Goal: Task Accomplishment & Management: Manage account settings

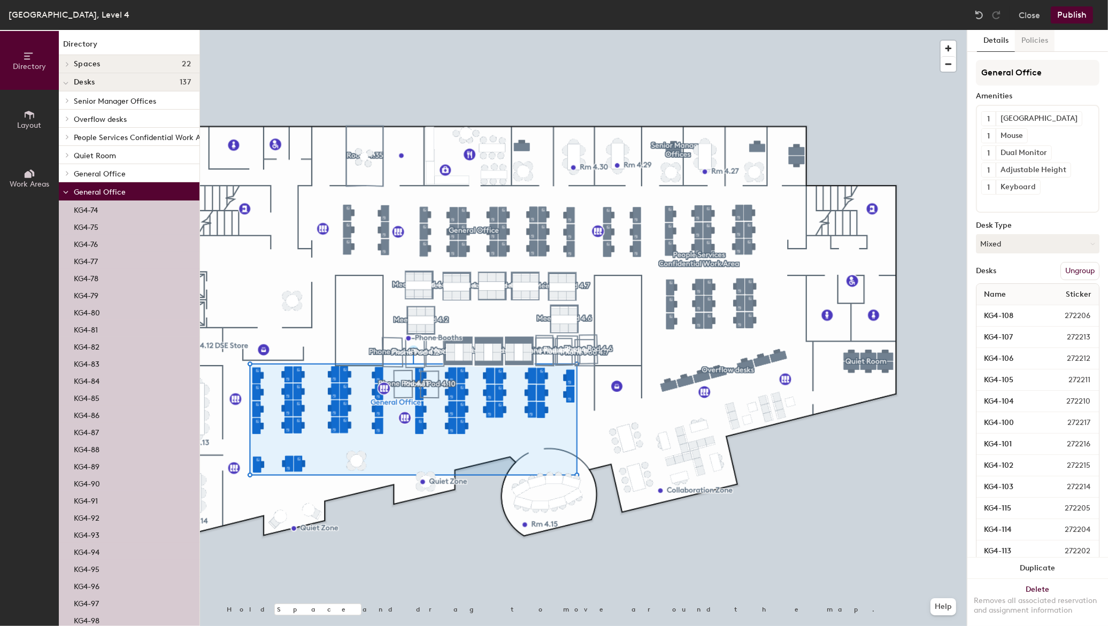
click at [1027, 36] on button "Policies" at bounding box center [1035, 41] width 40 height 22
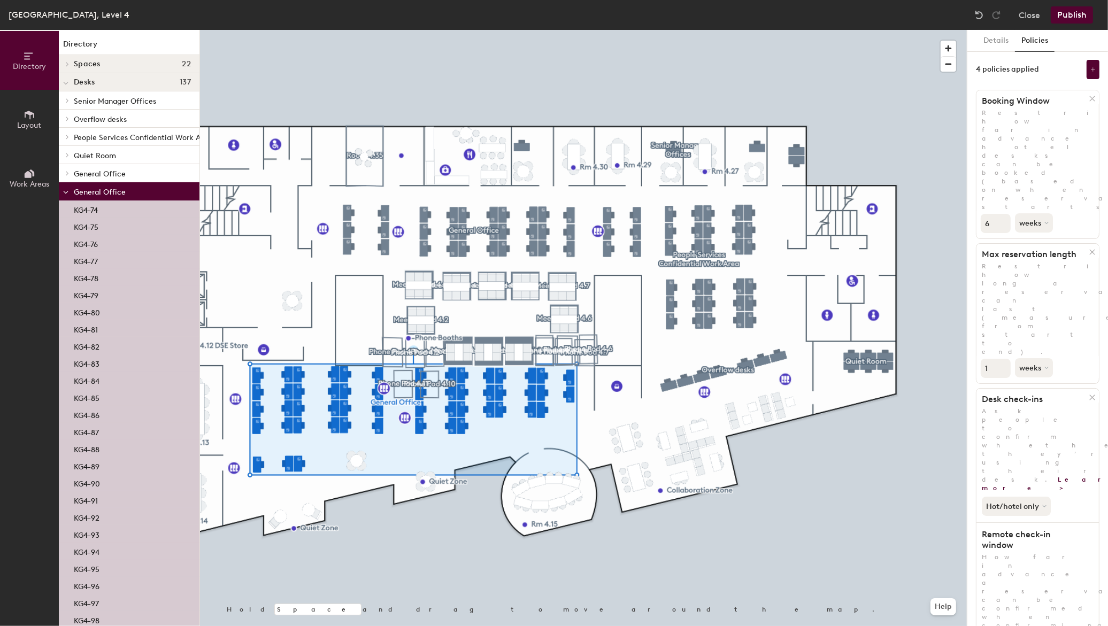
click at [999, 553] on p "How far in advance a reservation can be confirmed when confirming remotely. Res…" at bounding box center [1037, 630] width 122 height 154
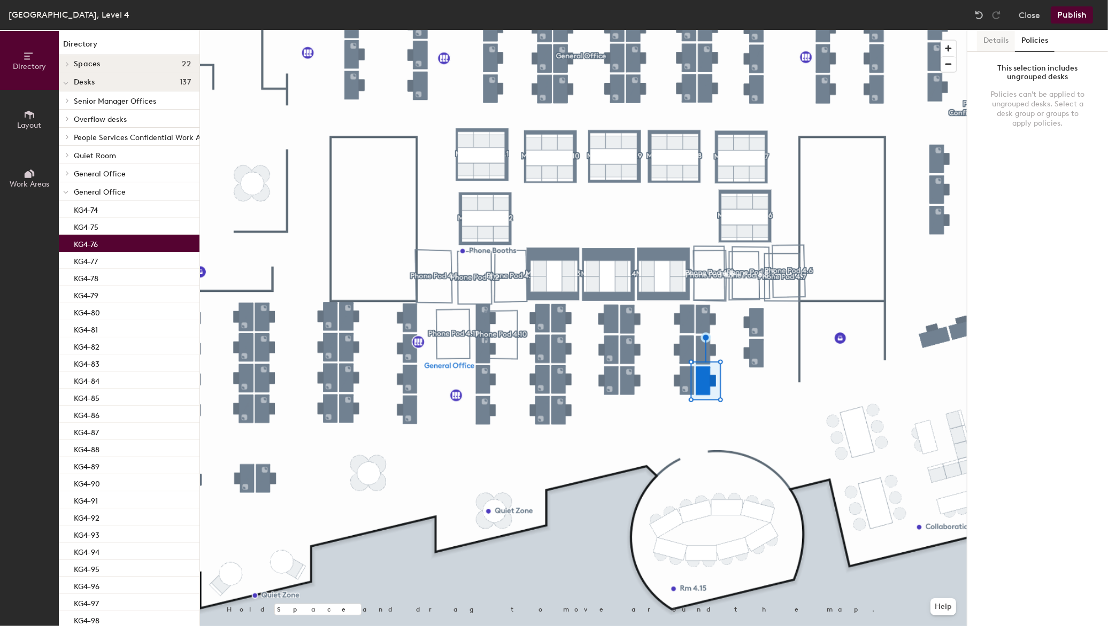
click at [996, 36] on button "Details" at bounding box center [996, 41] width 38 height 22
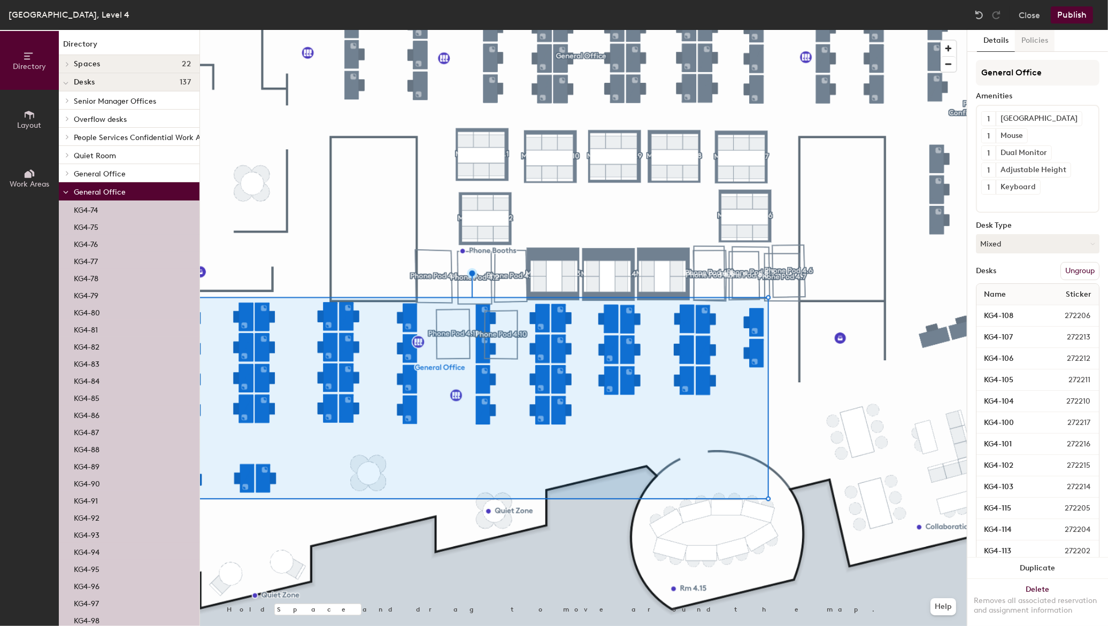
click at [1040, 47] on button "Policies" at bounding box center [1035, 41] width 40 height 22
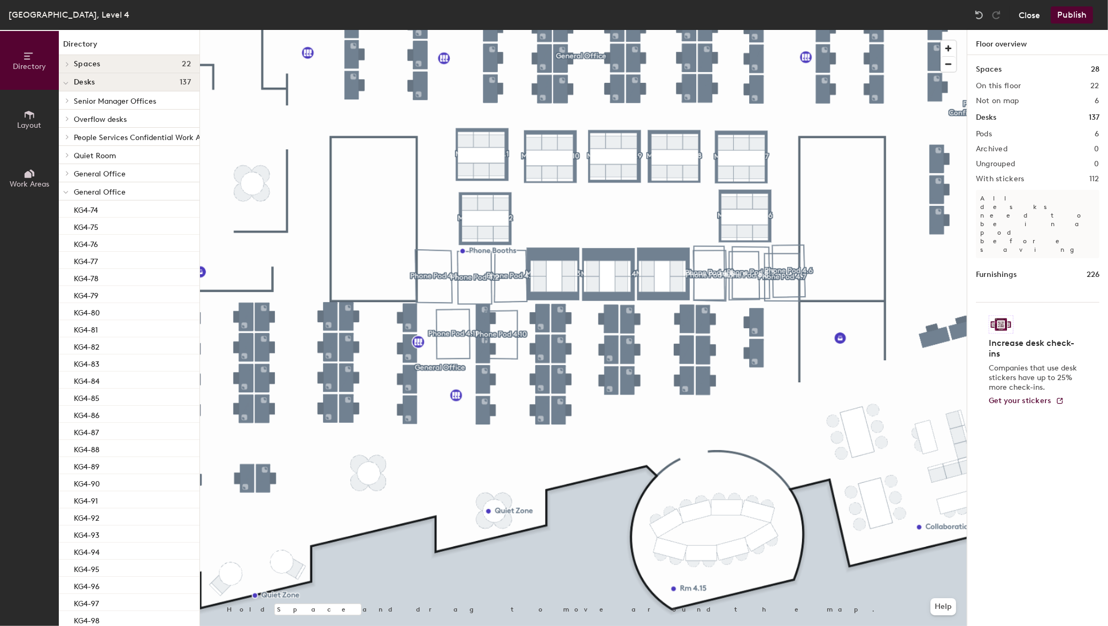
click at [1025, 10] on button "Close" at bounding box center [1028, 14] width 21 height 17
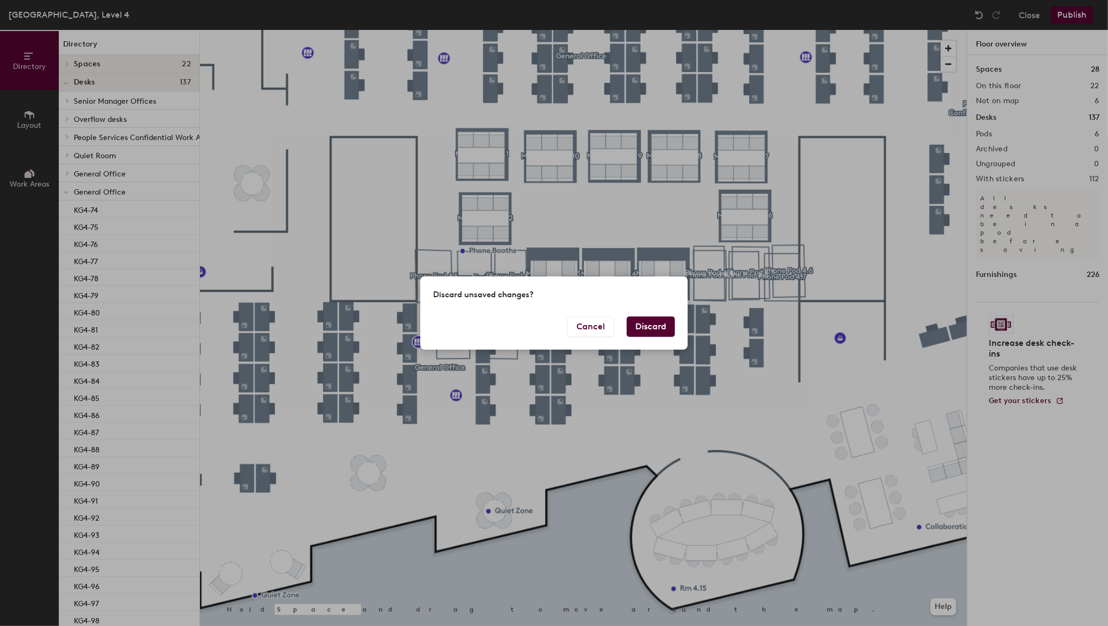
click at [644, 321] on button "Discard" at bounding box center [650, 326] width 48 height 20
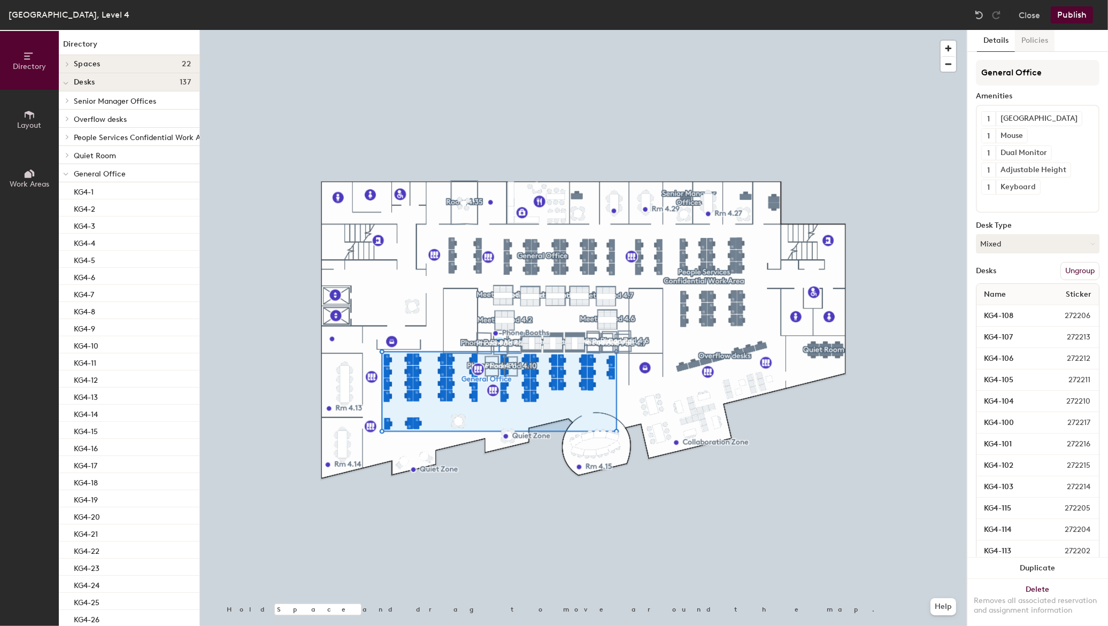
click at [1025, 45] on button "Policies" at bounding box center [1035, 41] width 40 height 22
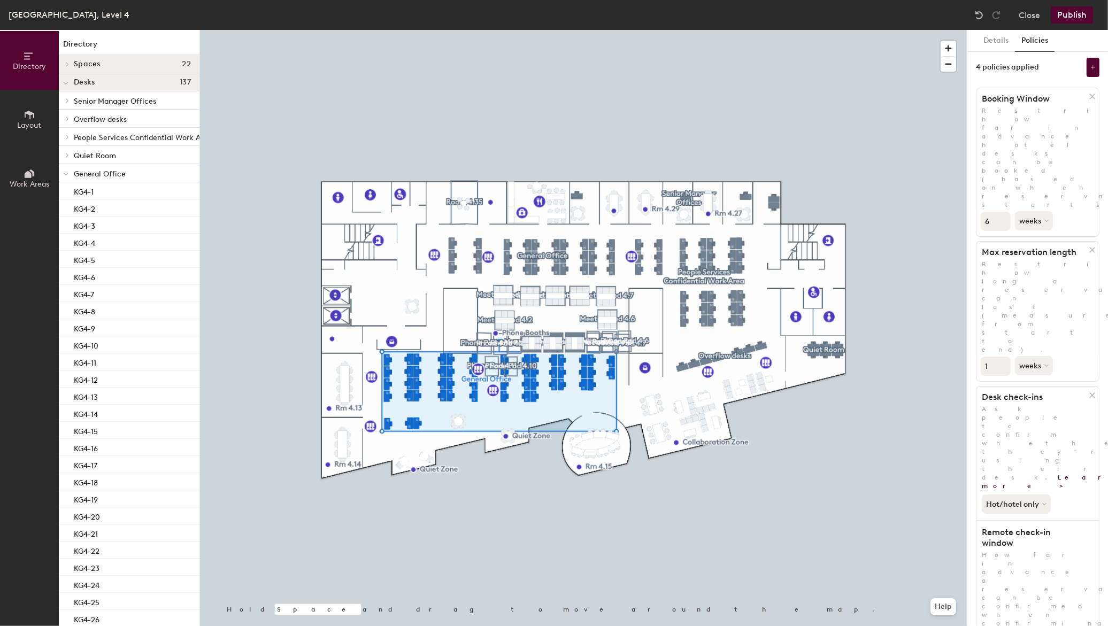
scroll to position [6, 0]
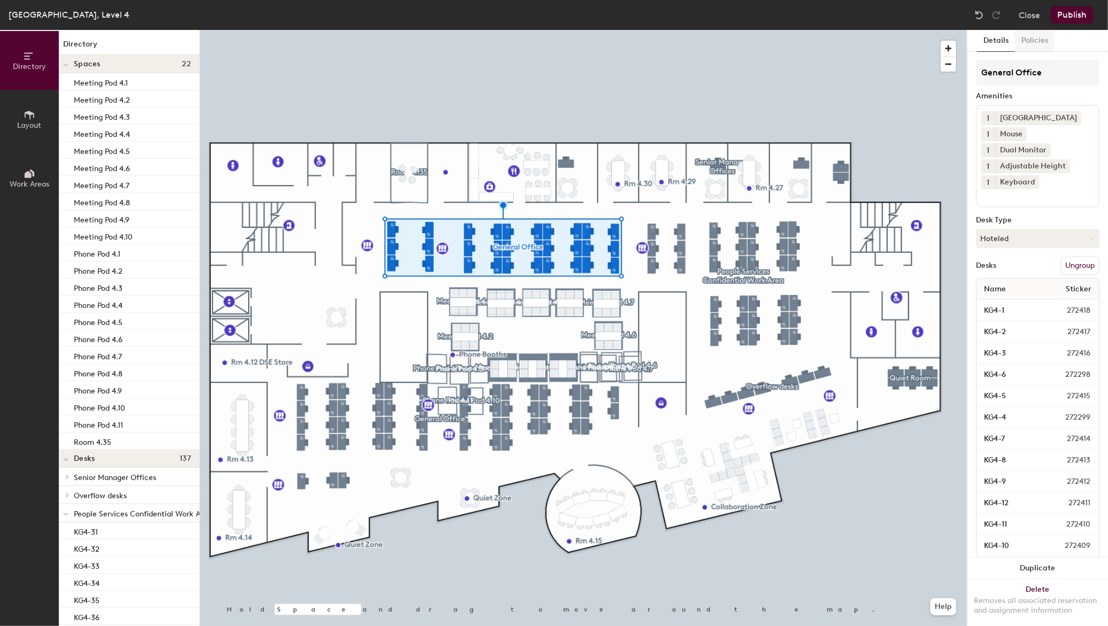
click at [1047, 36] on button "Policies" at bounding box center [1035, 41] width 40 height 22
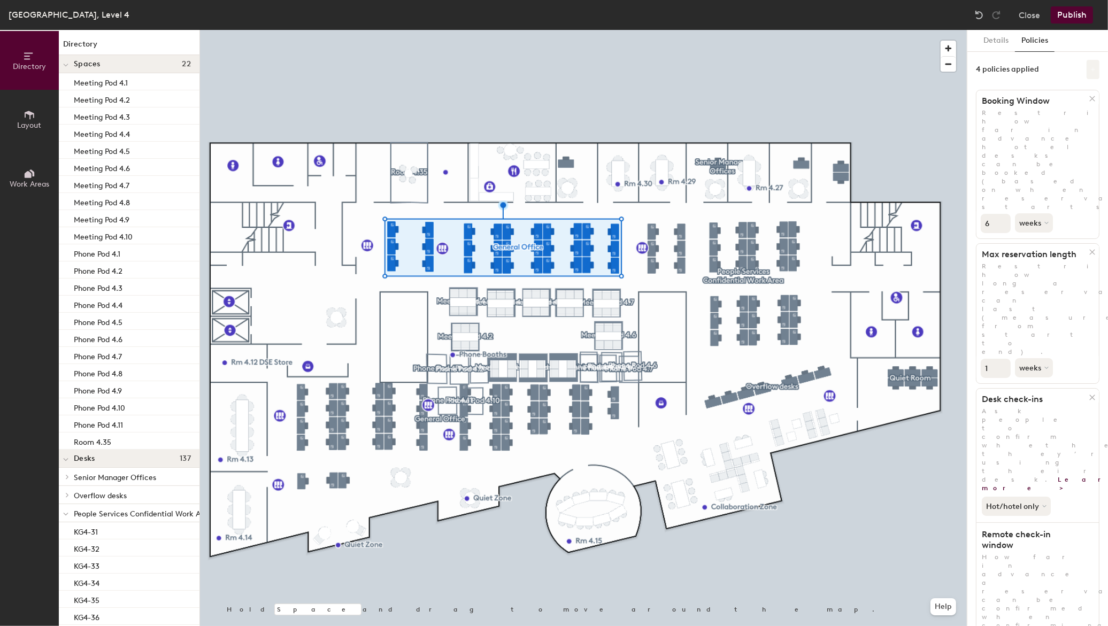
click at [1087, 69] on button at bounding box center [1092, 69] width 13 height 19
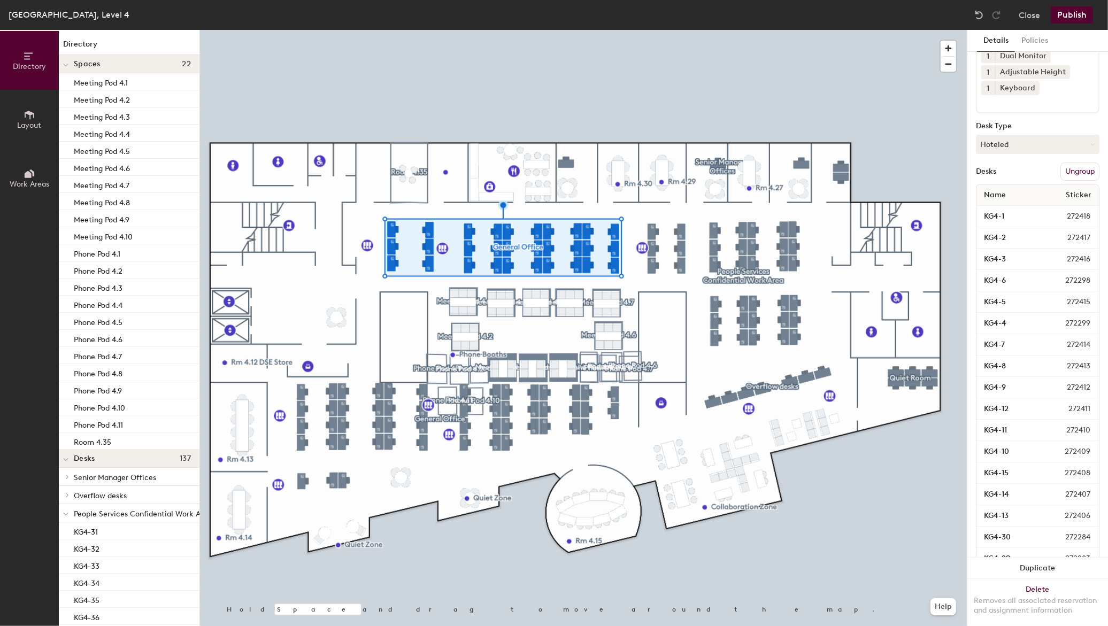
scroll to position [0, 0]
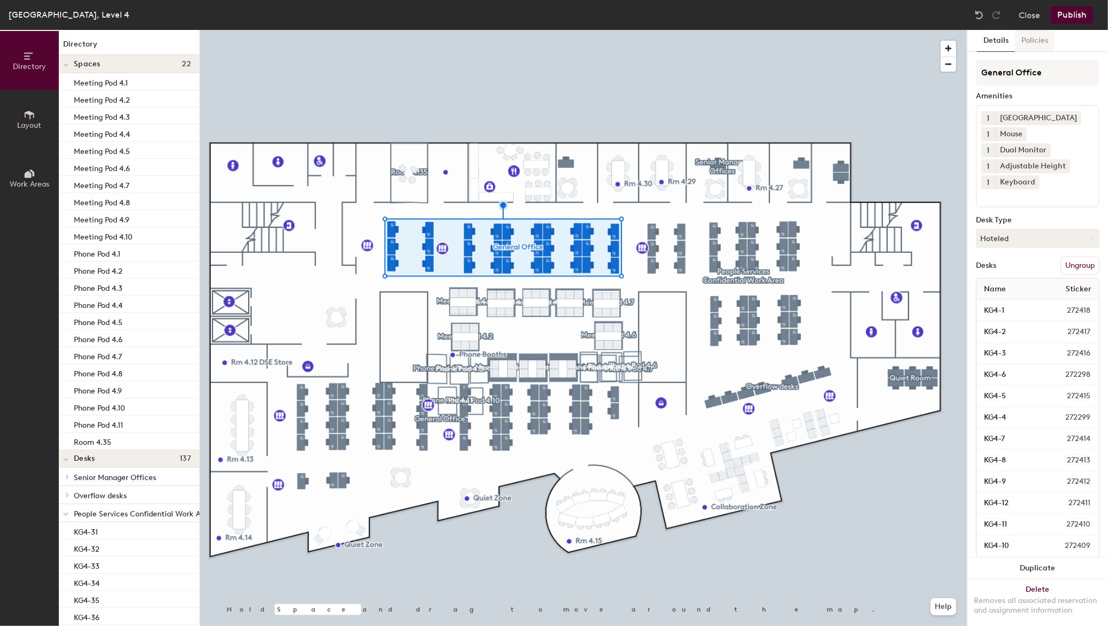
click at [1045, 35] on button "Policies" at bounding box center [1035, 41] width 40 height 22
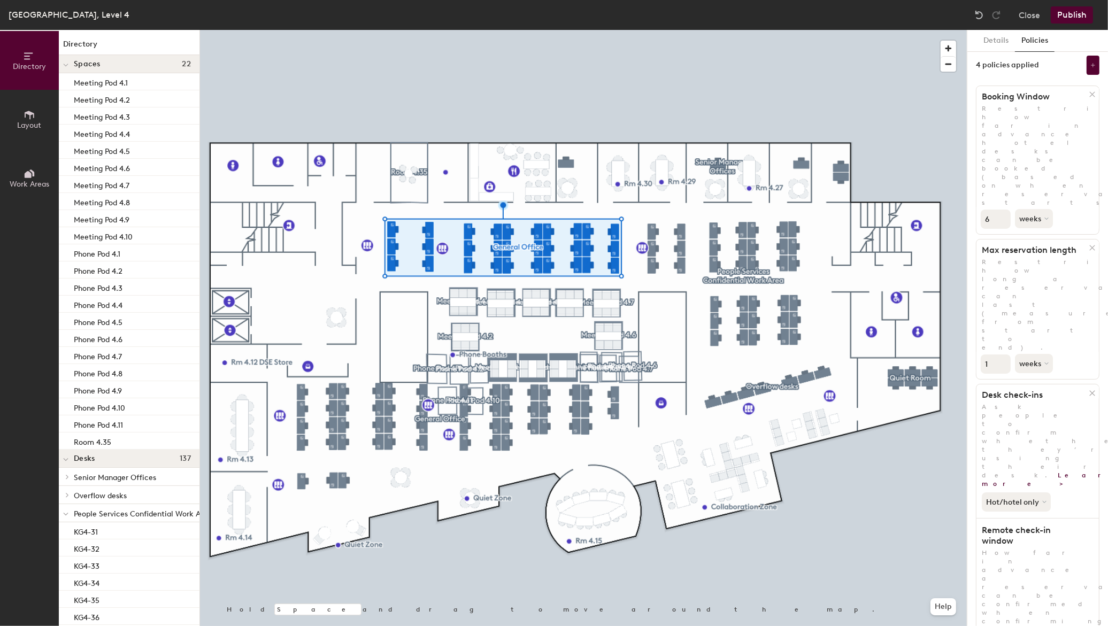
scroll to position [6, 0]
click at [50, 191] on button "Work Areas" at bounding box center [29, 178] width 59 height 59
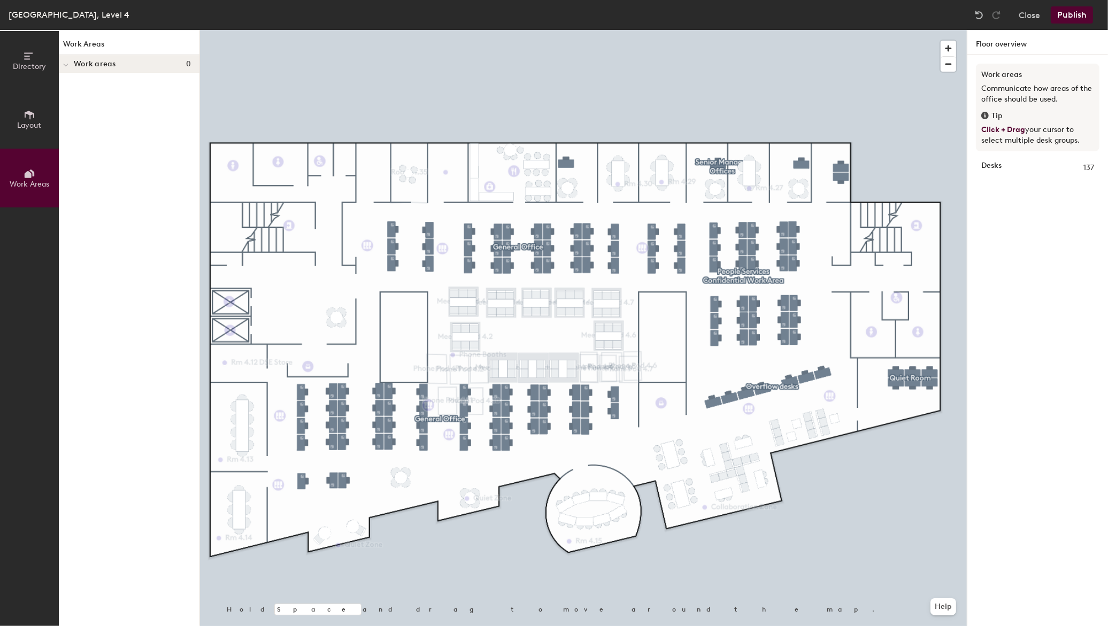
click at [26, 61] on icon at bounding box center [30, 56] width 12 height 12
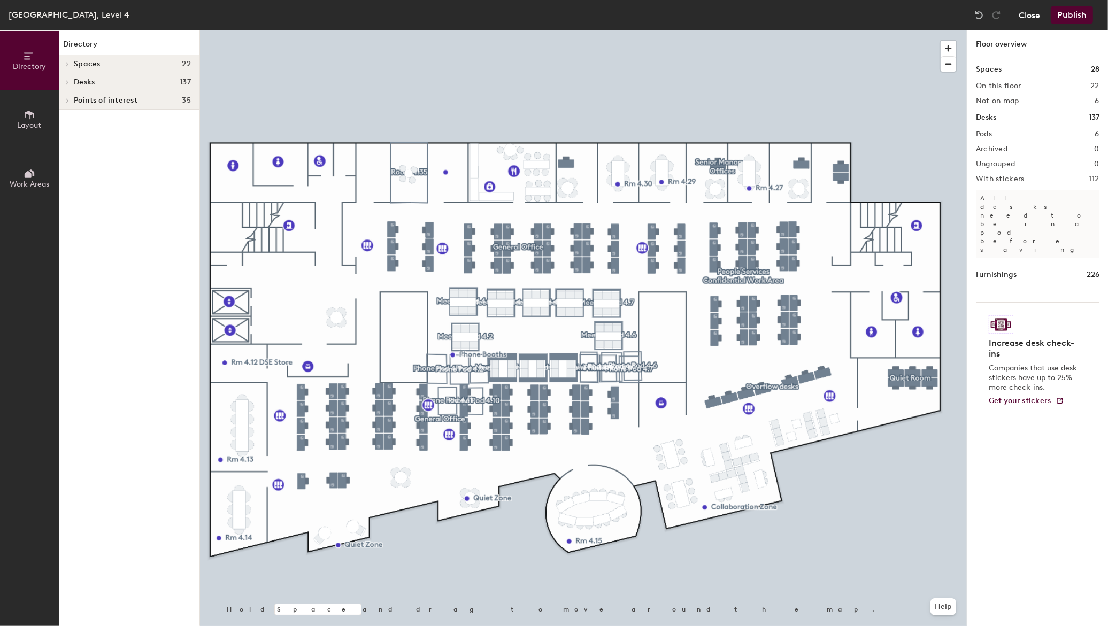
click at [1023, 17] on button "Close" at bounding box center [1028, 14] width 21 height 17
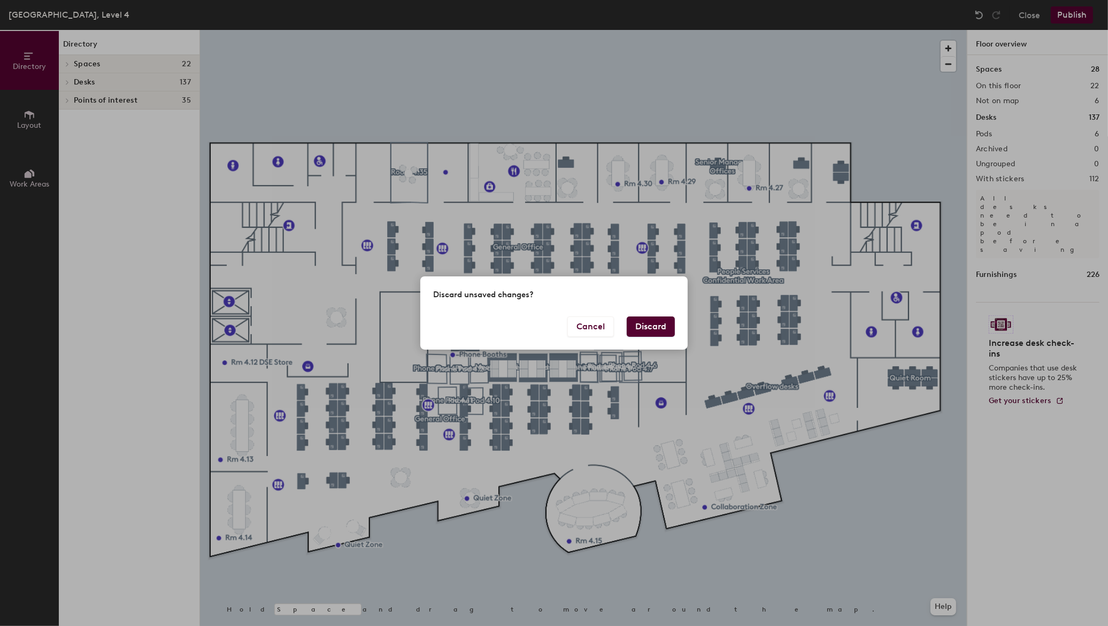
click at [660, 329] on button "Discard" at bounding box center [650, 326] width 48 height 20
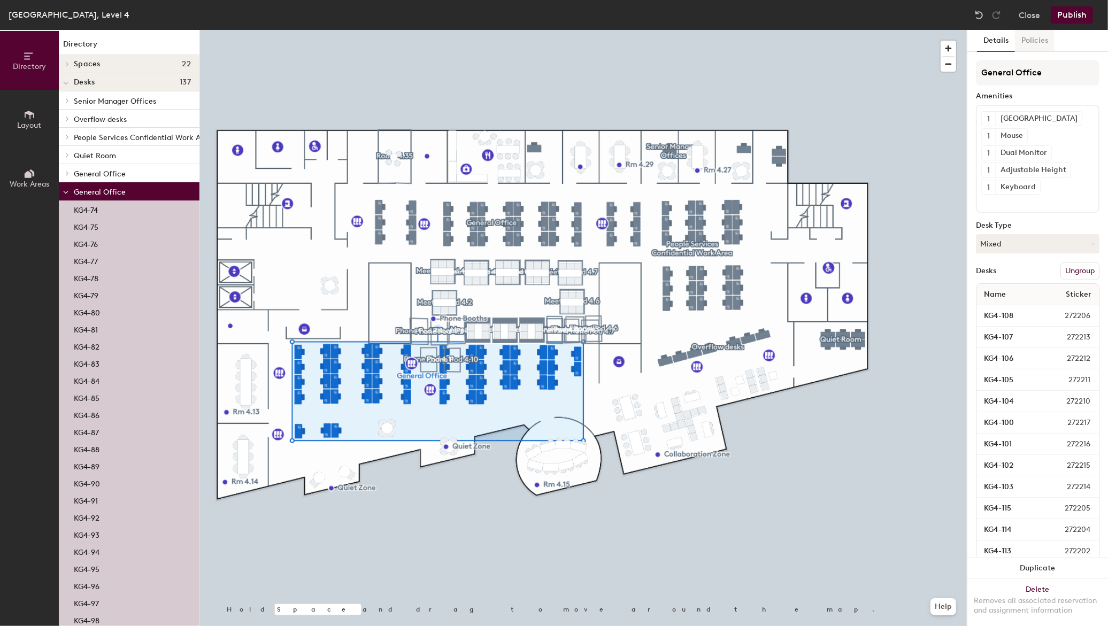
click at [1034, 45] on button "Policies" at bounding box center [1035, 41] width 40 height 22
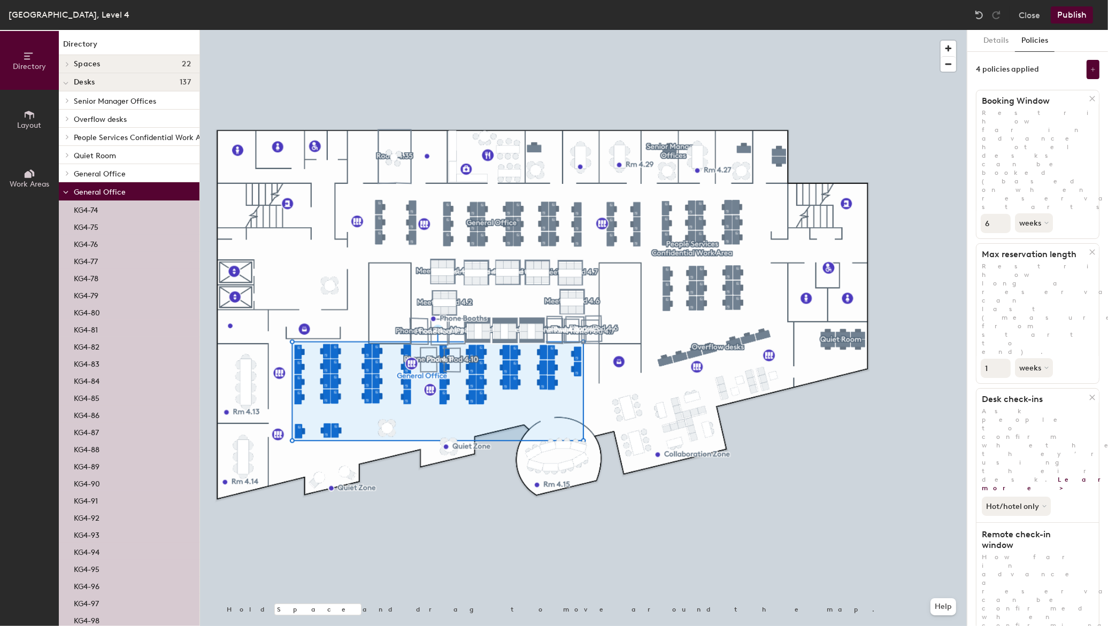
scroll to position [6, 0]
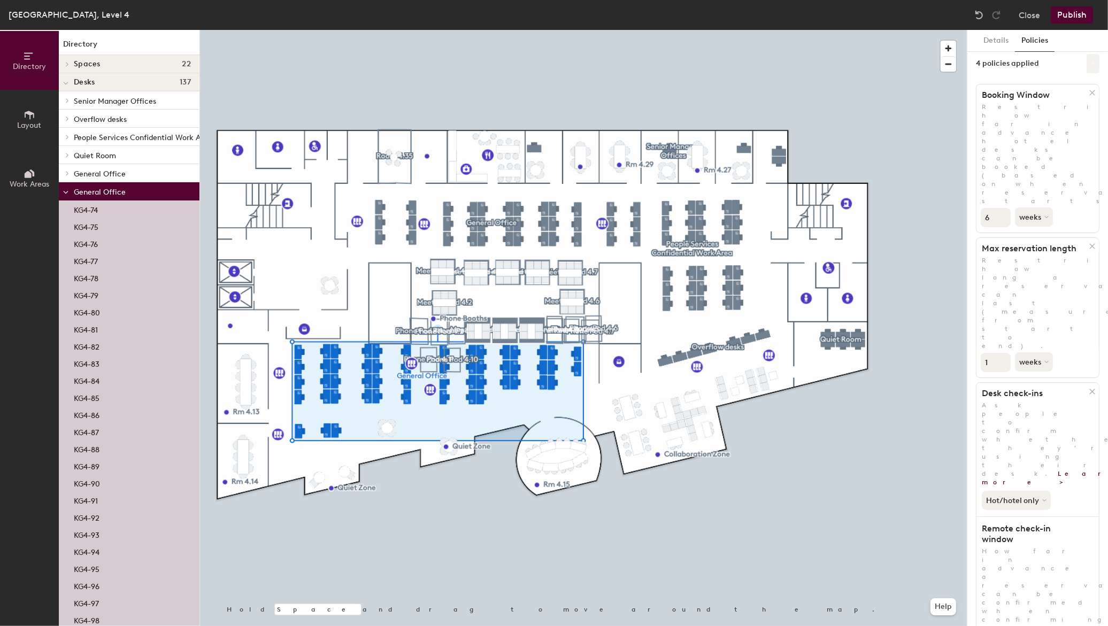
click at [1086, 67] on button at bounding box center [1092, 63] width 13 height 19
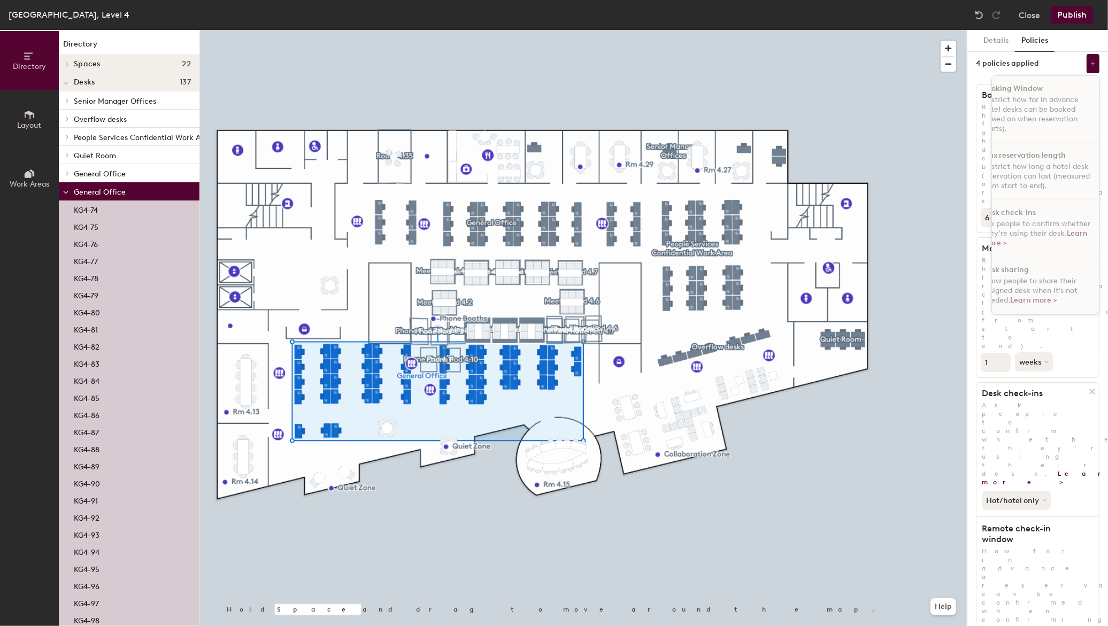
scroll to position [7, 0]
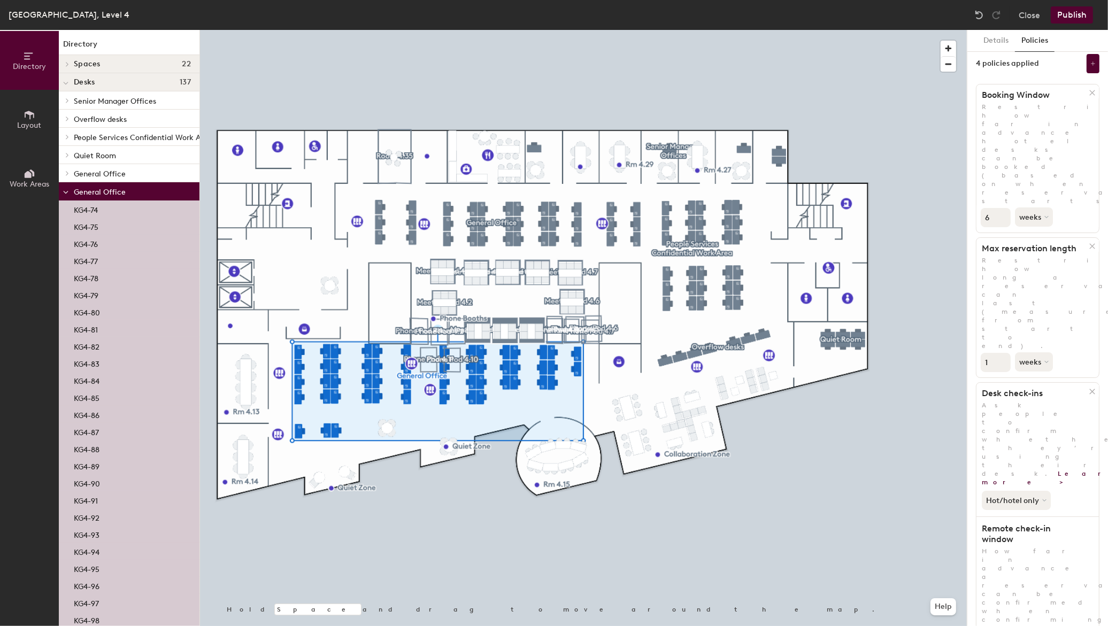
click at [1058, 523] on h1 "Remote check-in window" at bounding box center [1032, 533] width 113 height 21
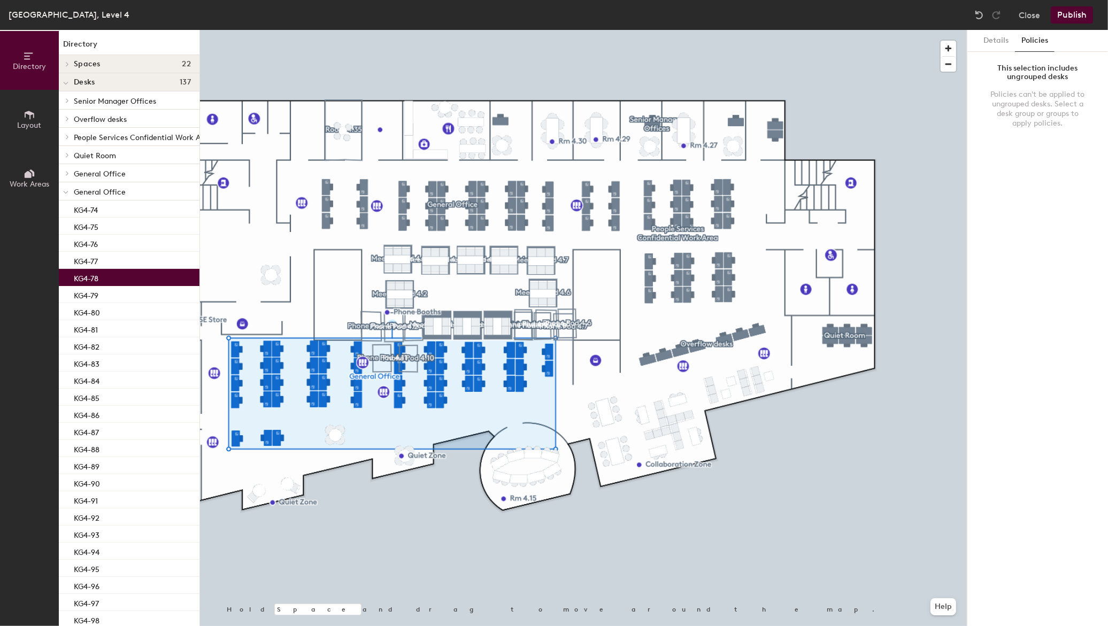
scroll to position [0, 0]
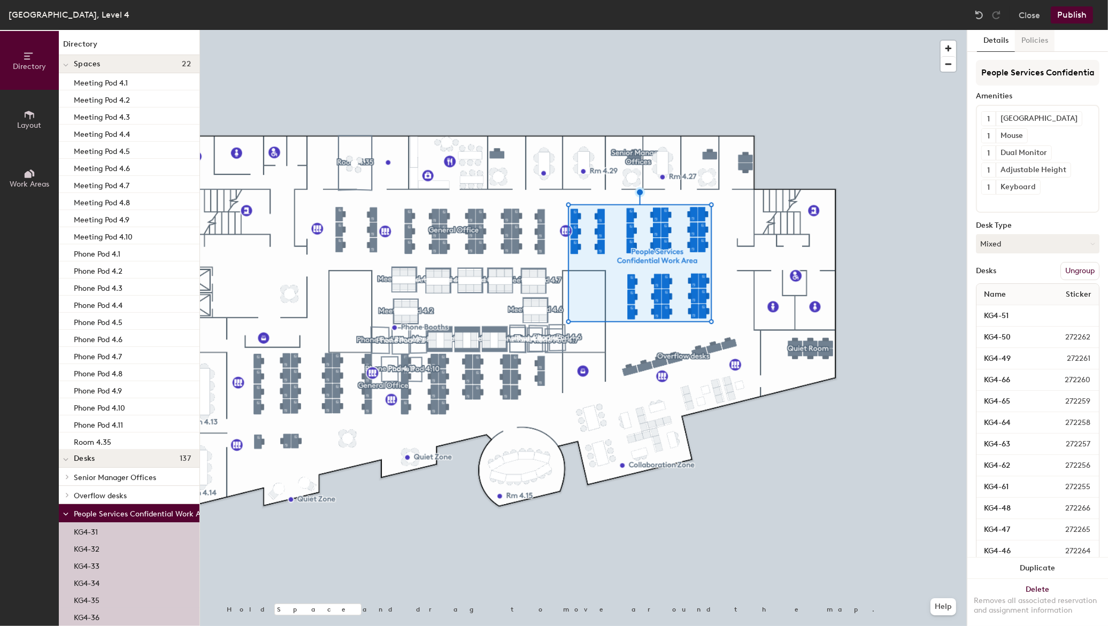
click at [1034, 43] on button "Policies" at bounding box center [1035, 41] width 40 height 22
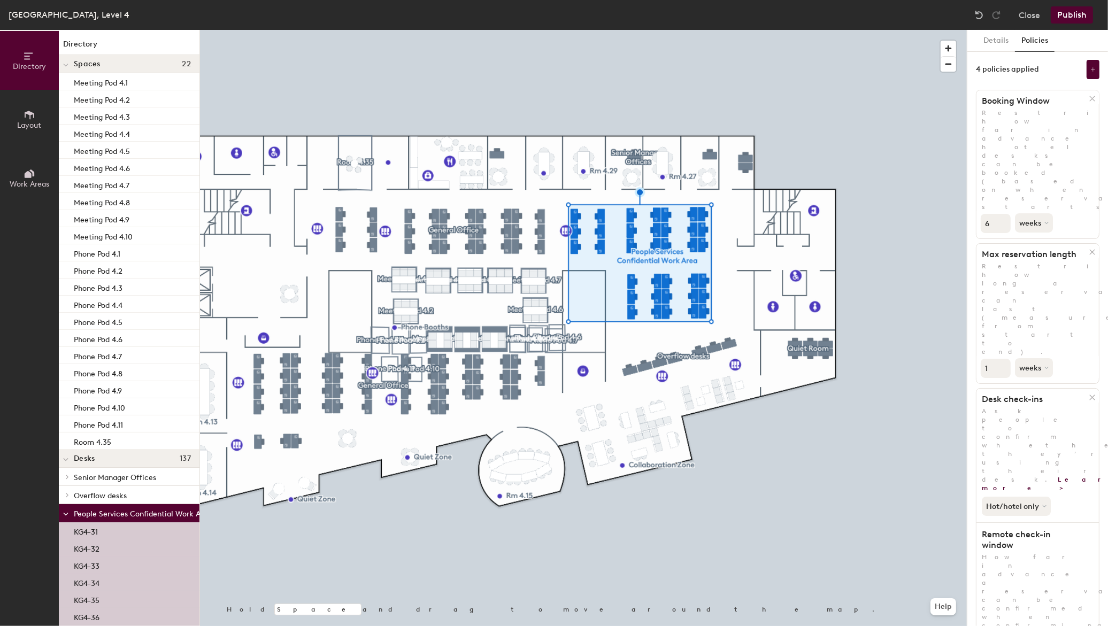
scroll to position [6, 0]
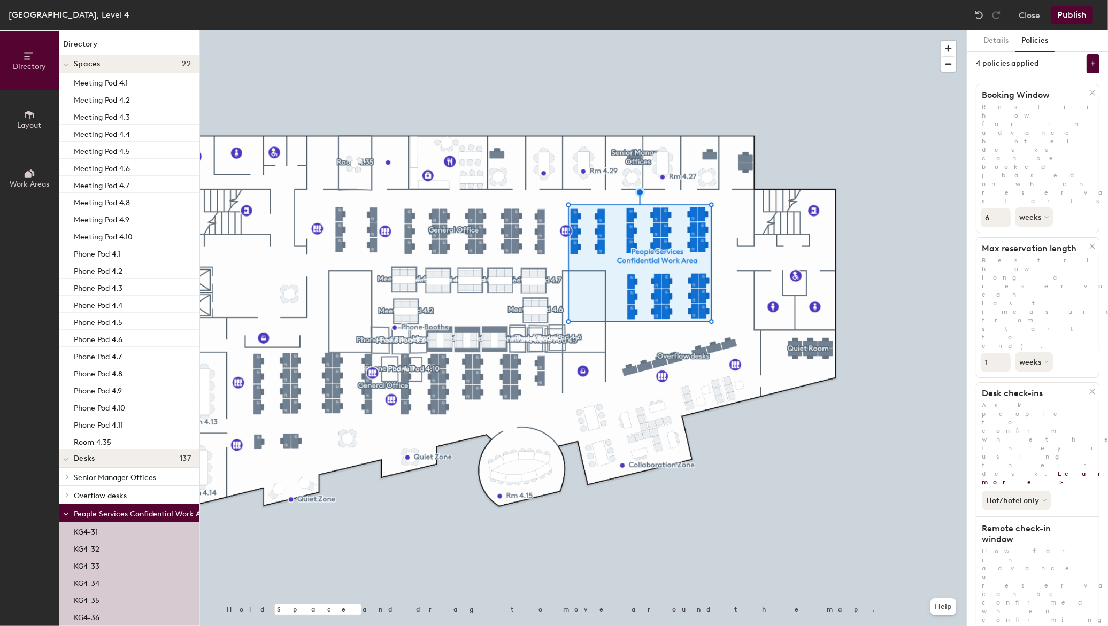
click at [28, 111] on icon at bounding box center [30, 115] width 10 height 9
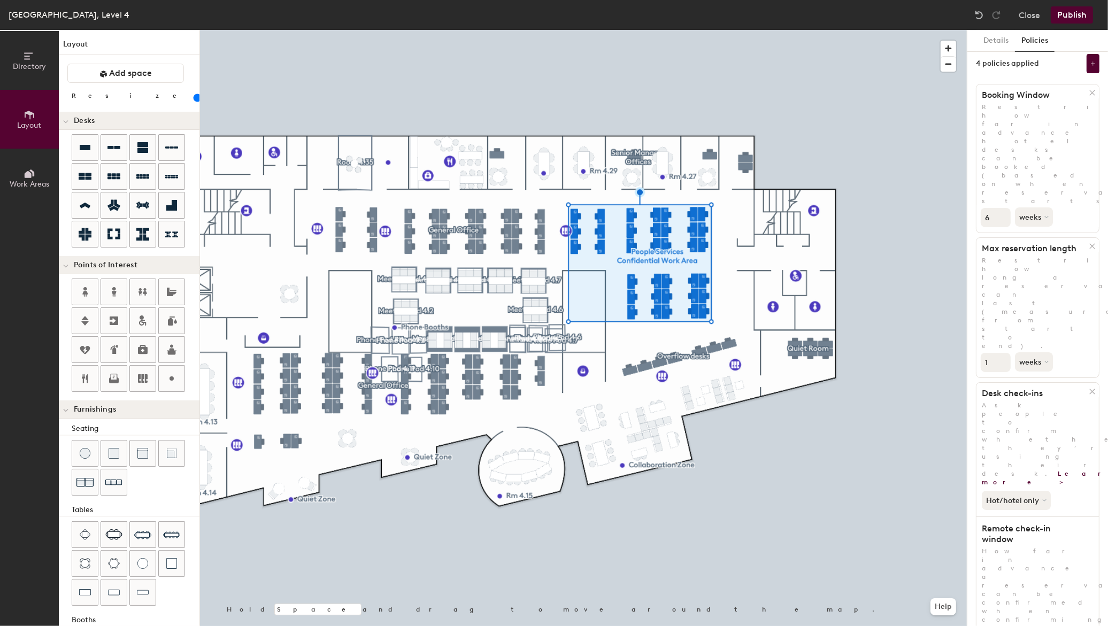
click at [27, 173] on icon at bounding box center [28, 174] width 7 height 7
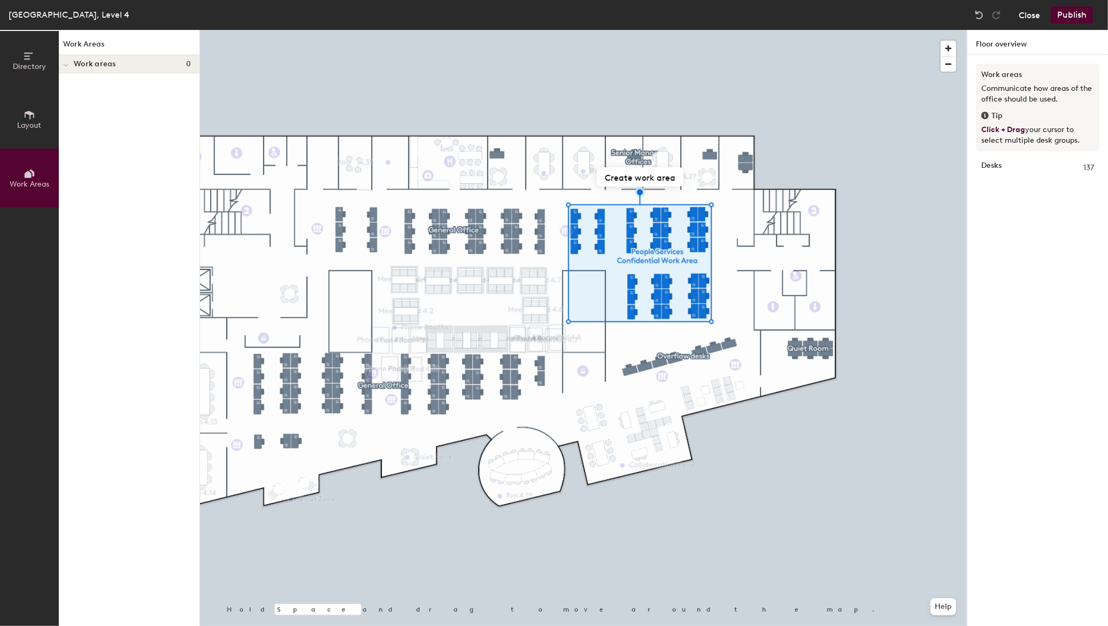
click at [1034, 20] on button "Close" at bounding box center [1028, 14] width 21 height 17
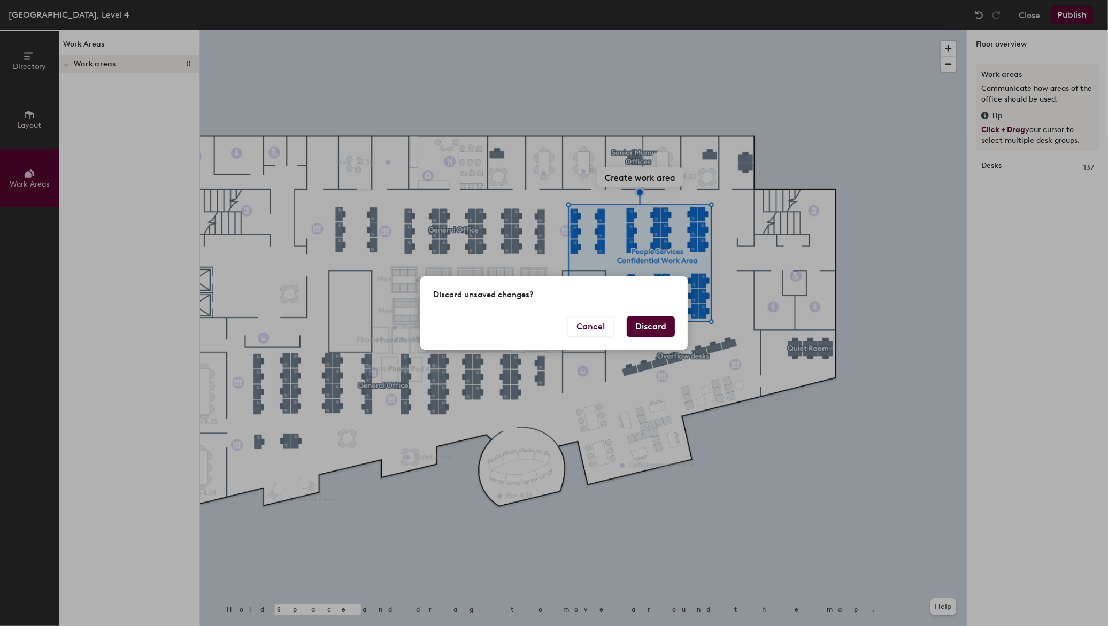
click at [665, 323] on button "Discard" at bounding box center [650, 326] width 48 height 20
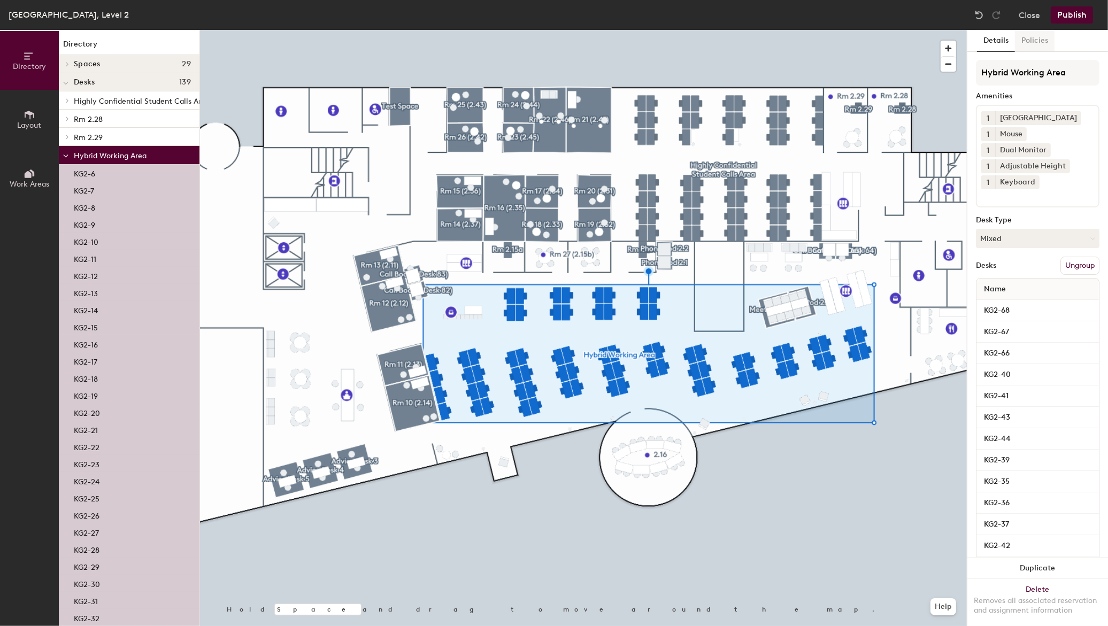
click at [1030, 44] on button "Policies" at bounding box center [1035, 41] width 40 height 22
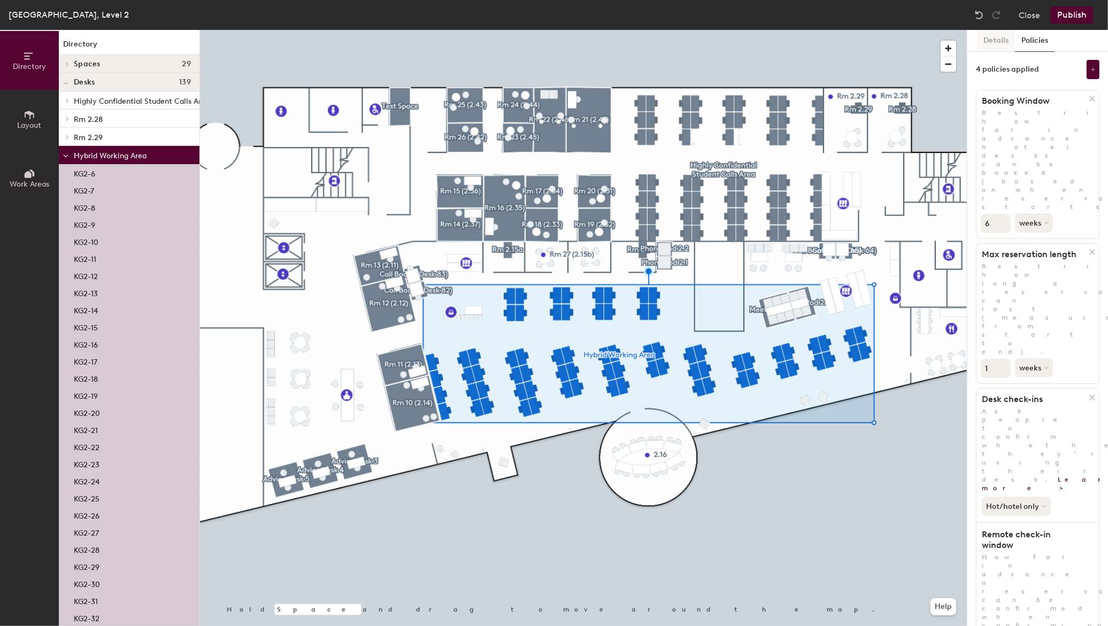
click at [981, 42] on button "Details" at bounding box center [996, 41] width 38 height 22
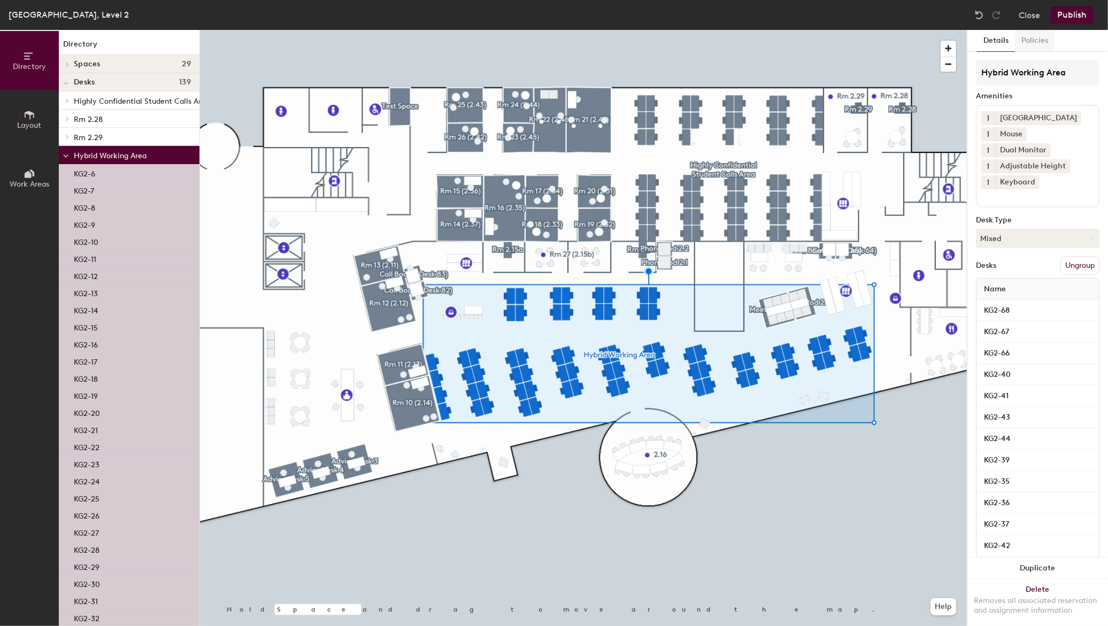
click at [1037, 45] on button "Policies" at bounding box center [1035, 41] width 40 height 22
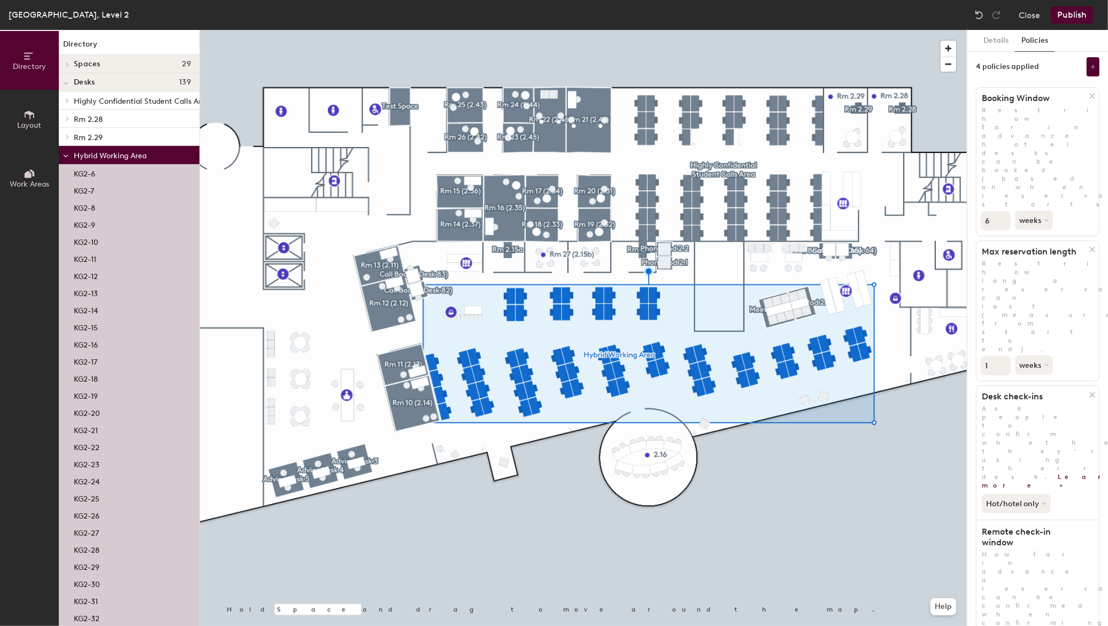
scroll to position [6, 0]
click at [126, 99] on span "Highly Confidential Student Calls Area" at bounding box center [142, 101] width 136 height 9
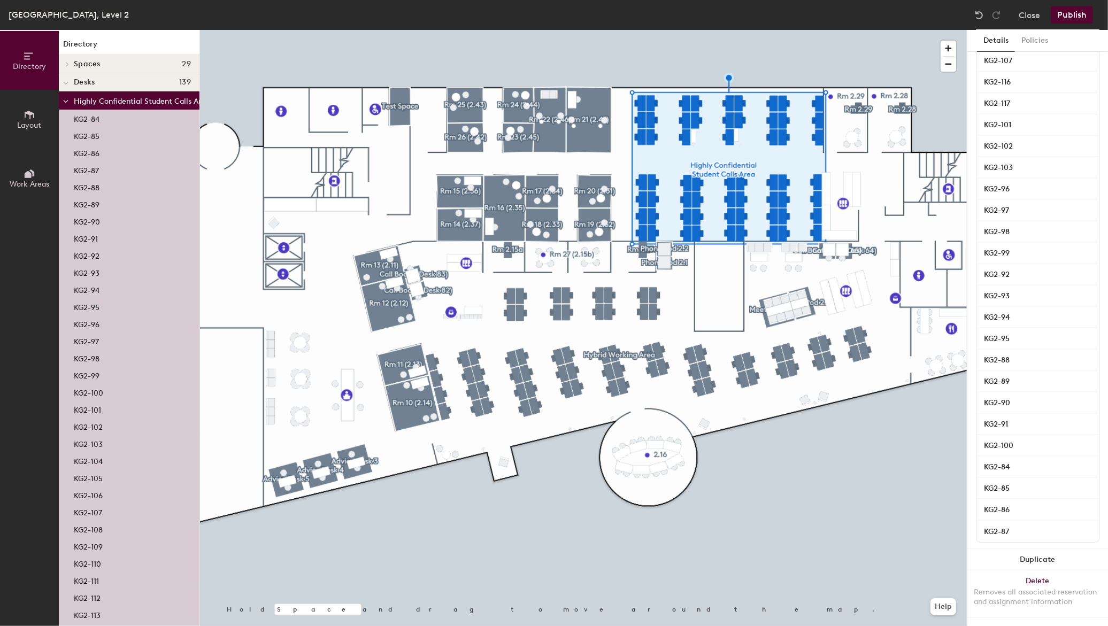
scroll to position [1070, 0]
click at [1033, 44] on button "Policies" at bounding box center [1035, 41] width 40 height 22
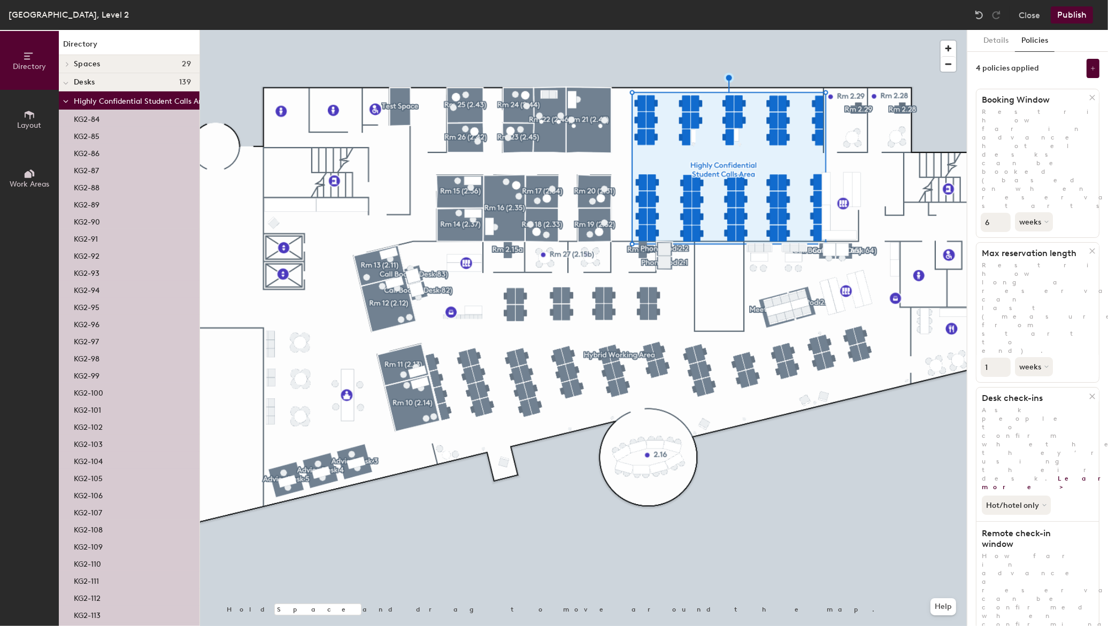
scroll to position [0, 0]
click at [822, 30] on div at bounding box center [583, 30] width 767 height 0
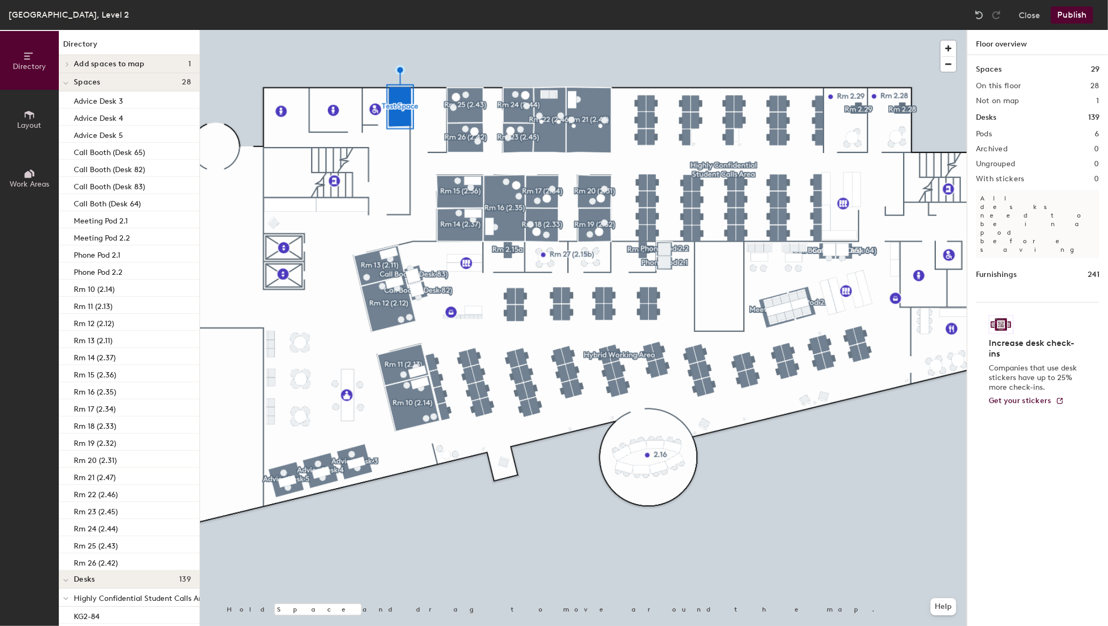
click at [473, 30] on div at bounding box center [583, 30] width 767 height 0
click at [683, 30] on div at bounding box center [583, 30] width 767 height 0
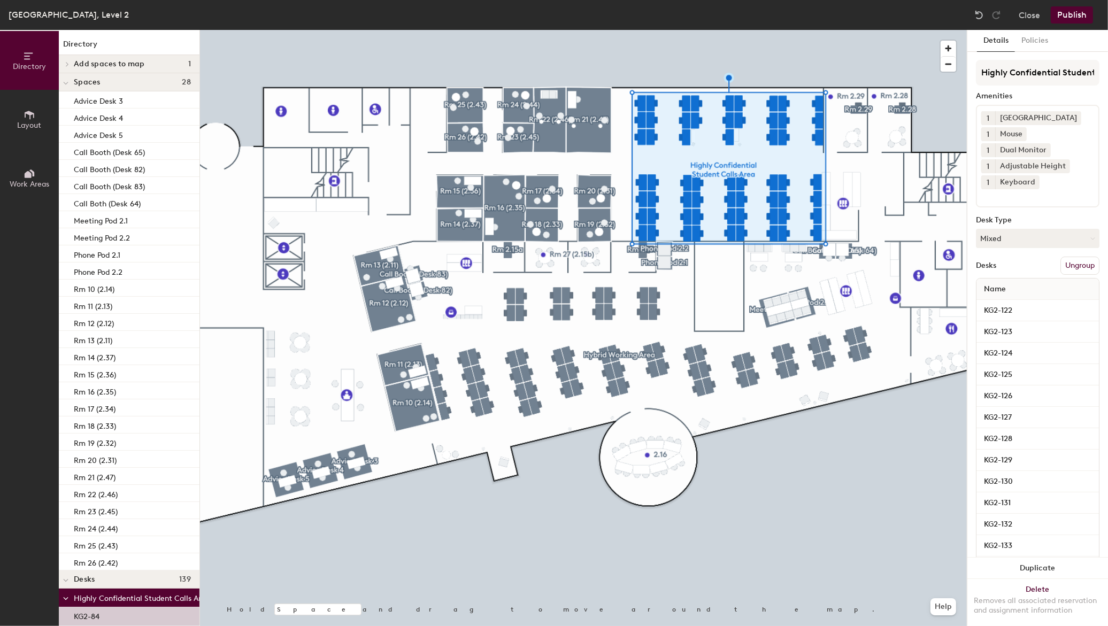
drag, startPoint x: 473, startPoint y: 50, endPoint x: 1025, endPoint y: 258, distance: 589.5
click at [1025, 258] on div "Desks Ungroup" at bounding box center [1037, 266] width 123 height 18
click at [1026, 32] on button "Policies" at bounding box center [1035, 41] width 40 height 22
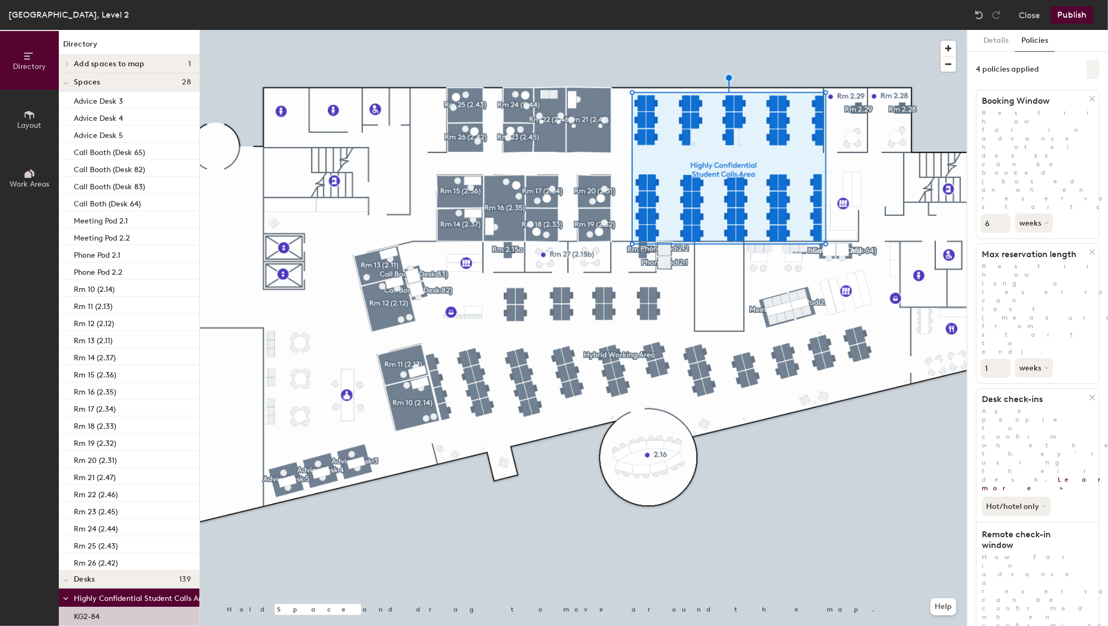
click at [1086, 66] on button at bounding box center [1092, 69] width 13 height 19
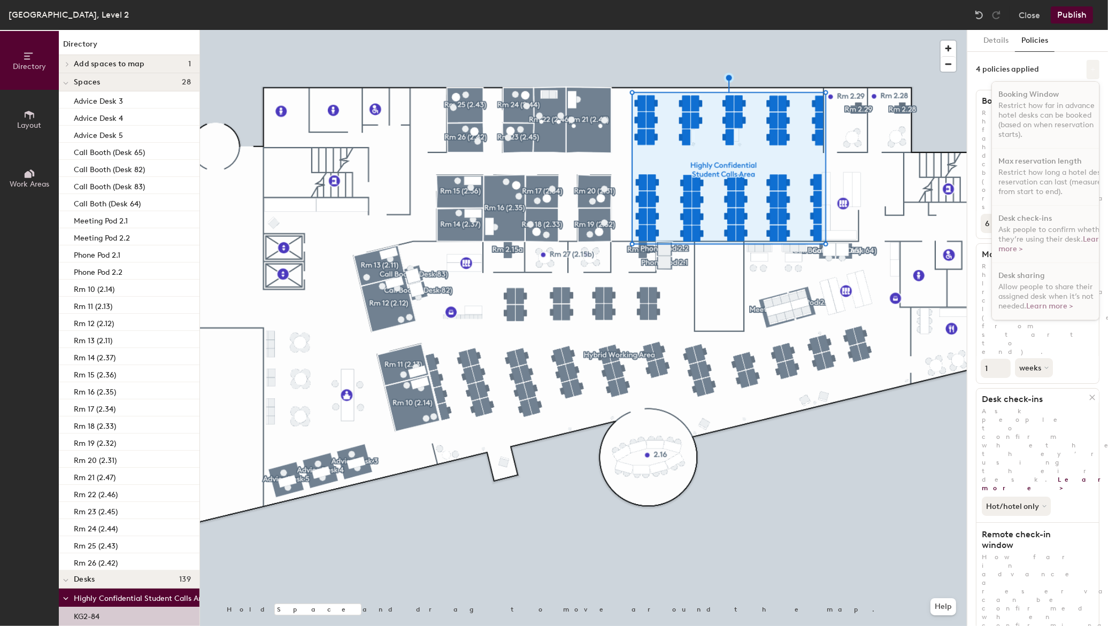
click at [1086, 66] on button at bounding box center [1092, 69] width 13 height 19
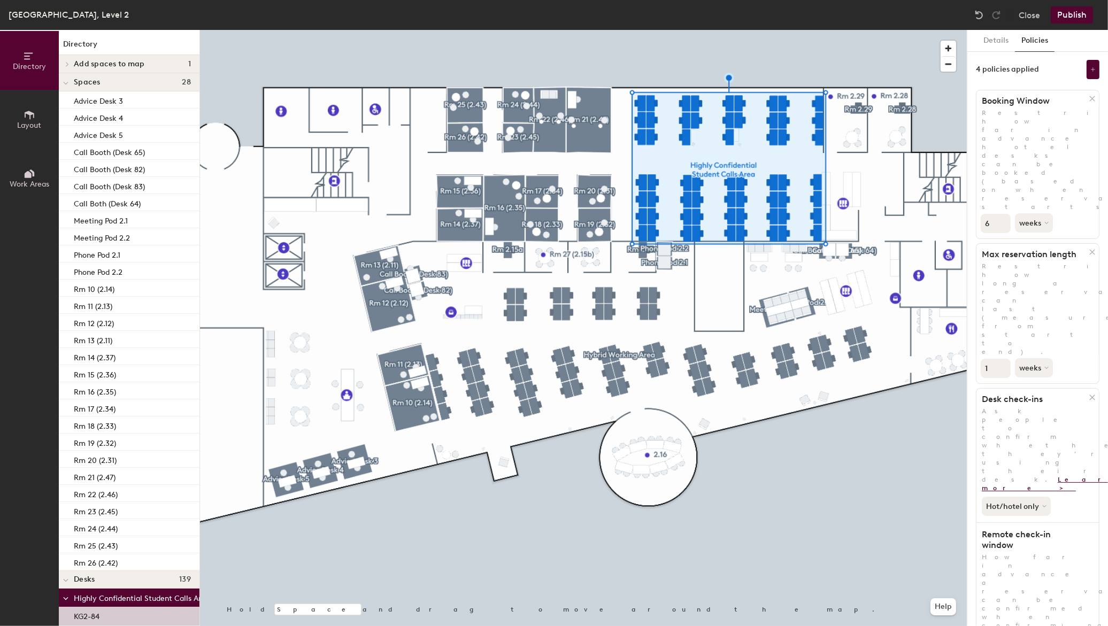
click at [1068, 476] on link "Learn more >" at bounding box center [1056, 484] width 150 height 16
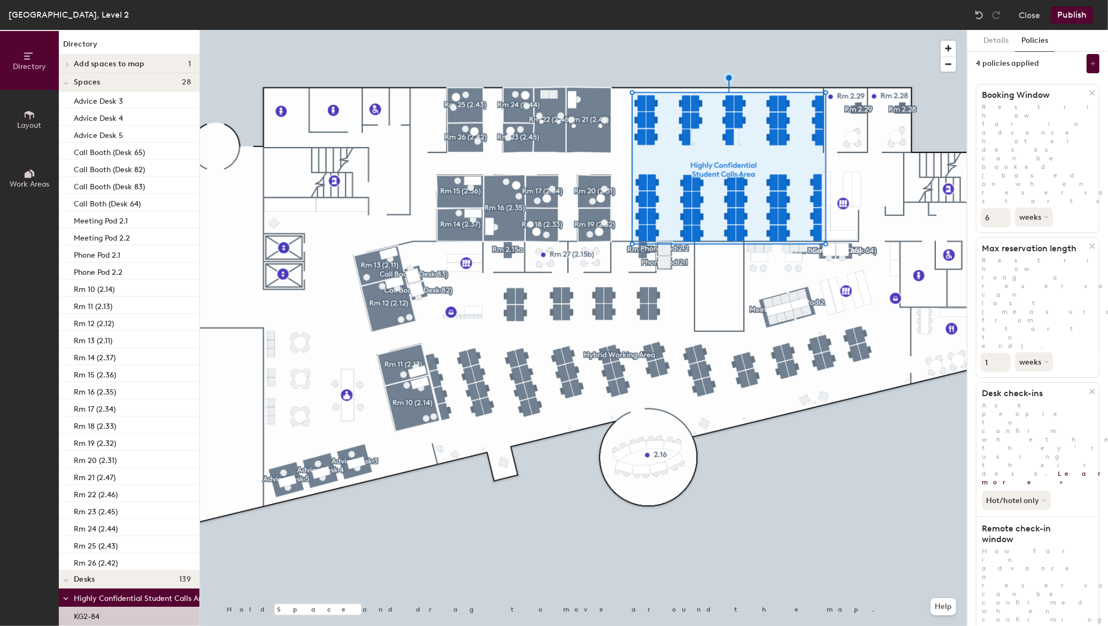
click at [913, 30] on div at bounding box center [583, 30] width 767 height 0
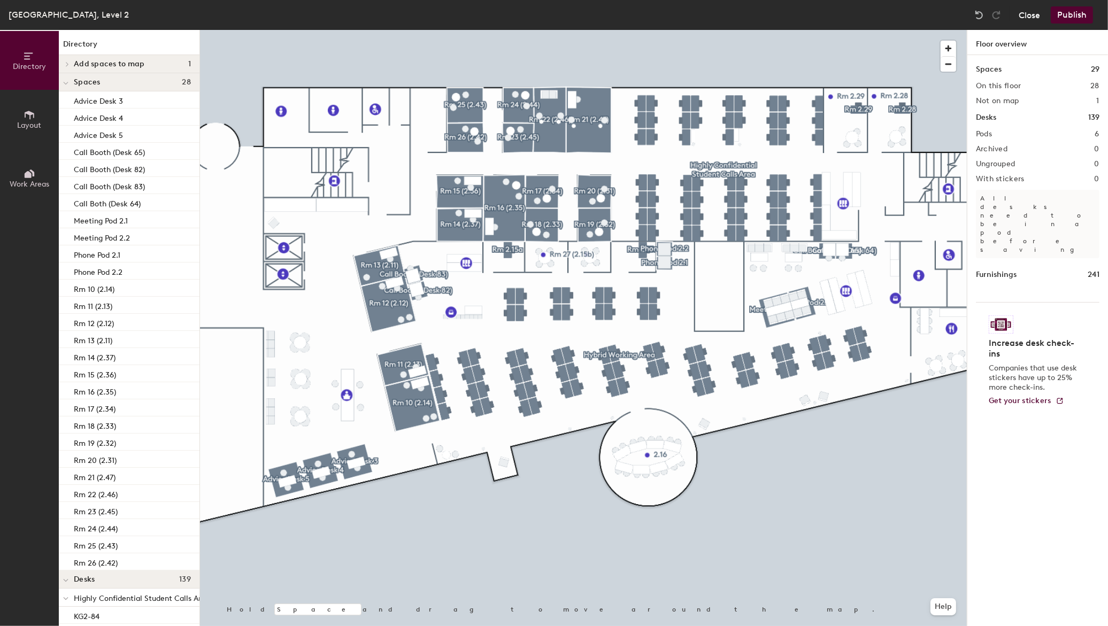
click at [1022, 13] on button "Close" at bounding box center [1028, 14] width 21 height 17
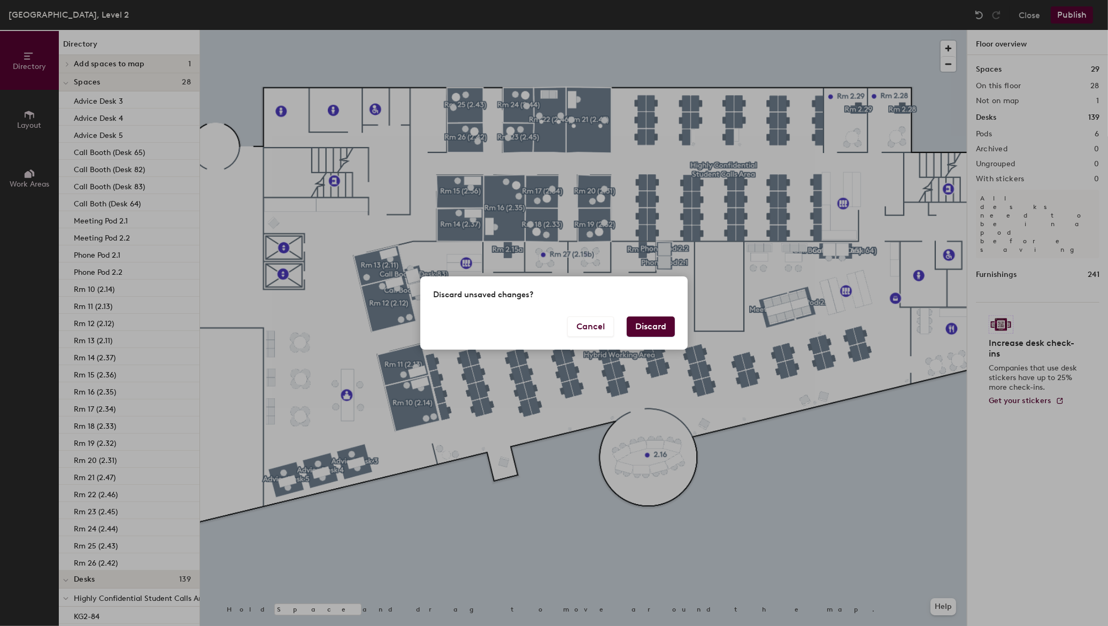
click at [642, 327] on button "Discard" at bounding box center [650, 326] width 48 height 20
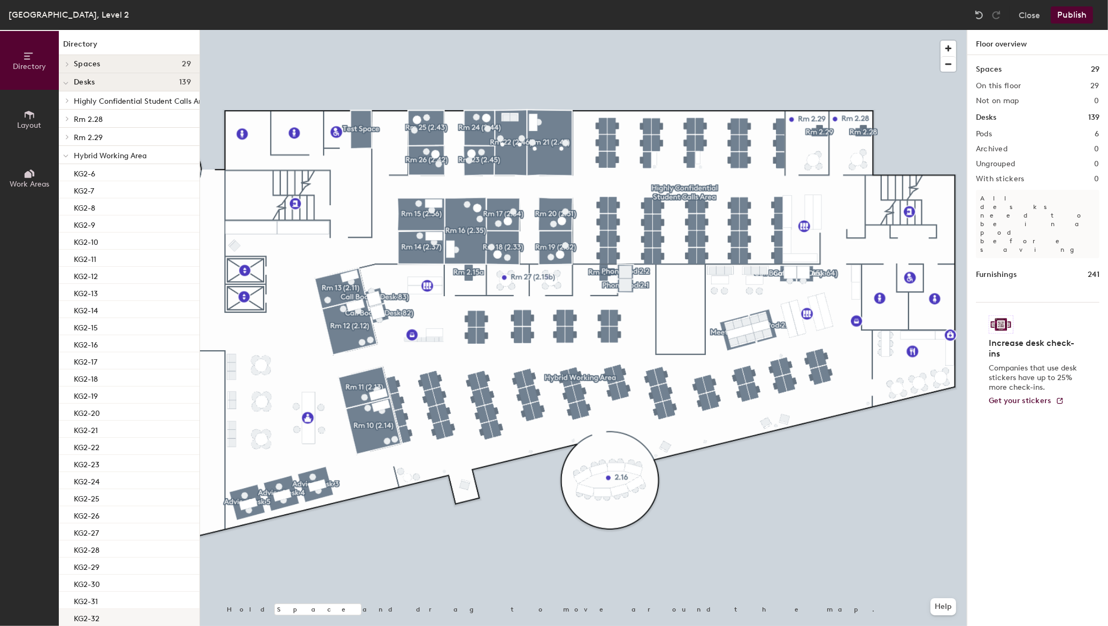
click at [744, 30] on div at bounding box center [583, 30] width 767 height 0
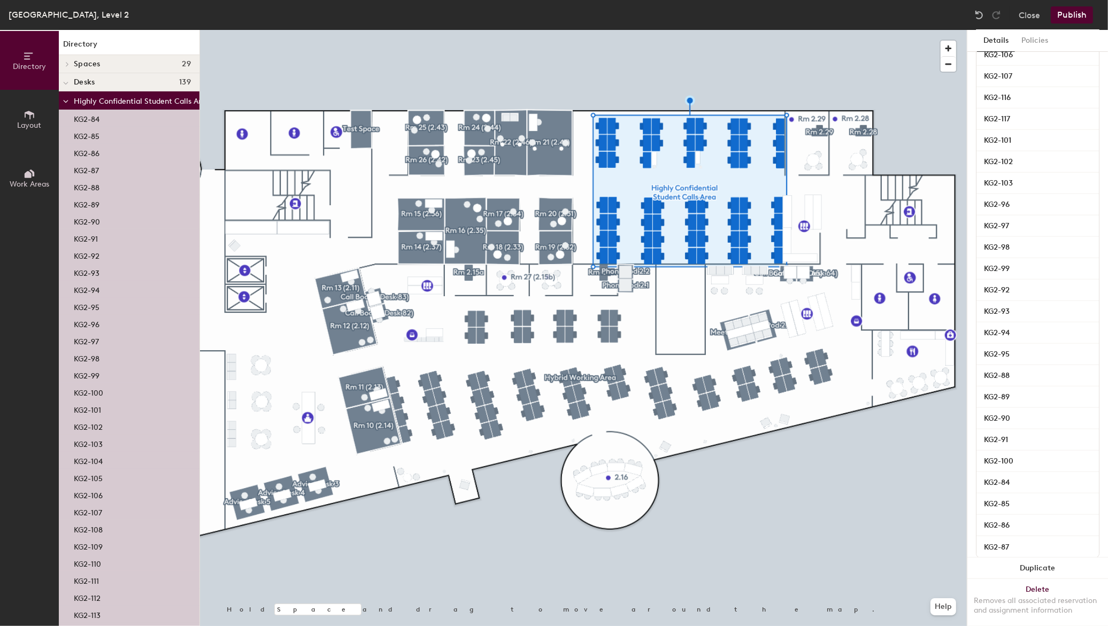
scroll to position [1070, 0]
click at [1036, 33] on button "Policies" at bounding box center [1035, 41] width 40 height 22
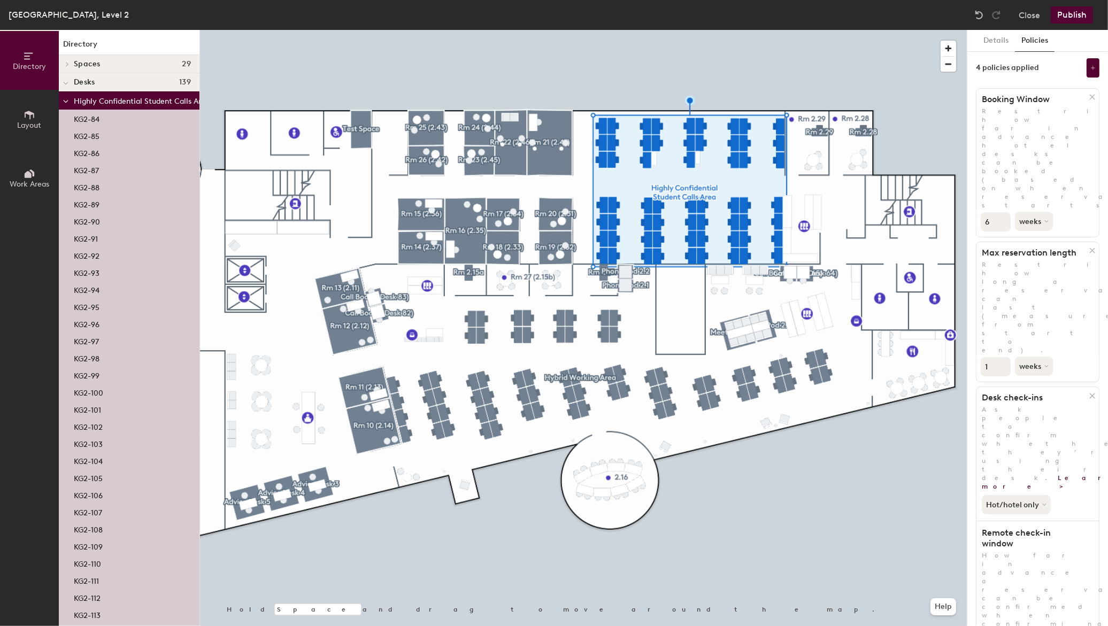
scroll to position [0, 0]
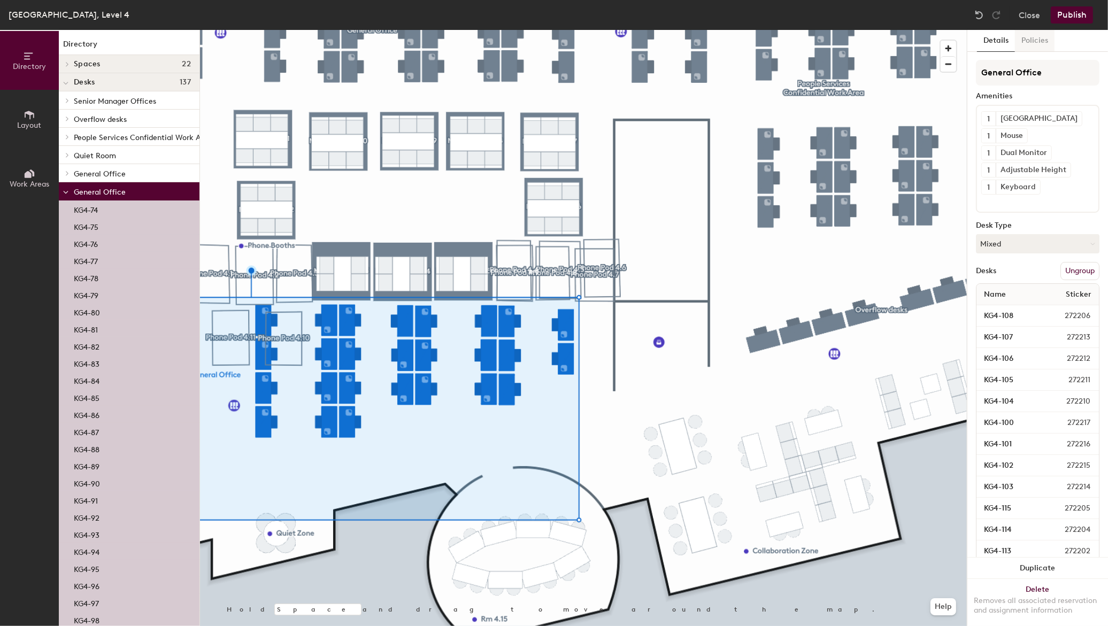
click at [1043, 44] on button "Policies" at bounding box center [1035, 41] width 40 height 22
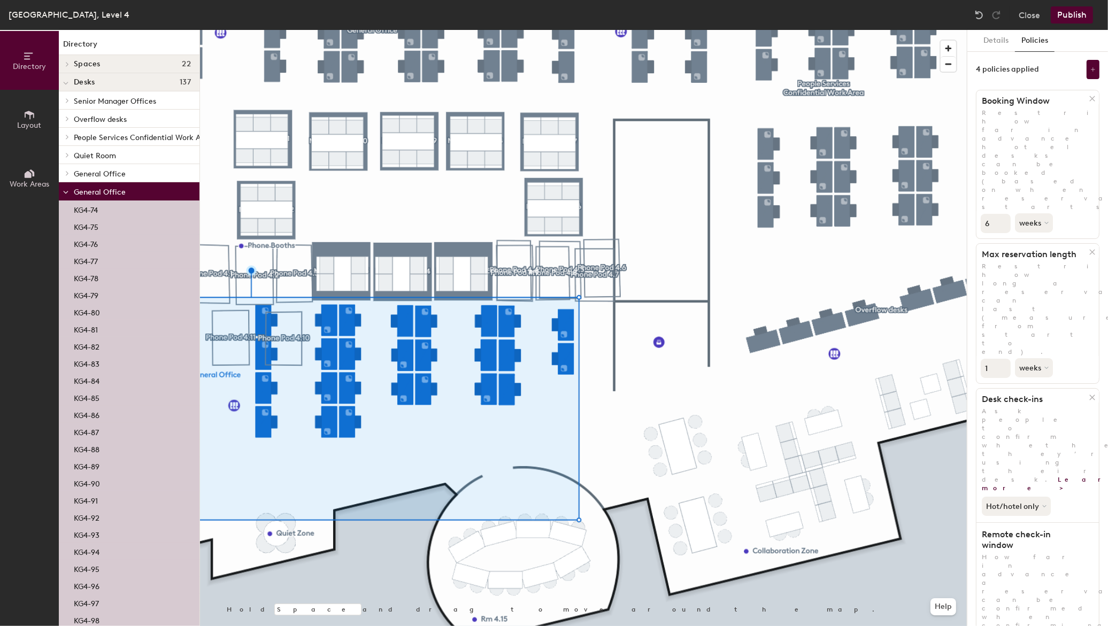
scroll to position [6, 0]
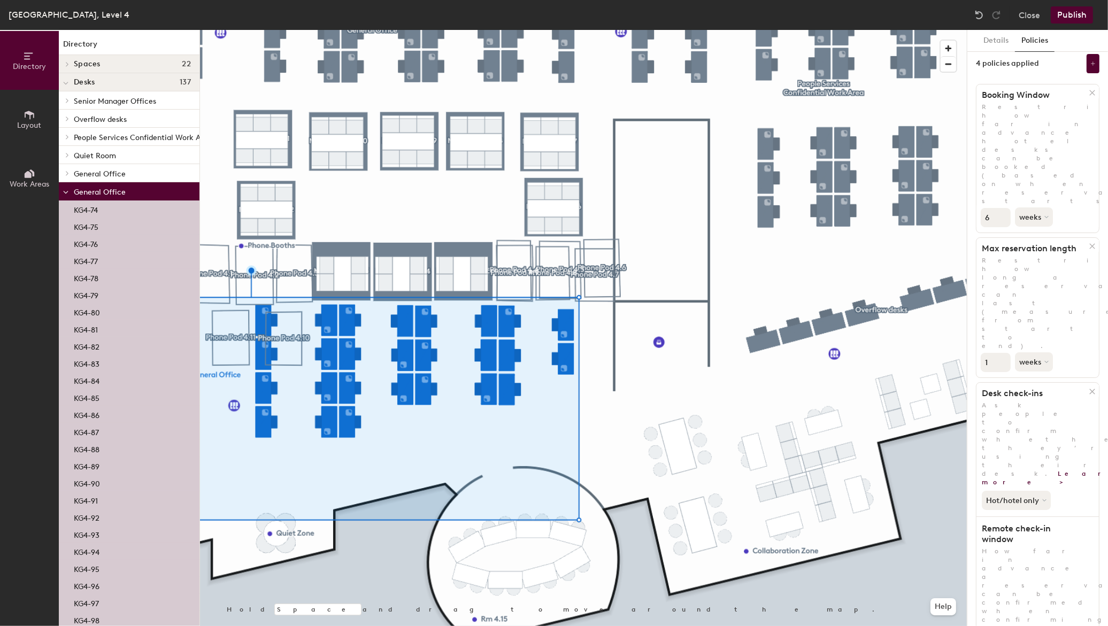
click at [70, 191] on div at bounding box center [66, 191] width 14 height 18
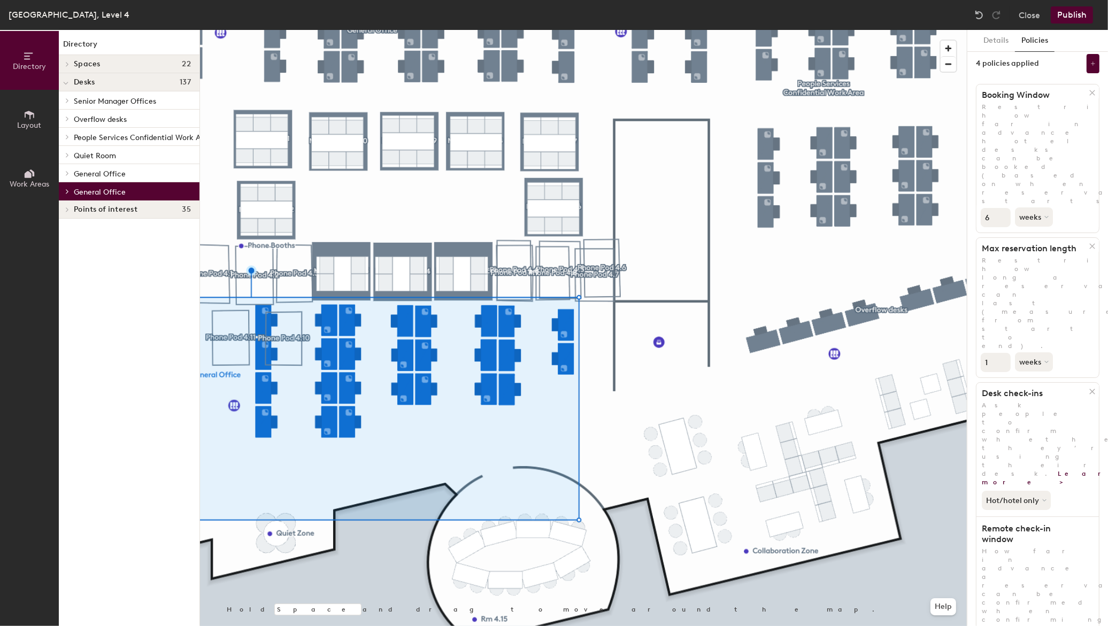
drag, startPoint x: 111, startPoint y: 109, endPoint x: 112, endPoint y: 99, distance: 9.7
click at [112, 99] on span "Senior Manager Offices" at bounding box center [115, 101] width 82 height 9
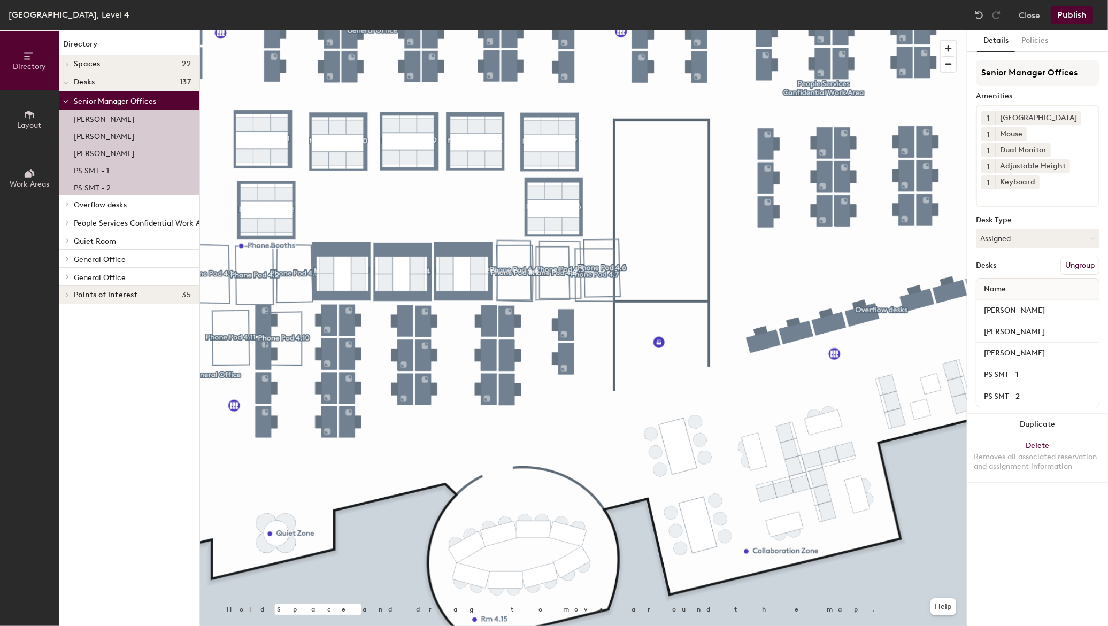
click at [97, 79] on h4 "Desks 137" at bounding box center [132, 82] width 117 height 9
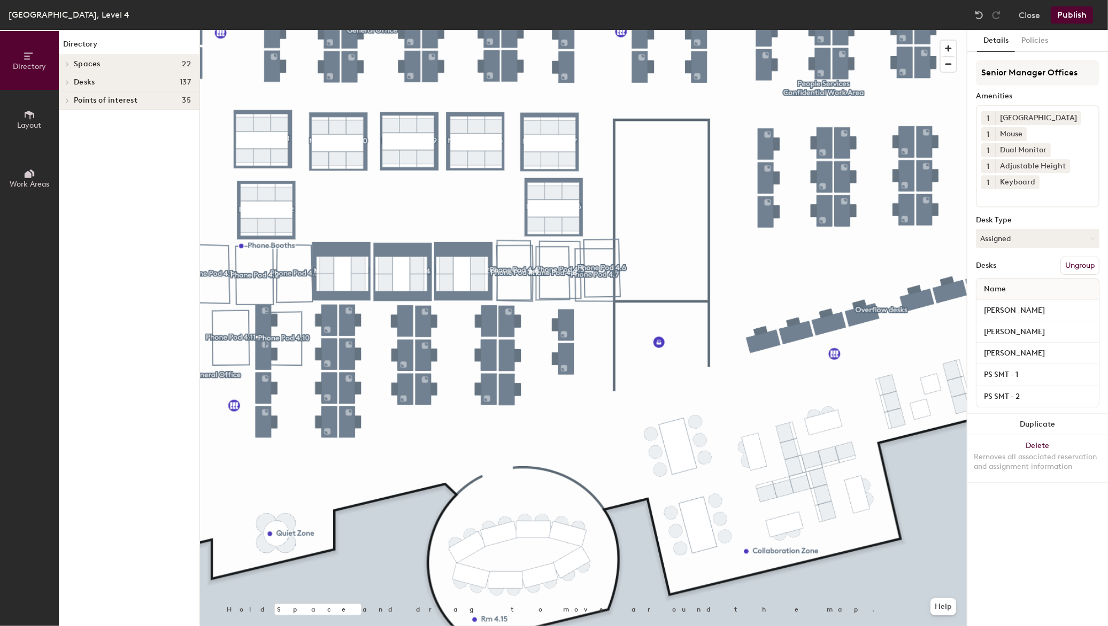
click at [92, 79] on span "Desks" at bounding box center [84, 82] width 21 height 9
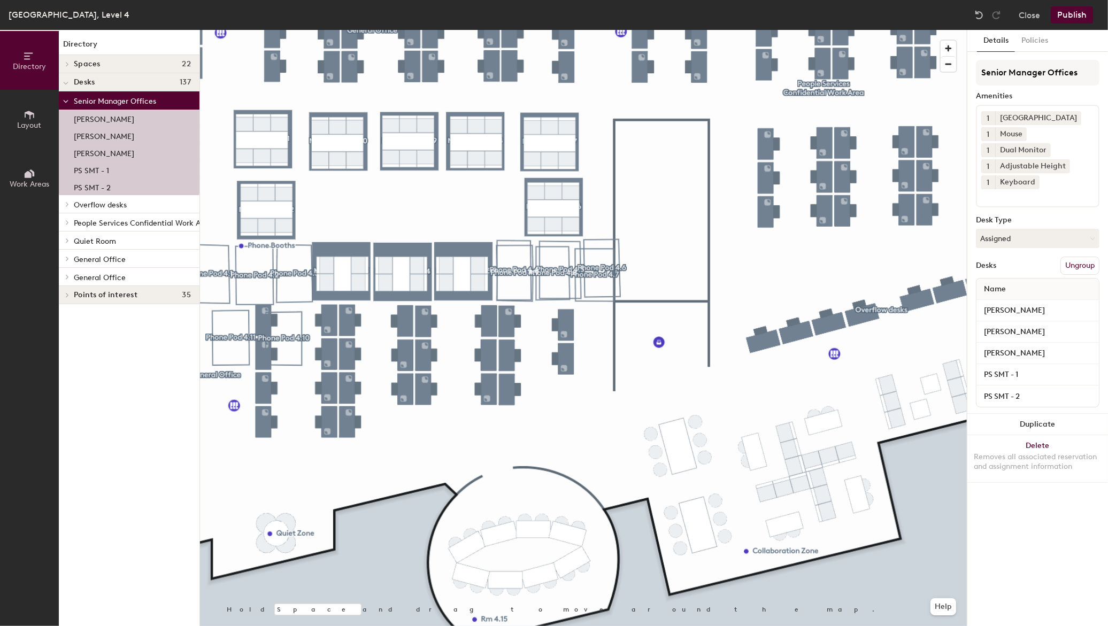
click at [81, 81] on span "Desks" at bounding box center [84, 82] width 21 height 9
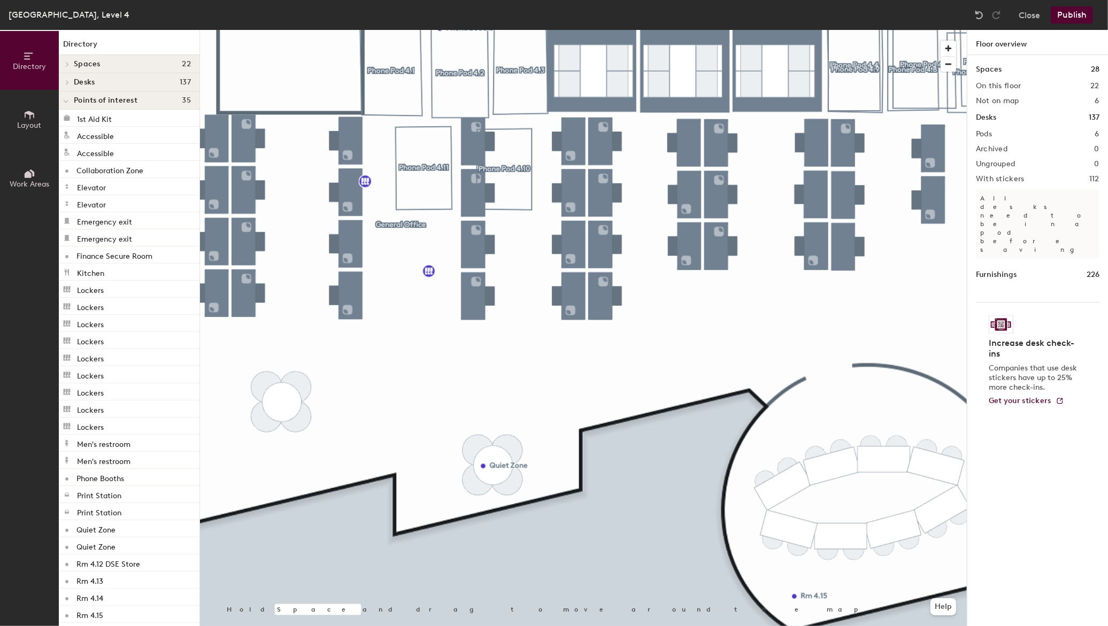
click at [1017, 16] on div "Close Publish" at bounding box center [1034, 14] width 129 height 17
click at [1019, 16] on button "Close" at bounding box center [1028, 14] width 21 height 17
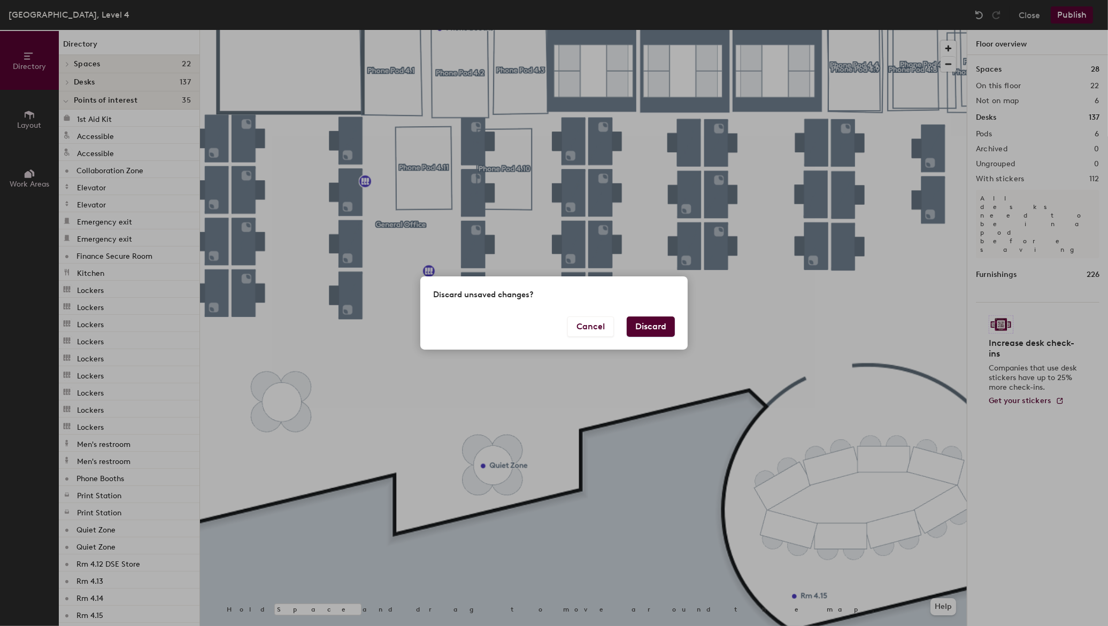
click at [654, 330] on button "Discard" at bounding box center [650, 326] width 48 height 20
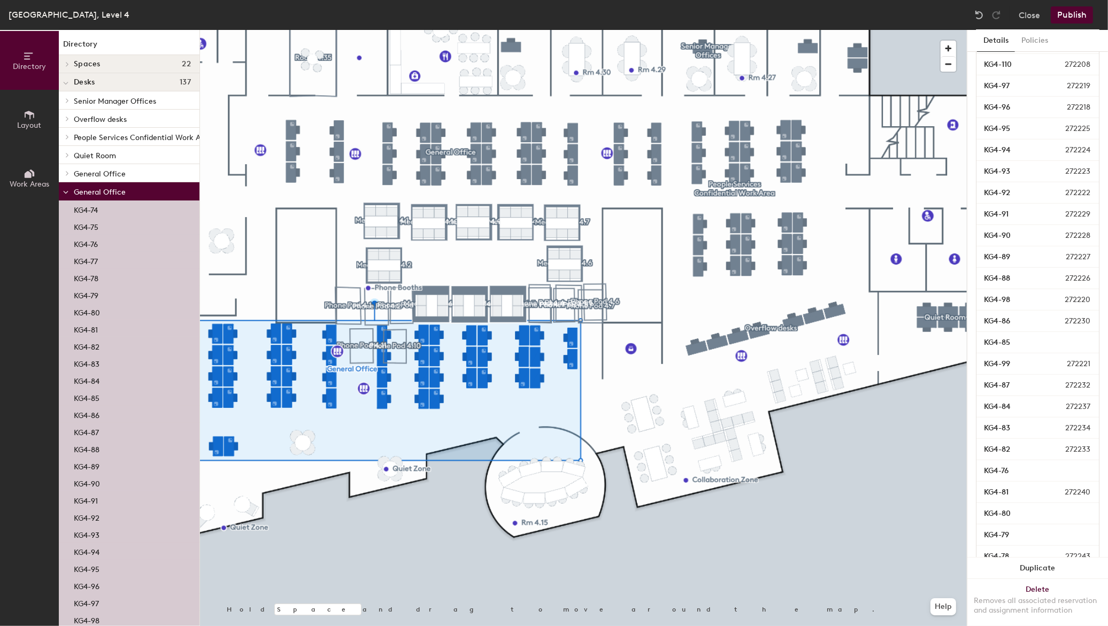
scroll to position [904, 0]
click at [118, 183] on div "General Office" at bounding box center [129, 191] width 141 height 18
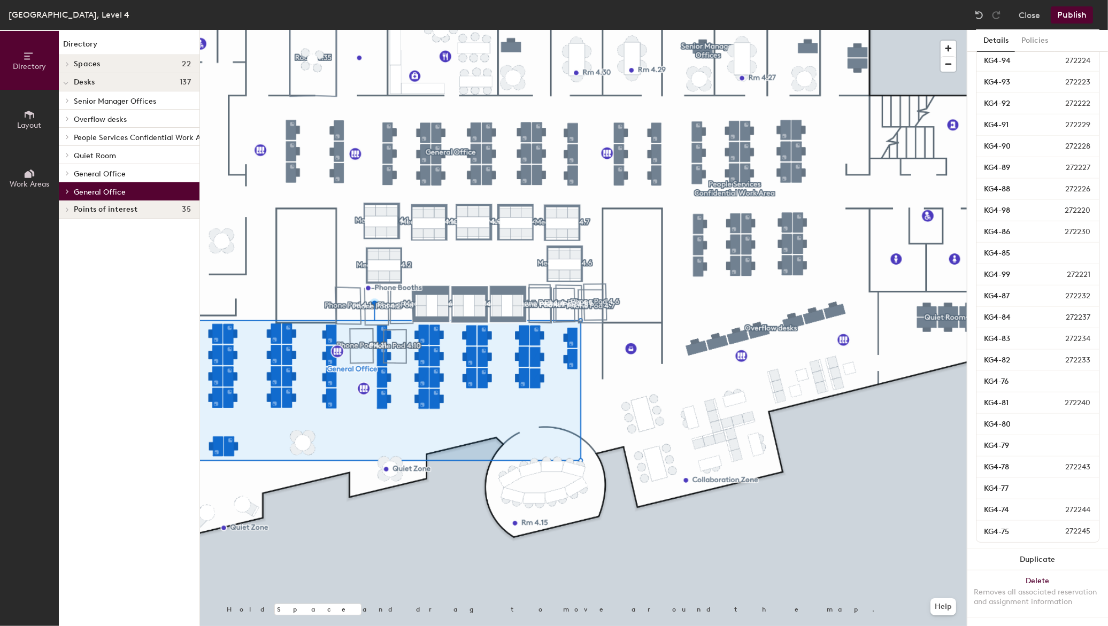
click at [123, 193] on span "General Office" at bounding box center [100, 192] width 52 height 9
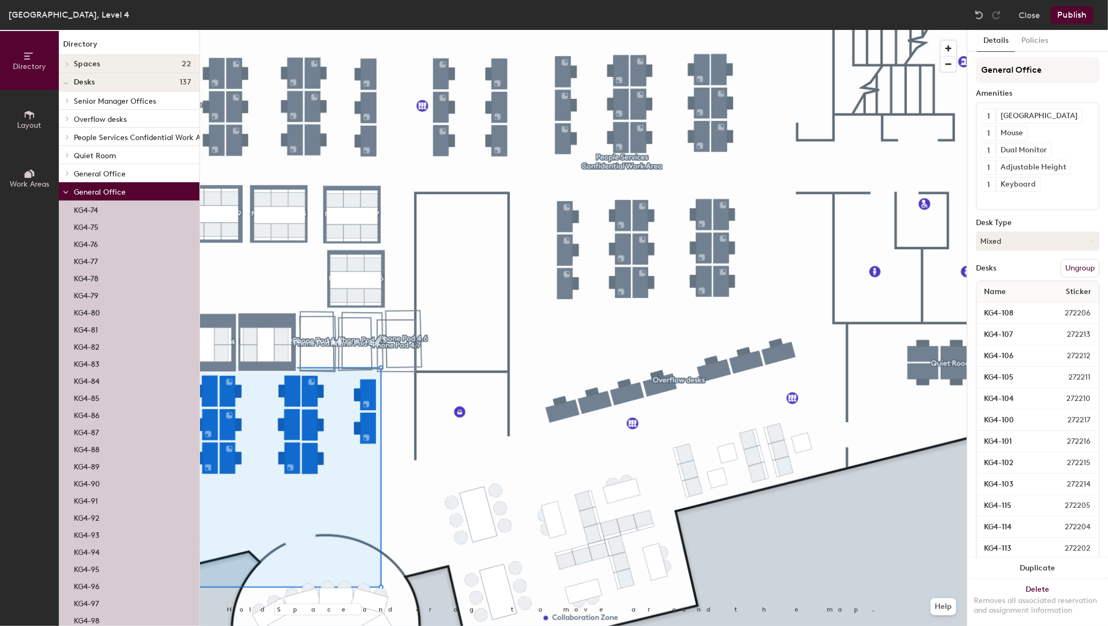
scroll to position [0, 0]
click at [1041, 70] on input "General Office" at bounding box center [1037, 73] width 123 height 26
type input "General Office."
click at [1083, 15] on button "Publish" at bounding box center [1071, 14] width 42 height 17
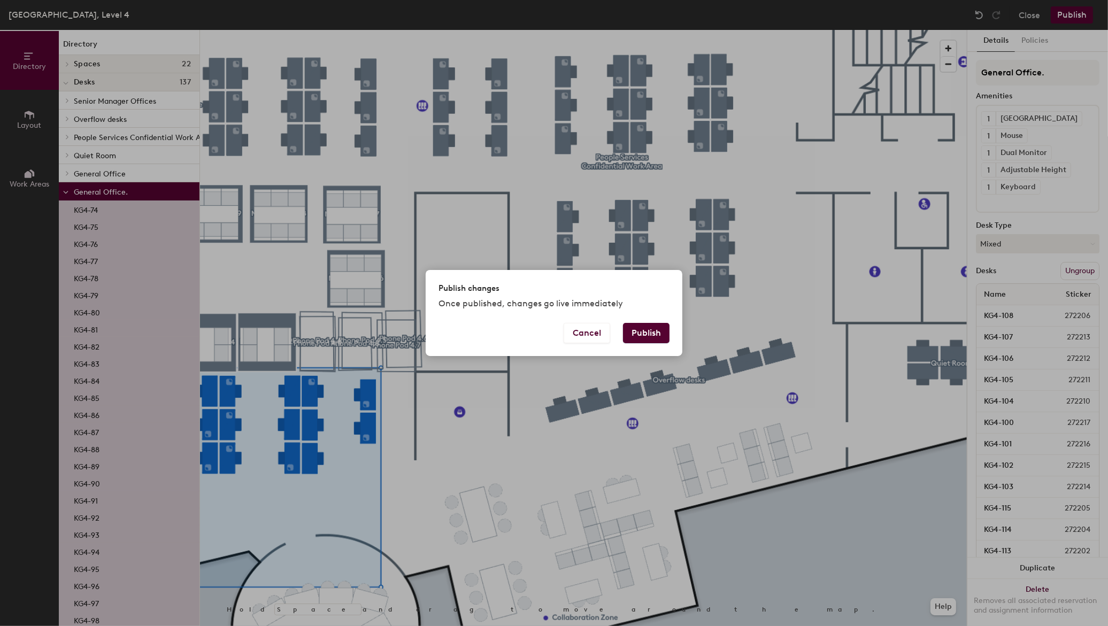
click at [649, 342] on button "Publish" at bounding box center [646, 333] width 47 height 20
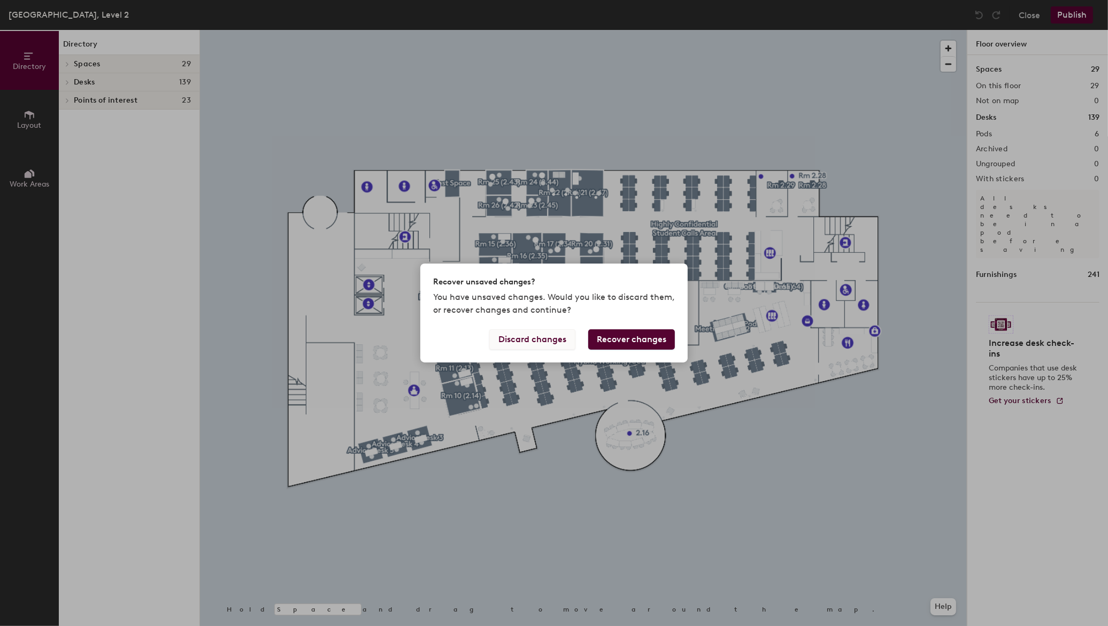
click at [562, 339] on button "Discard changes" at bounding box center [532, 339] width 86 height 20
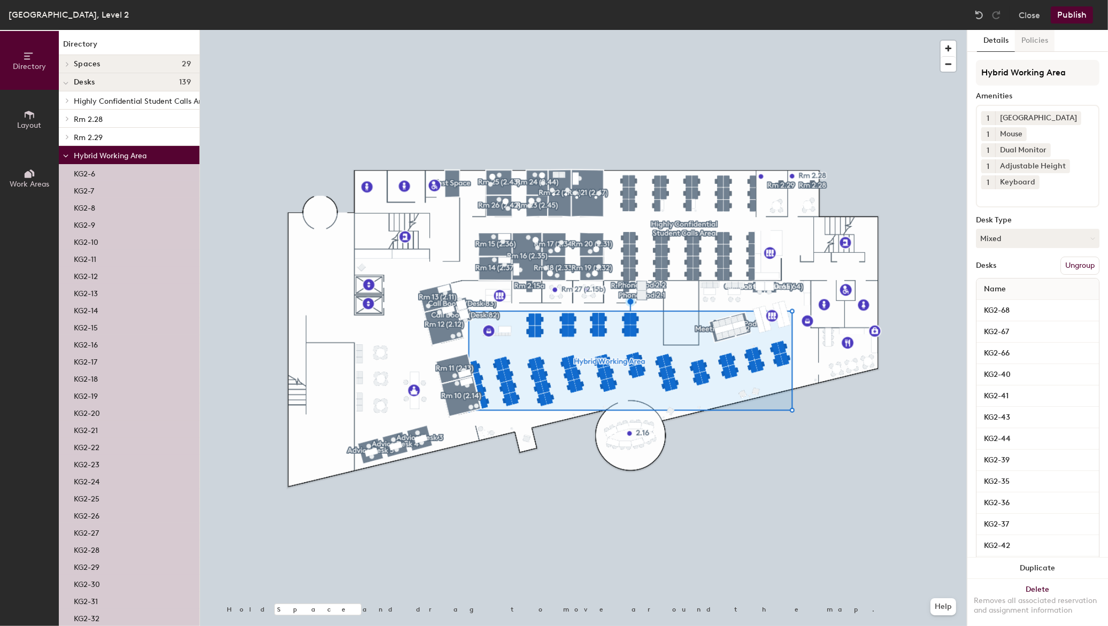
click at [1030, 39] on button "Policies" at bounding box center [1035, 41] width 40 height 22
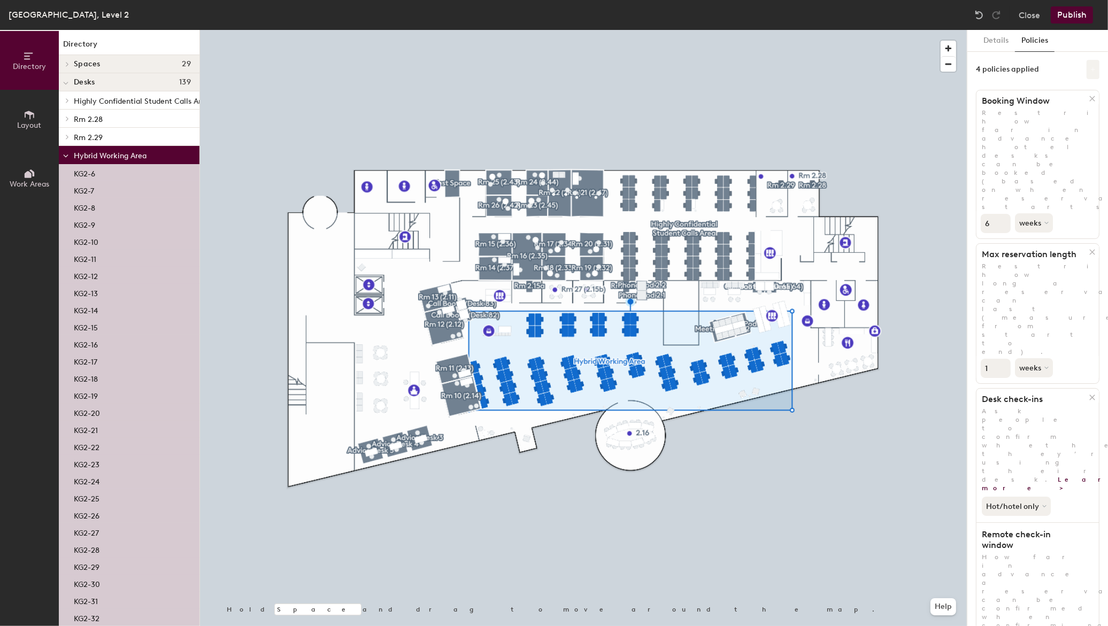
click at [1086, 71] on button at bounding box center [1092, 69] width 13 height 19
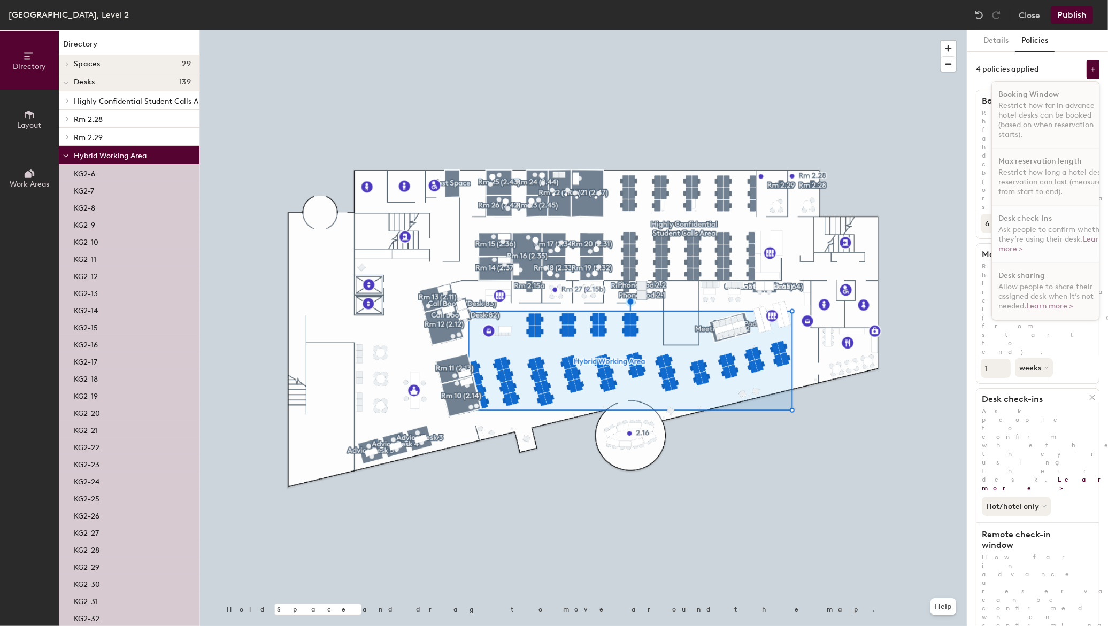
scroll to position [7, 0]
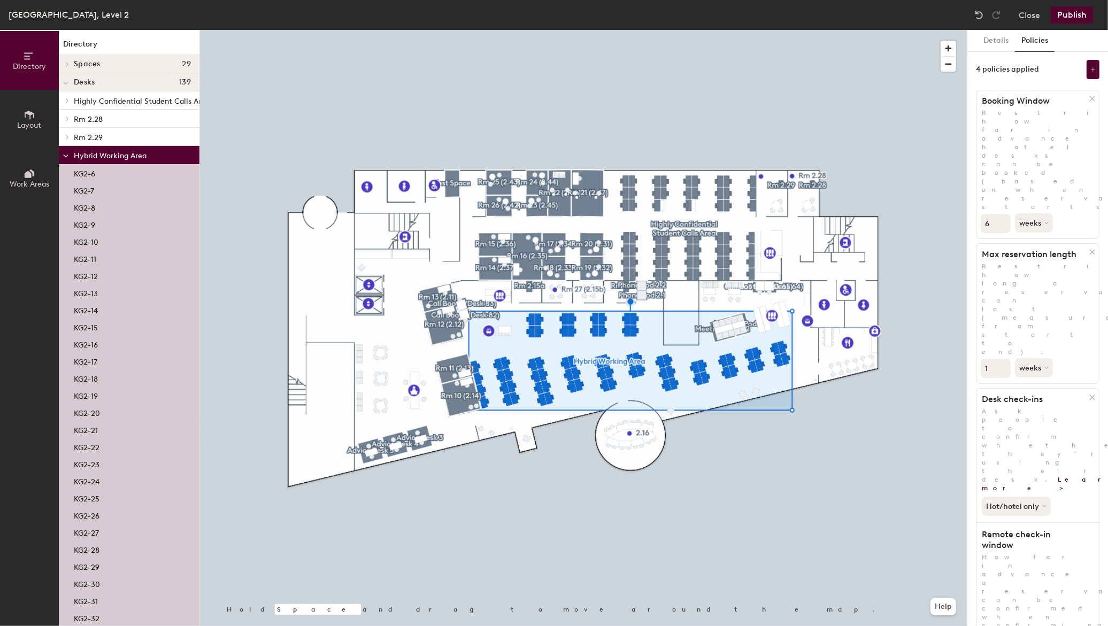
click at [1050, 69] on div "4 policies applied" at bounding box center [1037, 69] width 123 height 19
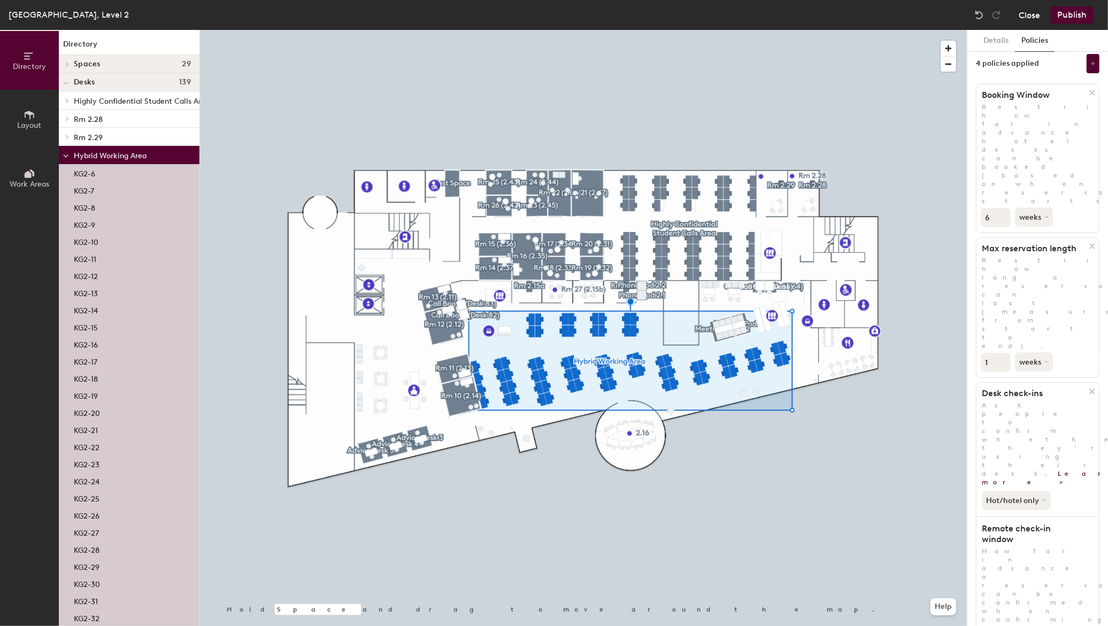
click at [1033, 10] on button "Close" at bounding box center [1028, 14] width 21 height 17
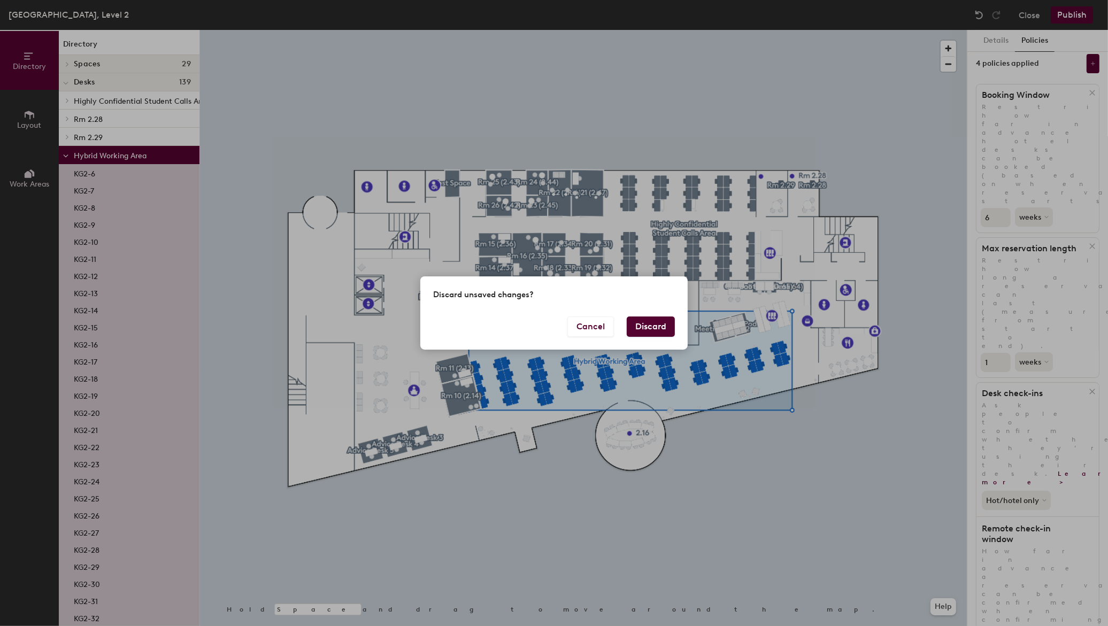
click at [643, 324] on button "Discard" at bounding box center [650, 326] width 48 height 20
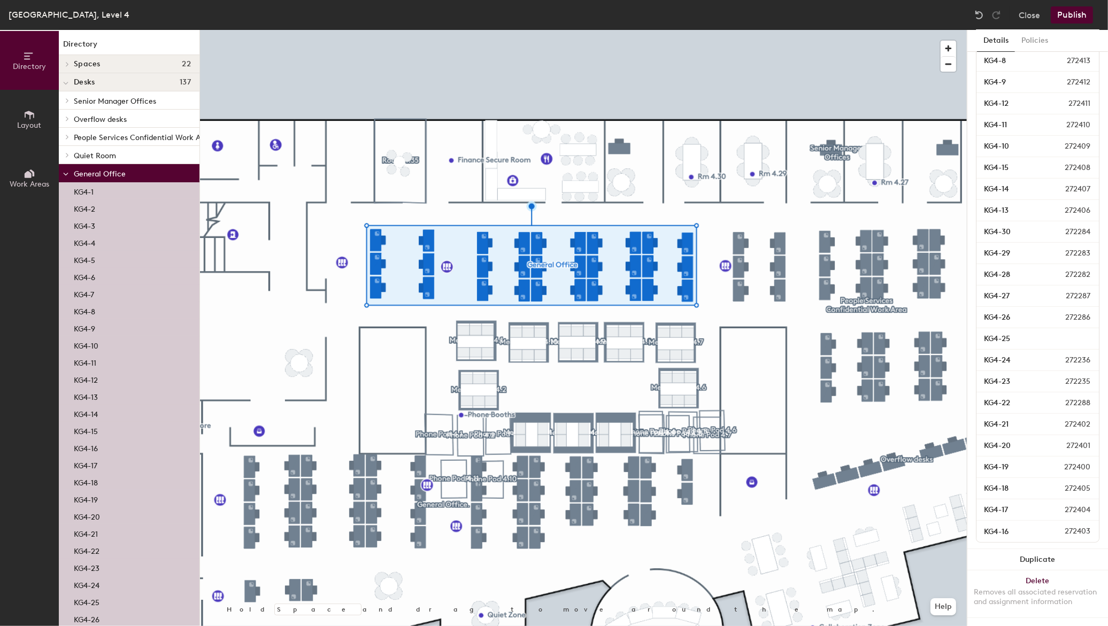
scroll to position [407, 0]
click at [40, 177] on button "Work Areas" at bounding box center [29, 178] width 59 height 59
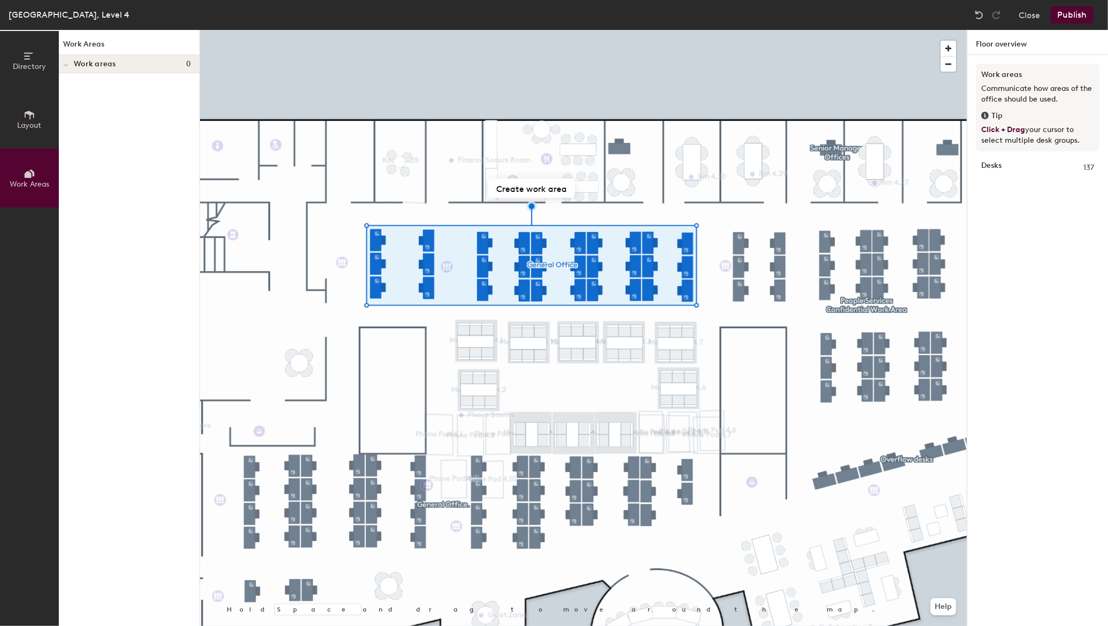
click at [23, 74] on button "Directory" at bounding box center [29, 60] width 59 height 59
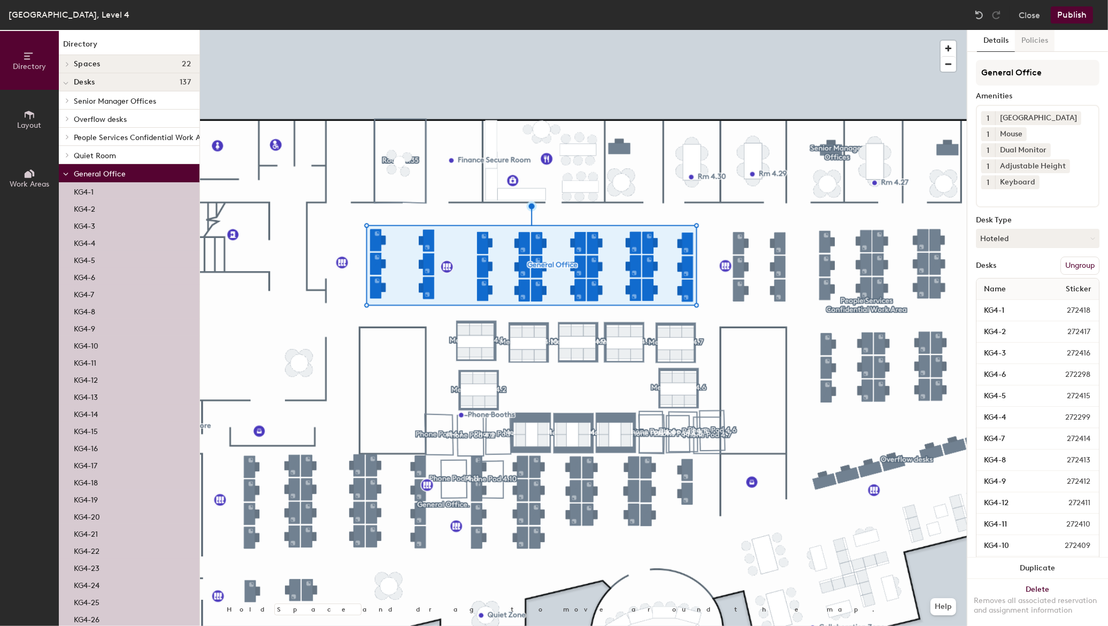
click at [1045, 44] on button "Policies" at bounding box center [1035, 41] width 40 height 22
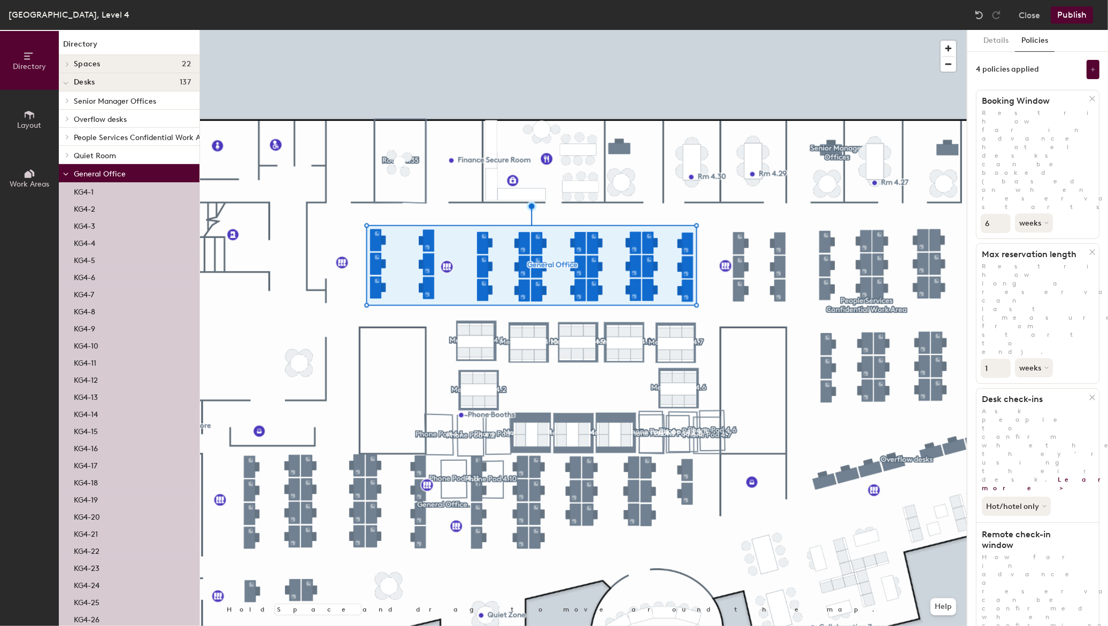
scroll to position [6, 0]
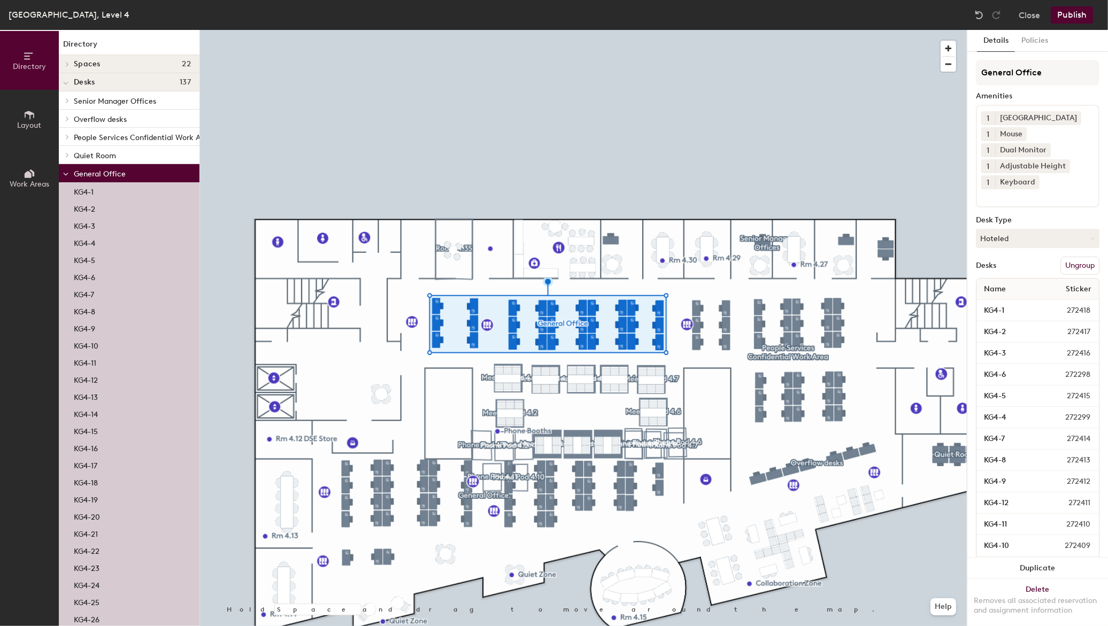
click at [1082, 259] on button "Ungroup" at bounding box center [1079, 266] width 39 height 18
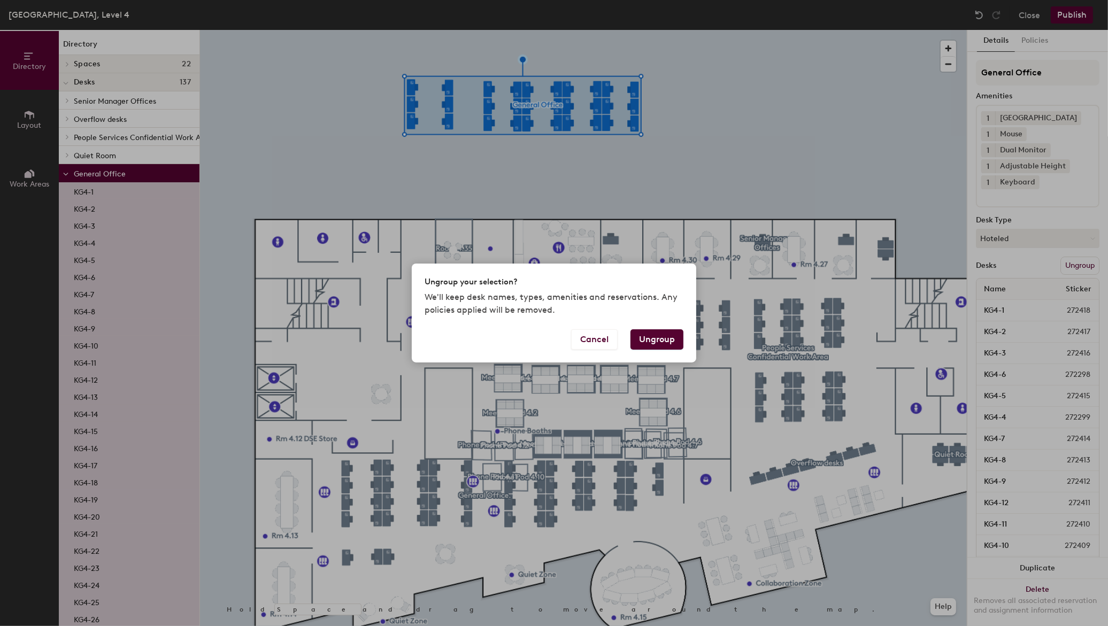
click at [664, 344] on button "Ungroup" at bounding box center [656, 339] width 53 height 20
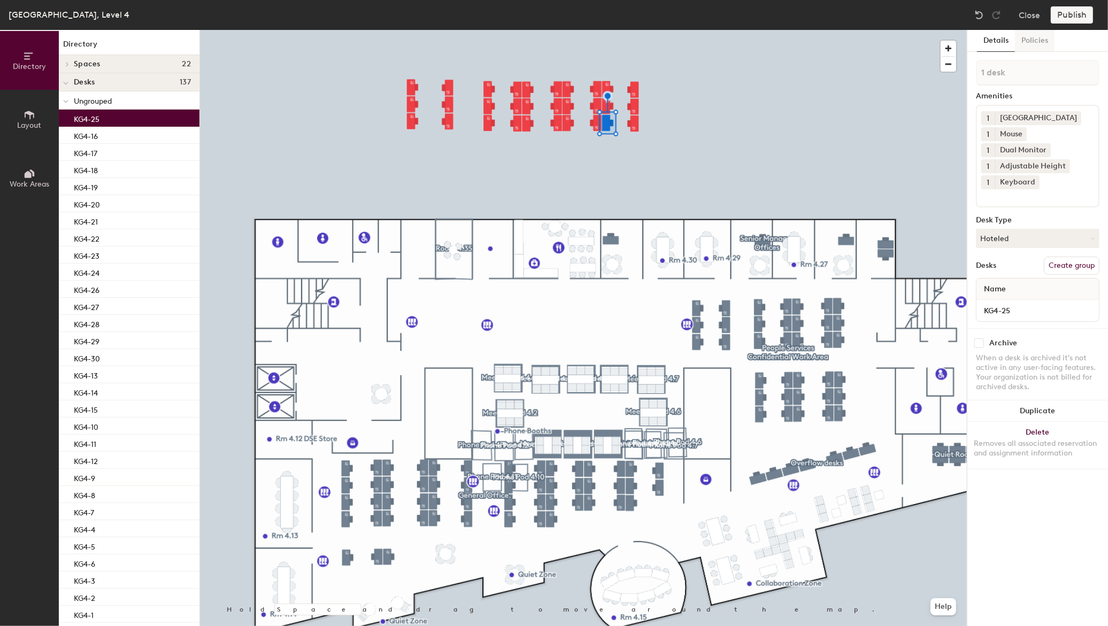
click at [1027, 40] on button "Policies" at bounding box center [1035, 41] width 40 height 22
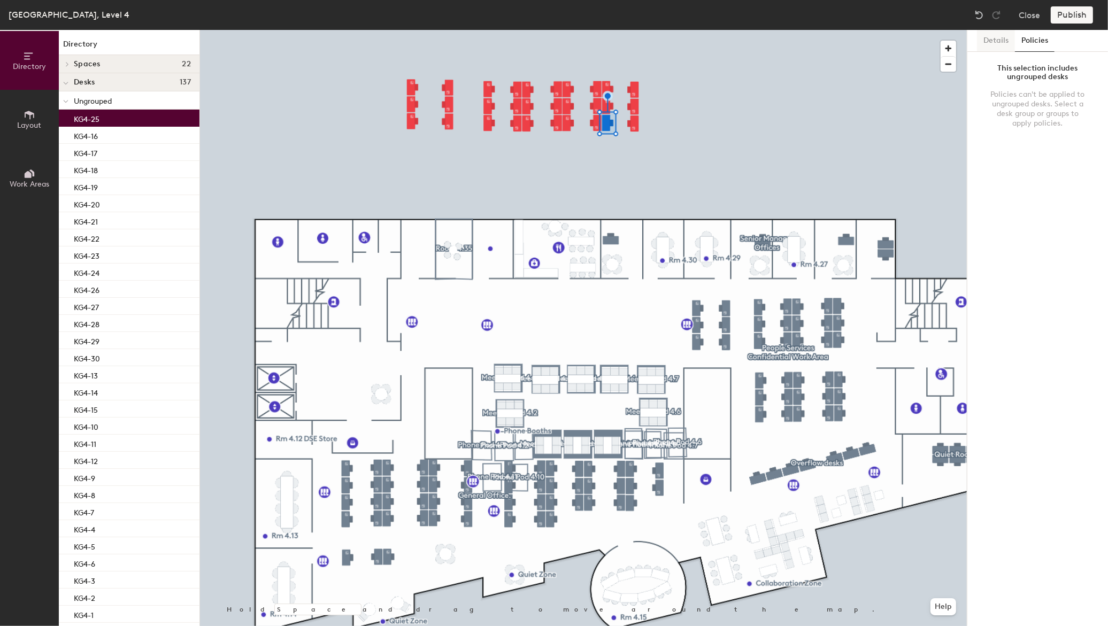
click at [993, 35] on button "Details" at bounding box center [996, 41] width 38 height 22
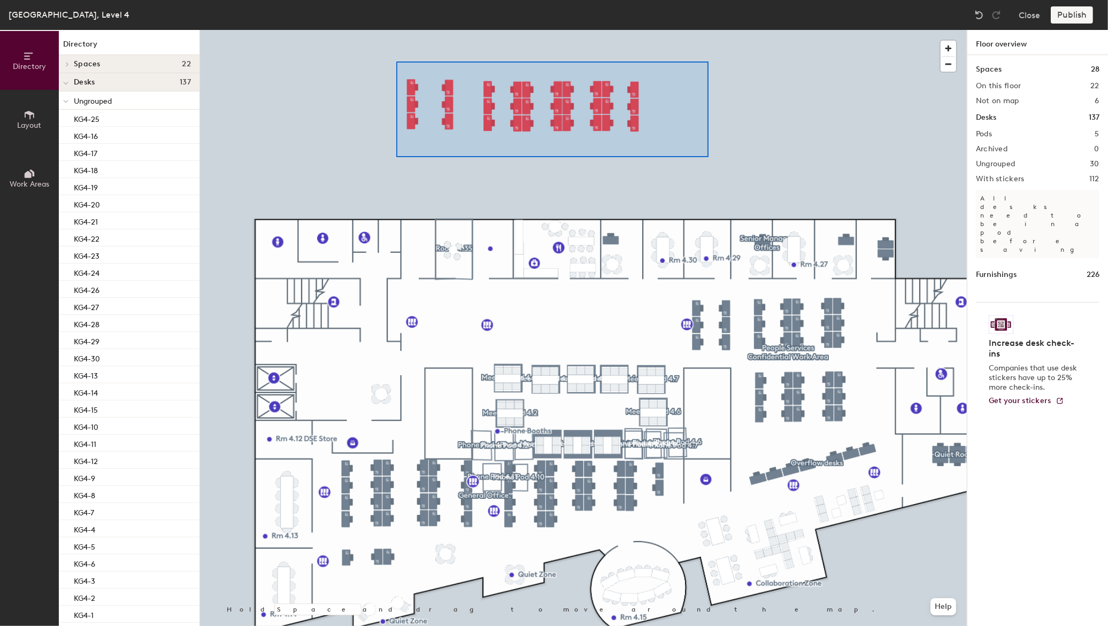
click at [396, 30] on div at bounding box center [583, 30] width 767 height 0
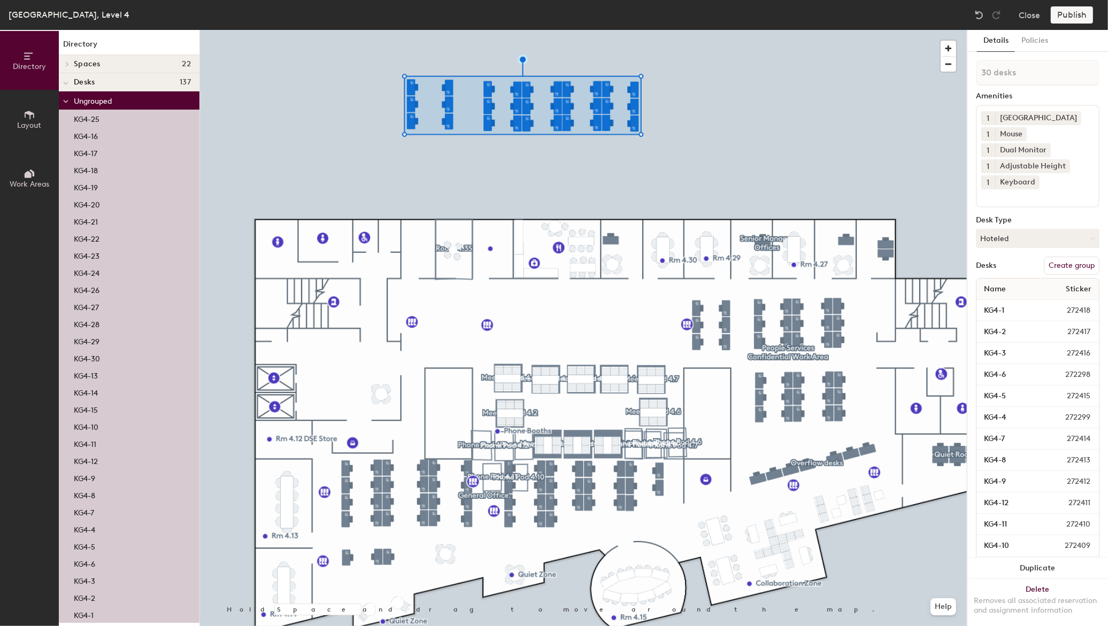
click at [1068, 266] on button "Create group" at bounding box center [1071, 266] width 56 height 18
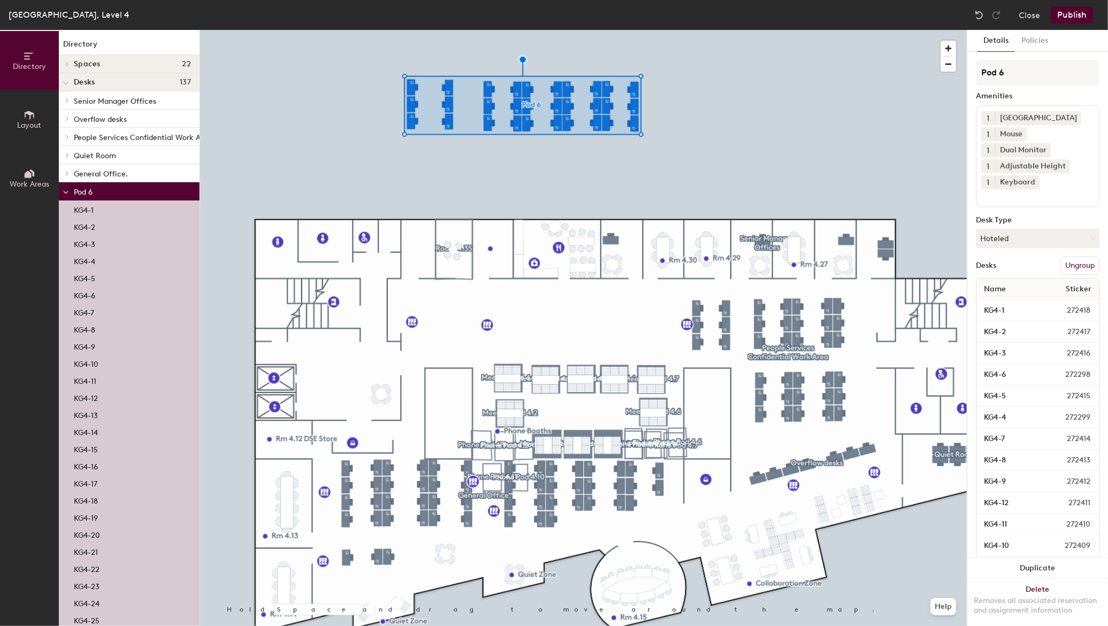
click at [922, 79] on div "Directory Layout Work Areas Directory Spaces 22 Meeting Pod 4.1 Meeting Pod 4.2…" at bounding box center [554, 328] width 1108 height 596
type input "General Office"
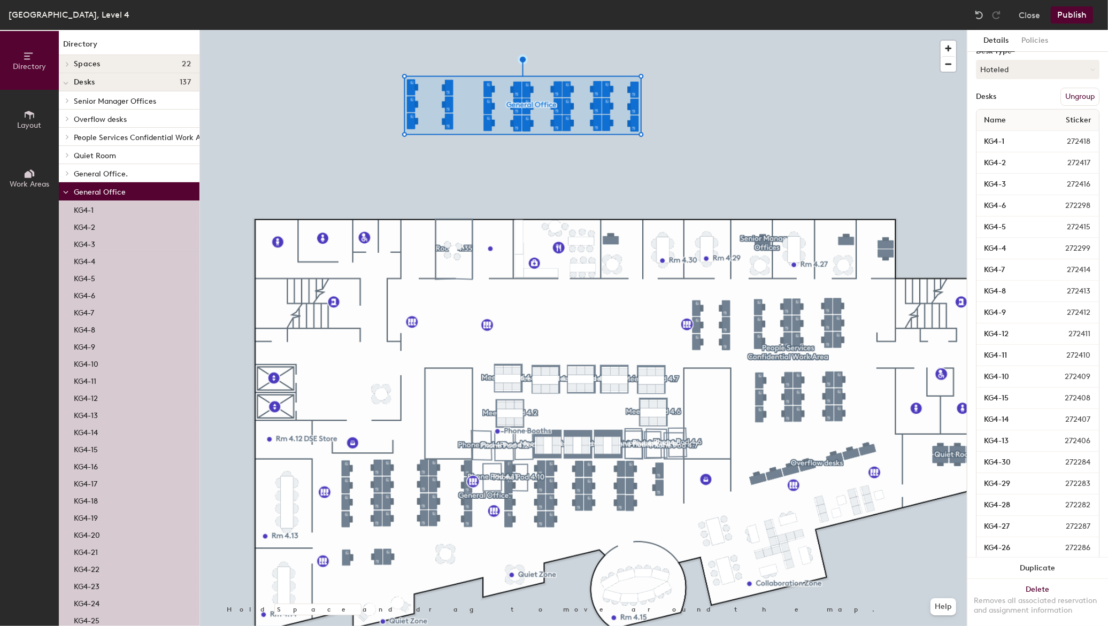
scroll to position [0, 0]
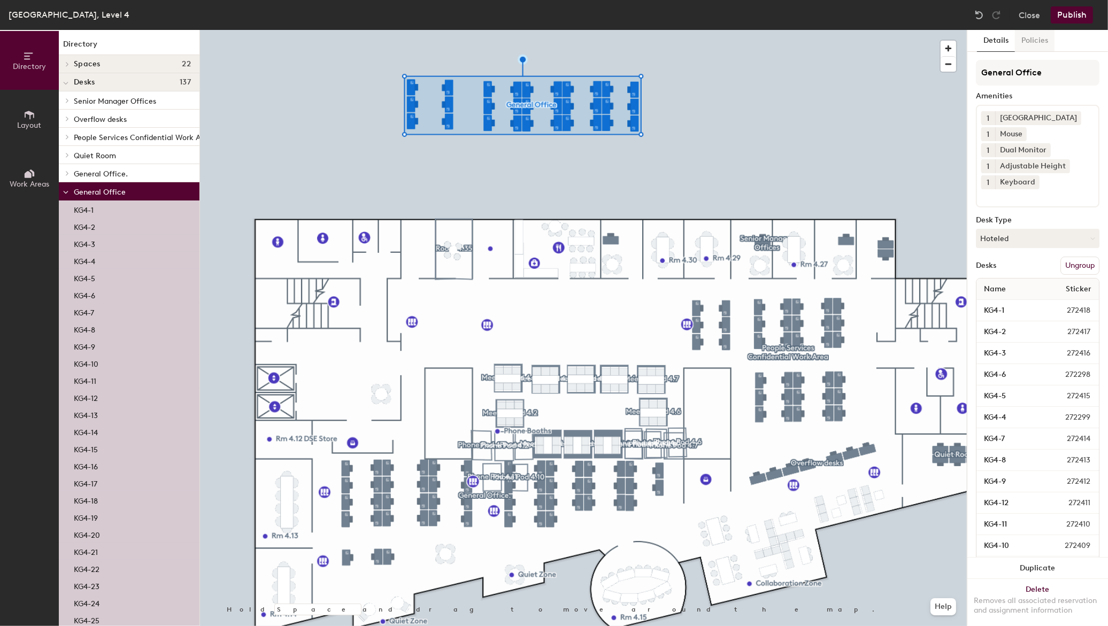
click at [1043, 40] on button "Policies" at bounding box center [1035, 41] width 40 height 22
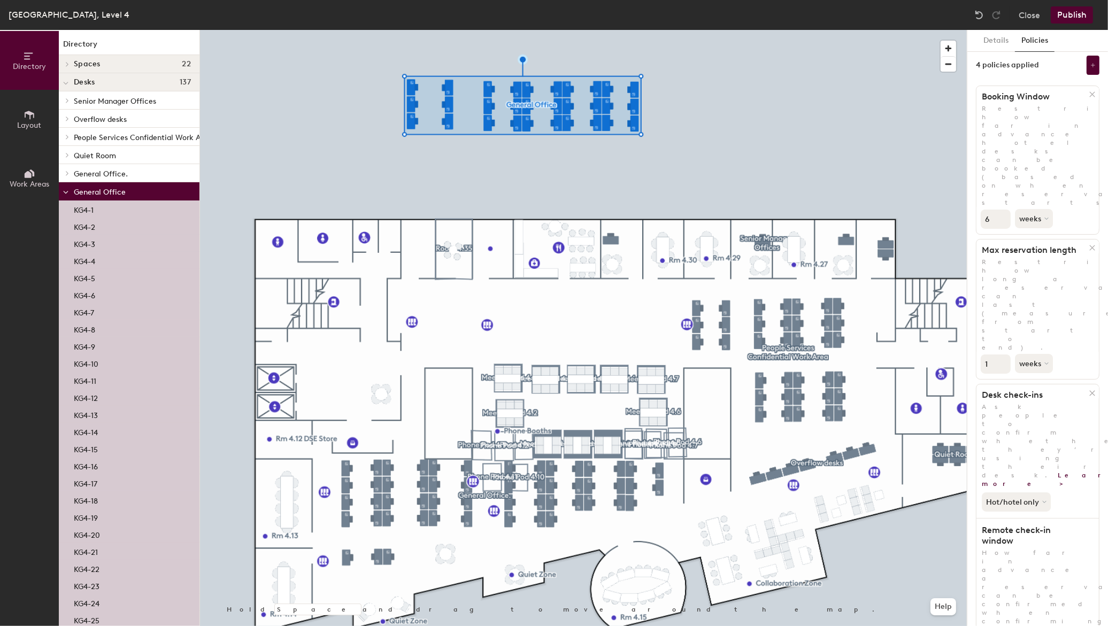
scroll to position [6, 0]
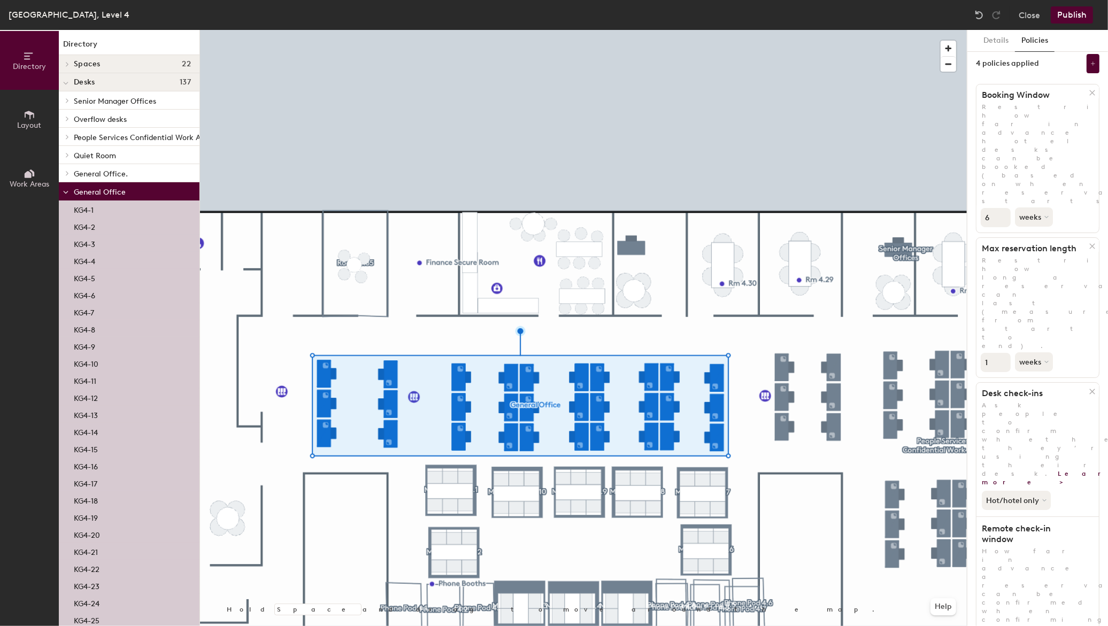
click at [540, 30] on div at bounding box center [583, 30] width 767 height 0
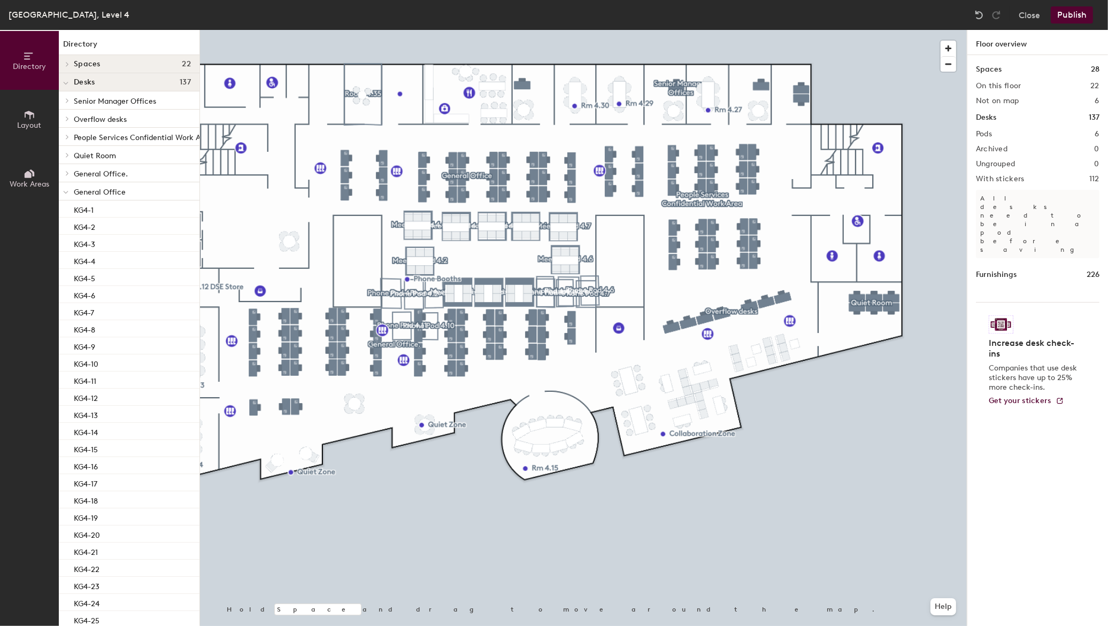
click at [1070, 13] on button "Publish" at bounding box center [1071, 14] width 42 height 17
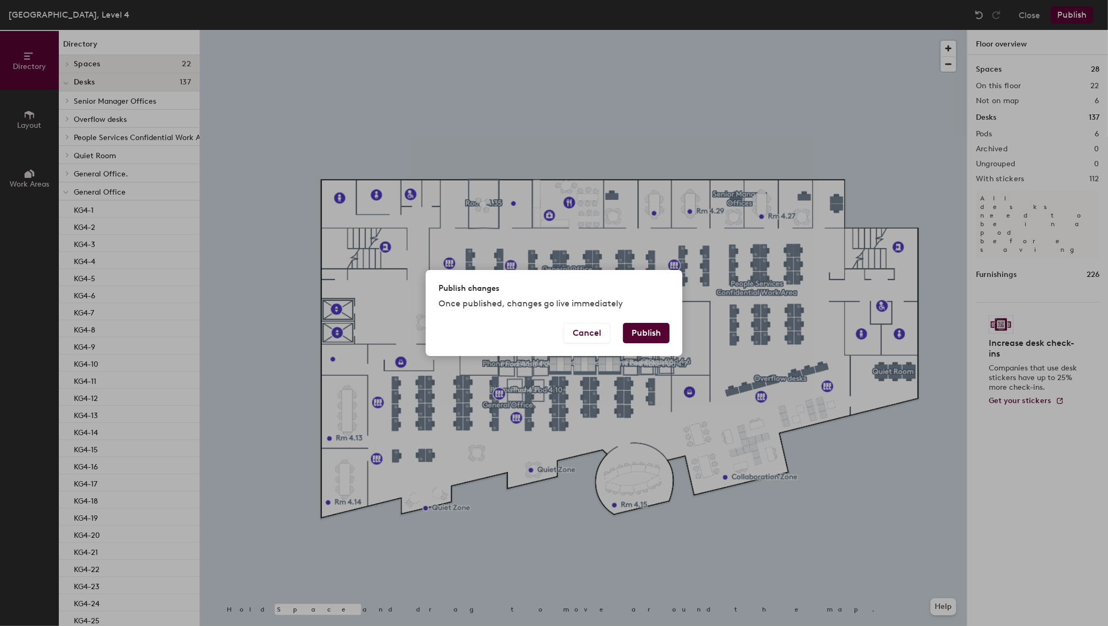
click at [653, 330] on button "Publish" at bounding box center [646, 333] width 47 height 20
click at [829, 84] on div "Publish changes Once published, changes go live immediately Cancel Publish" at bounding box center [554, 313] width 1108 height 626
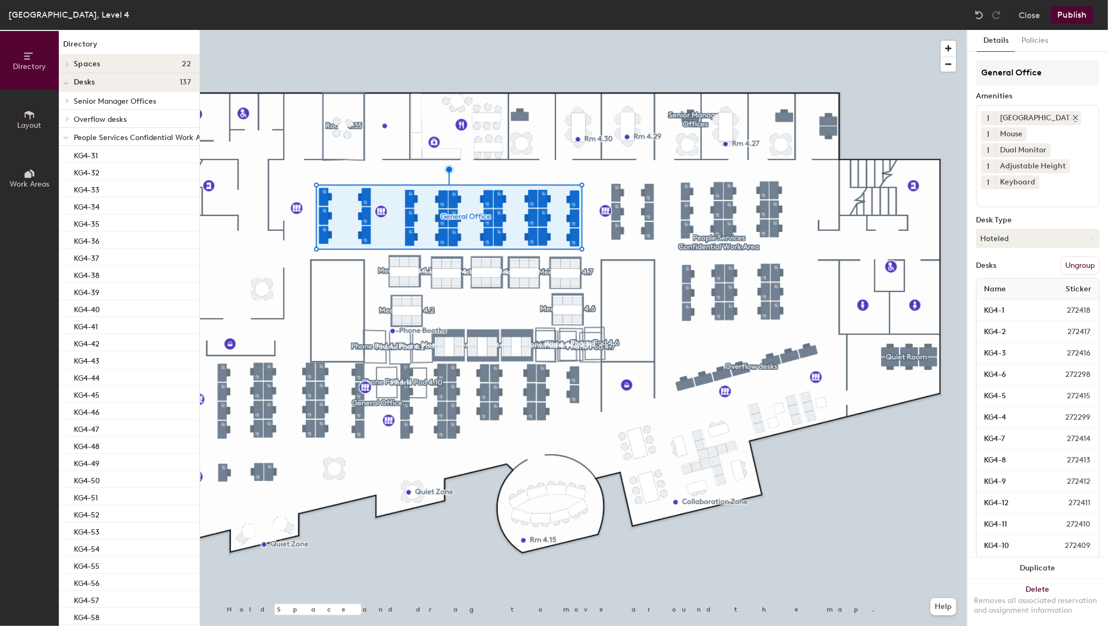
click at [1029, 119] on div "[GEOGRAPHIC_DATA]" at bounding box center [1038, 118] width 86 height 14
click at [1034, 41] on button "Policies" at bounding box center [1035, 41] width 40 height 22
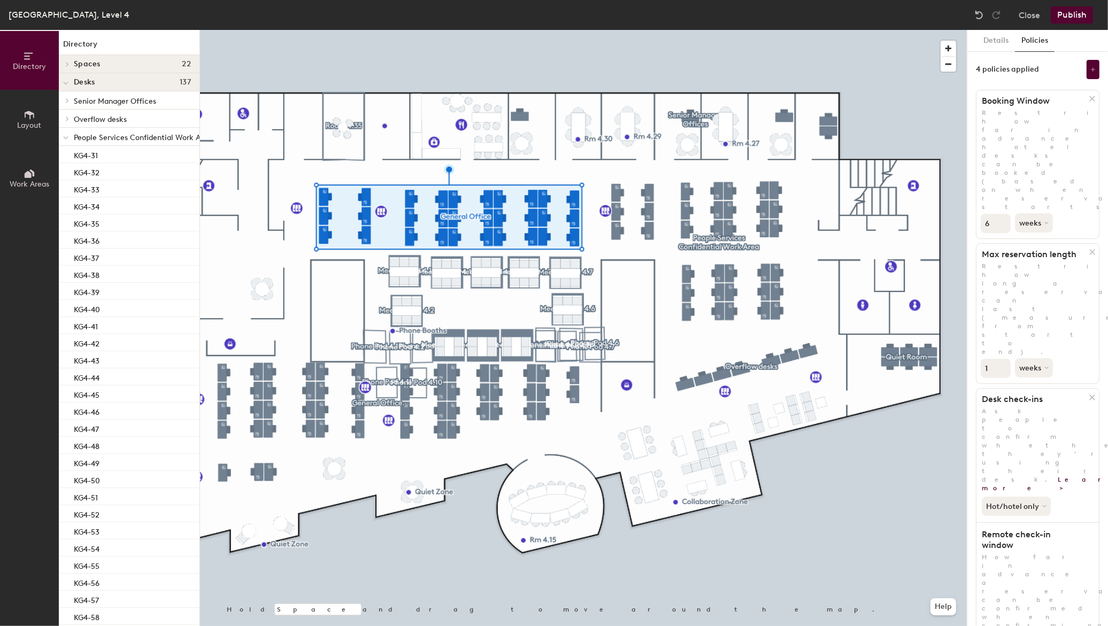
click at [1034, 41] on button "Policies" at bounding box center [1035, 41] width 40 height 22
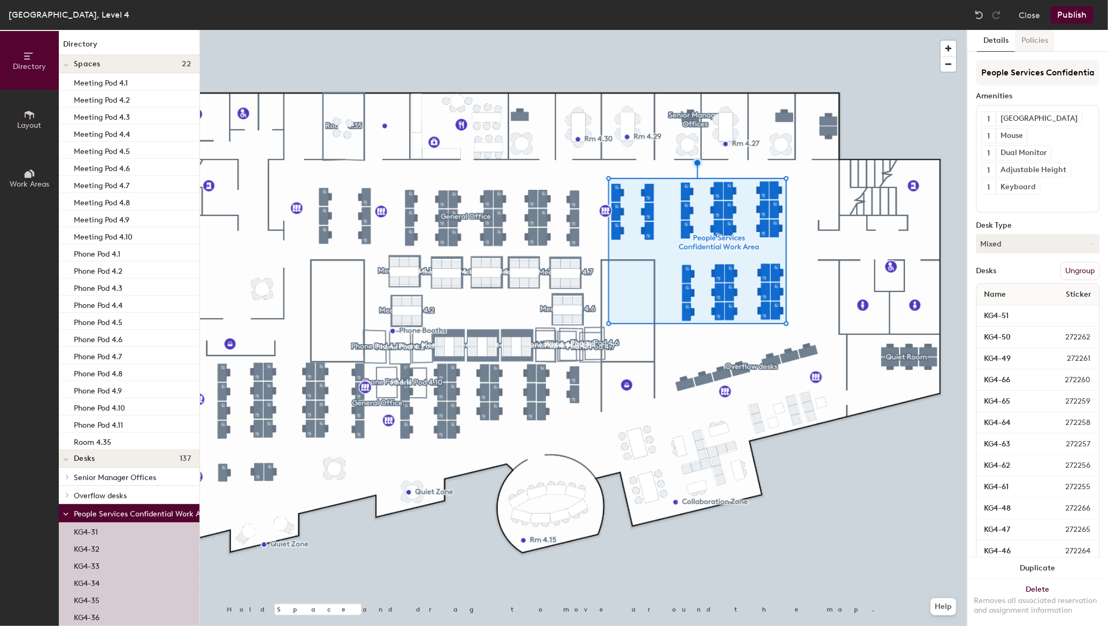
click at [1039, 37] on button "Policies" at bounding box center [1035, 41] width 40 height 22
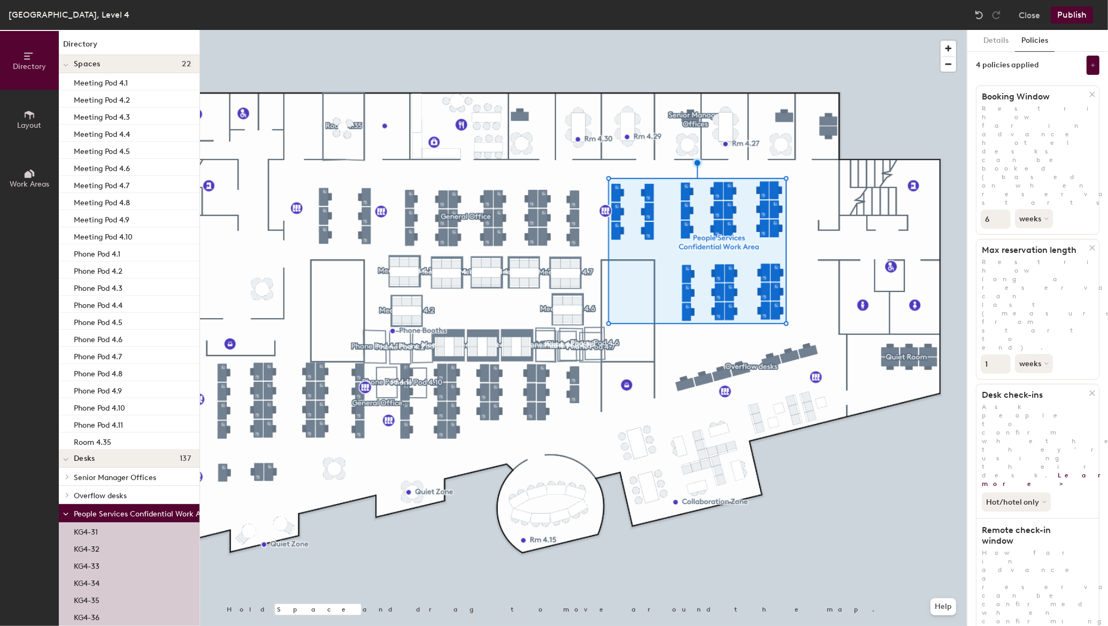
scroll to position [6, 0]
click at [1021, 491] on button "Hot/hotel only" at bounding box center [1016, 500] width 71 height 19
click at [1027, 530] on div "Hot/hotel only" at bounding box center [1015, 536] width 66 height 13
click at [1014, 491] on button "Hot/hotel only" at bounding box center [1016, 500] width 71 height 19
click at [1023, 517] on div "All desk types" at bounding box center [1015, 523] width 66 height 13
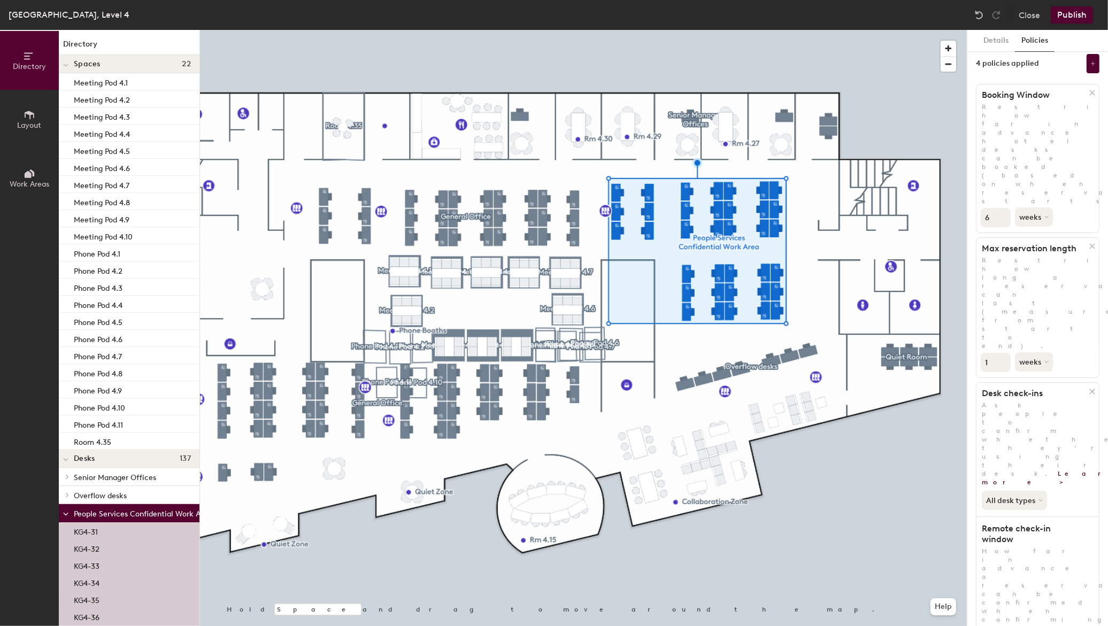
click at [1081, 486] on div "All desk types" at bounding box center [1037, 498] width 122 height 24
click at [1024, 491] on button "All desk types" at bounding box center [1014, 500] width 67 height 19
click at [1056, 486] on div "All desk types" at bounding box center [1037, 498] width 122 height 24
click at [1028, 491] on button "All desk types" at bounding box center [1014, 500] width 67 height 19
click at [1017, 530] on div "Hot/hotel only" at bounding box center [1015, 536] width 66 height 13
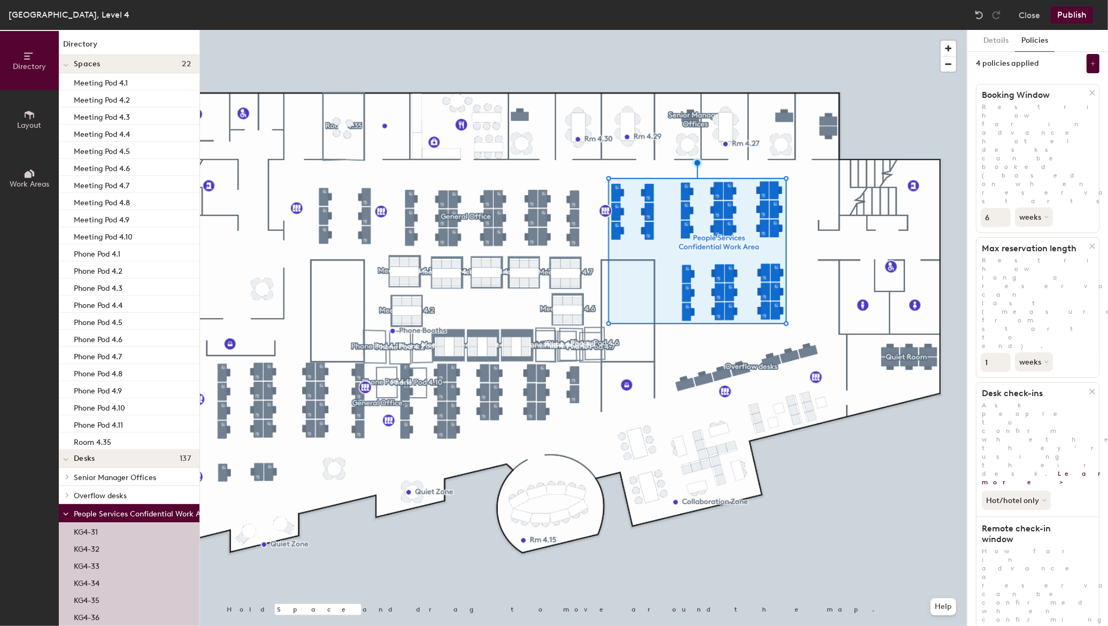
click at [1074, 486] on div "Hot/hotel only" at bounding box center [1037, 498] width 122 height 24
click at [1067, 22] on button "Publish" at bounding box center [1071, 14] width 42 height 17
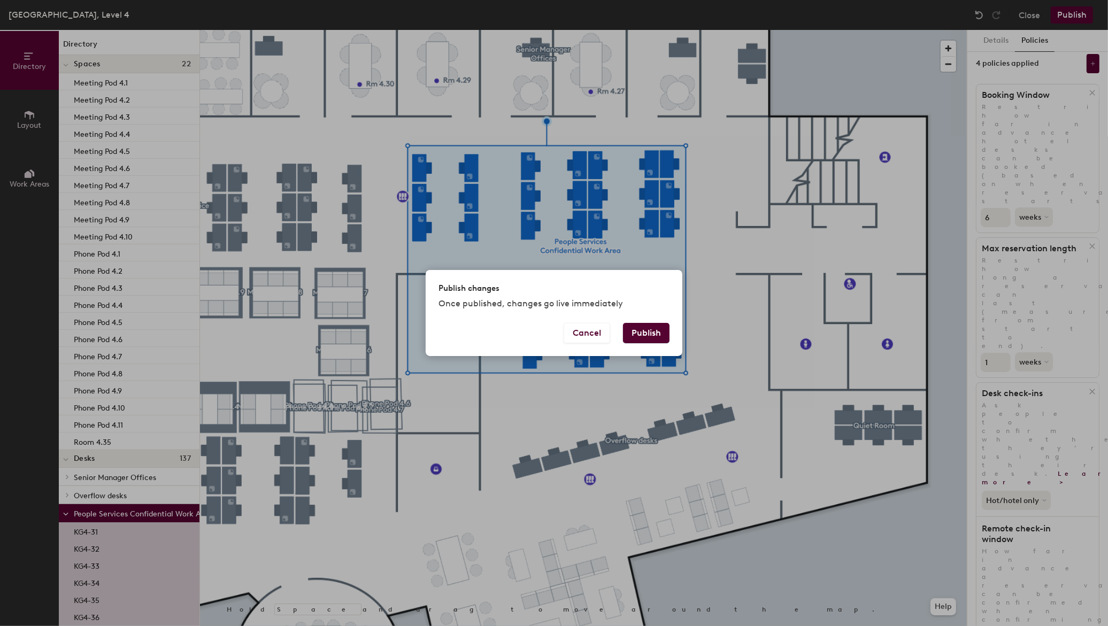
click at [661, 329] on button "Publish" at bounding box center [646, 333] width 47 height 20
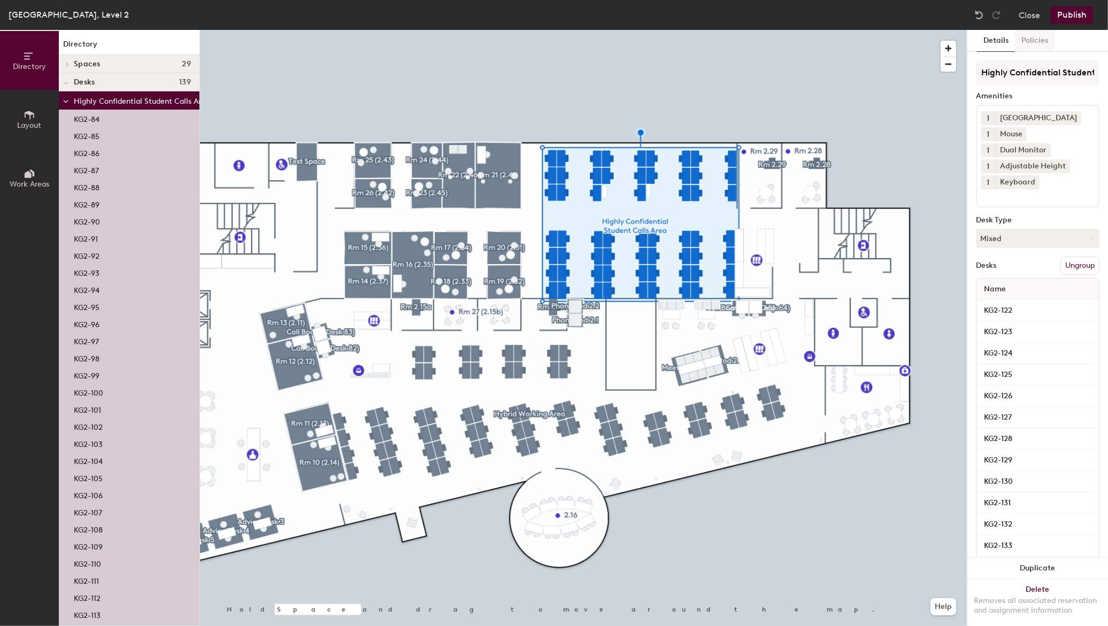
click at [1027, 41] on button "Policies" at bounding box center [1035, 41] width 40 height 22
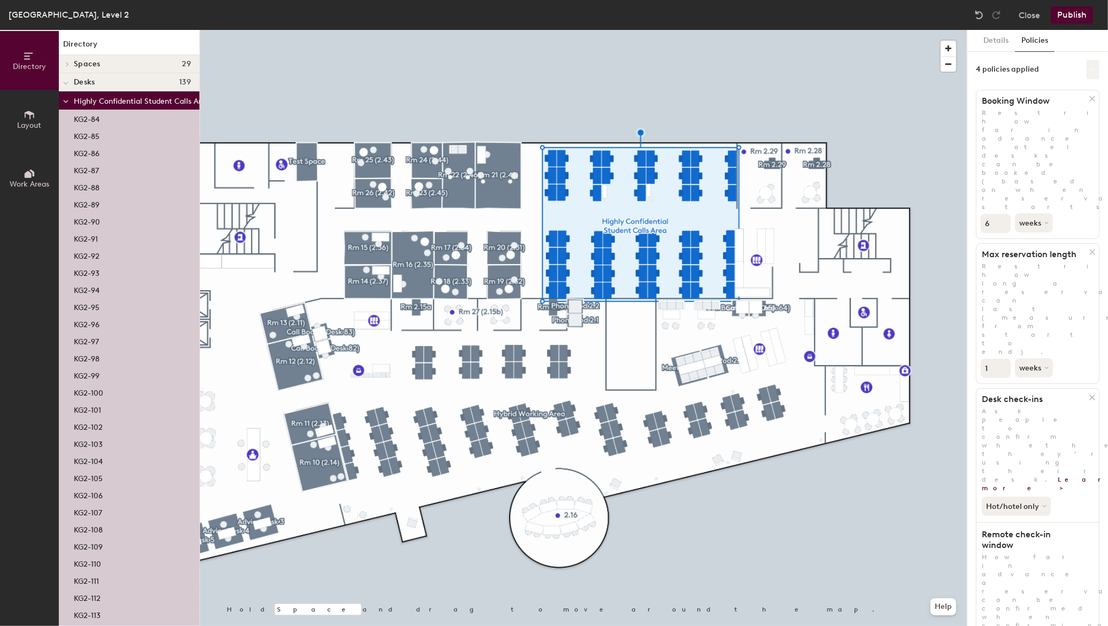
click at [1090, 67] on icon at bounding box center [1092, 69] width 5 height 5
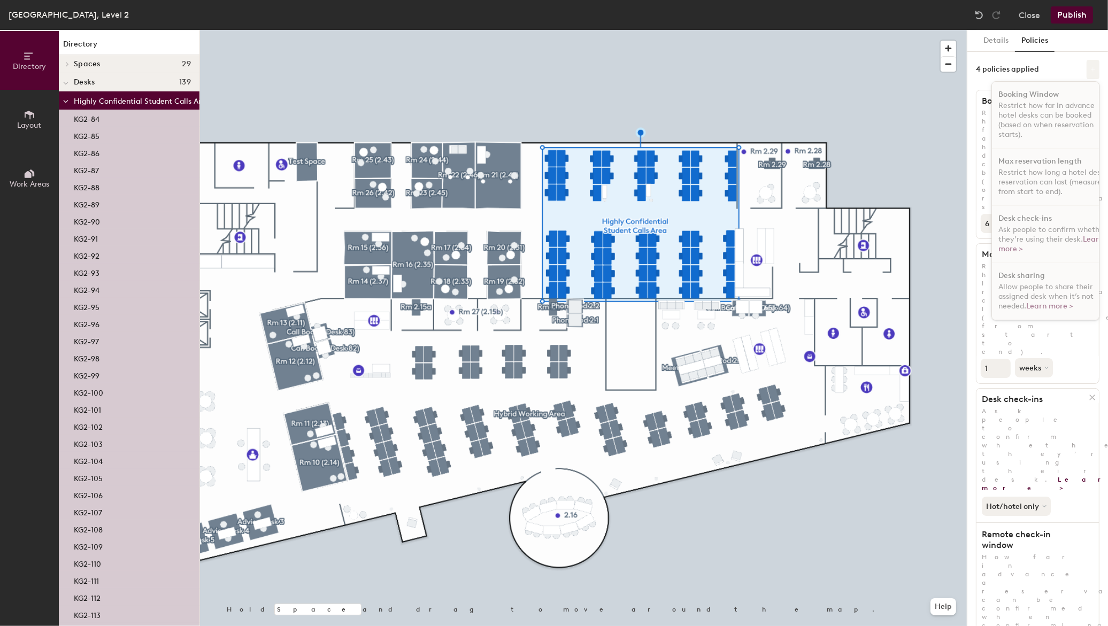
click at [1090, 67] on icon at bounding box center [1092, 69] width 5 height 5
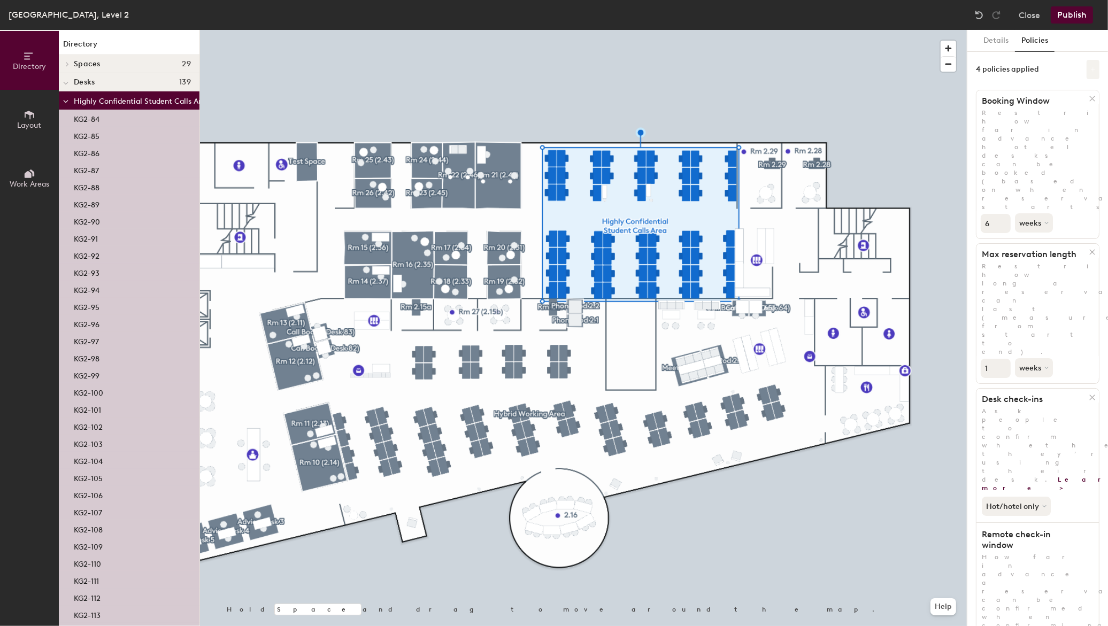
click at [1090, 67] on icon at bounding box center [1092, 69] width 5 height 5
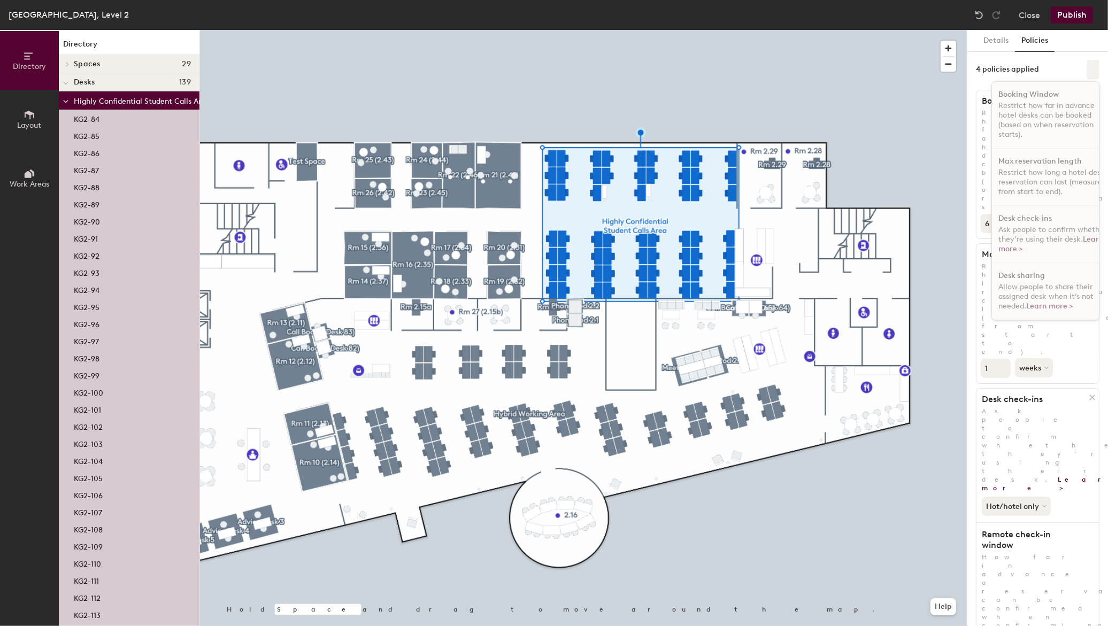
click at [1090, 67] on icon at bounding box center [1092, 69] width 5 height 5
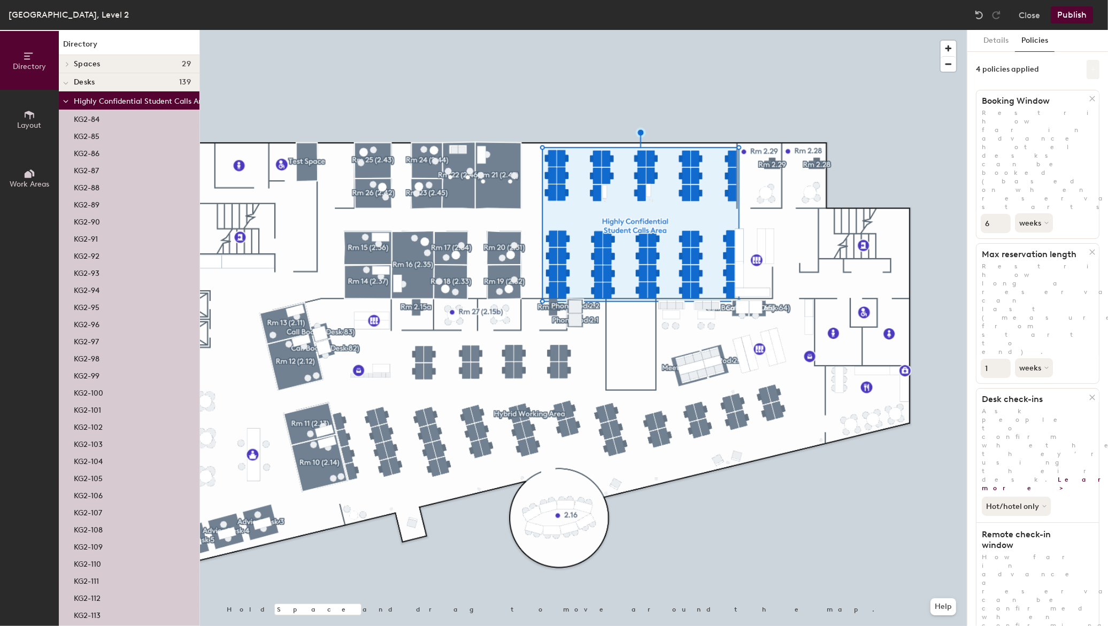
click at [1090, 67] on icon at bounding box center [1092, 69] width 5 height 5
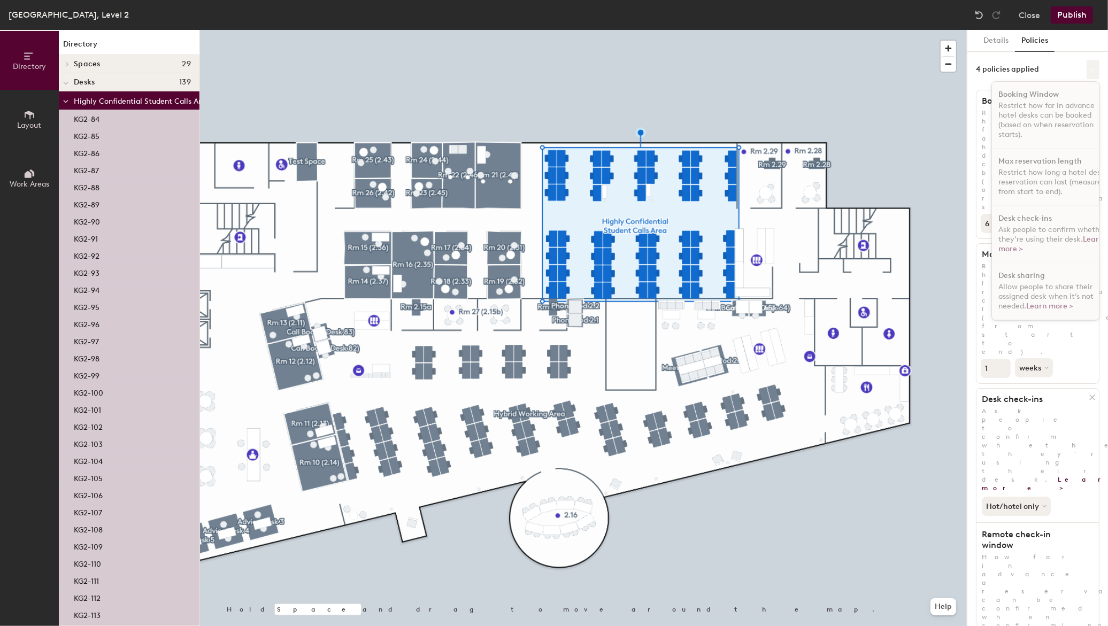
click at [1090, 67] on icon at bounding box center [1092, 69] width 5 height 5
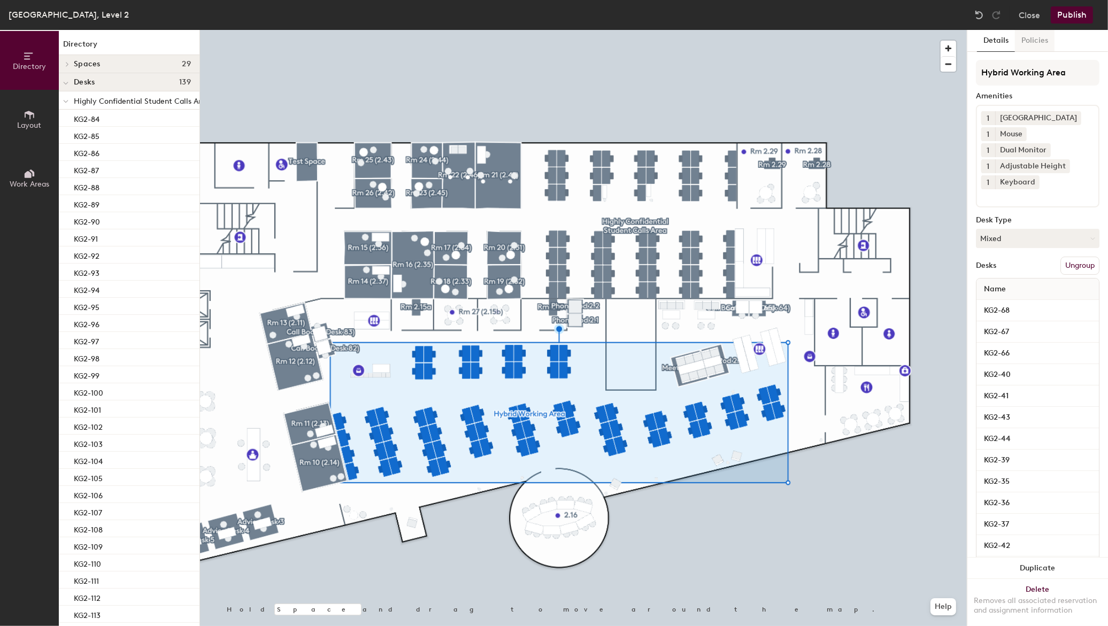
click at [1029, 37] on button "Policies" at bounding box center [1035, 41] width 40 height 22
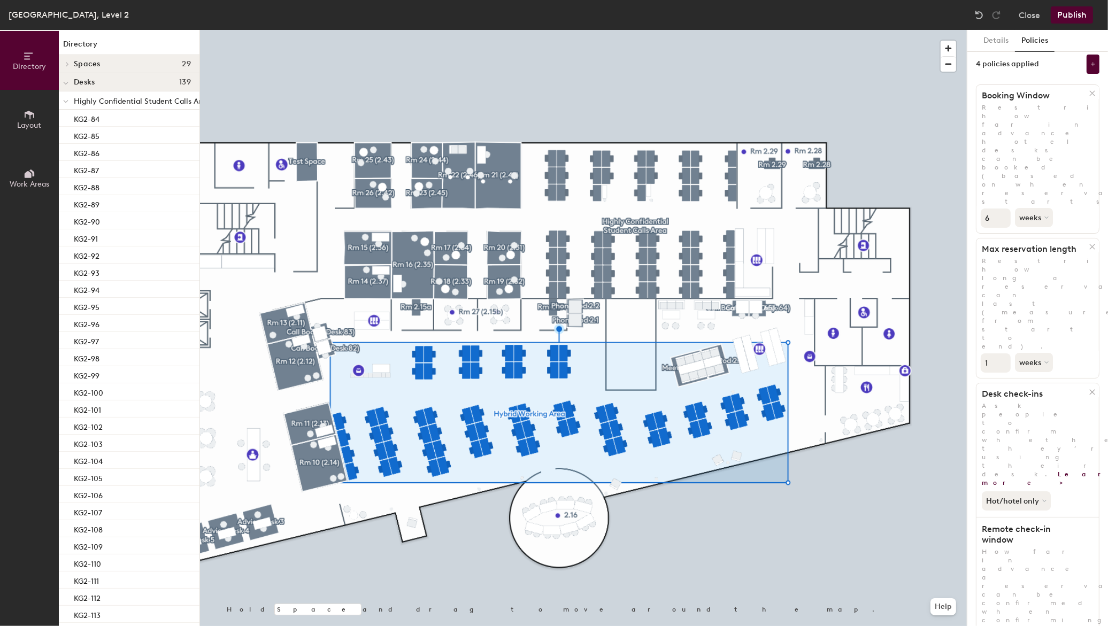
scroll to position [6, 0]
click at [948, 608] on button "Help" at bounding box center [943, 606] width 26 height 17
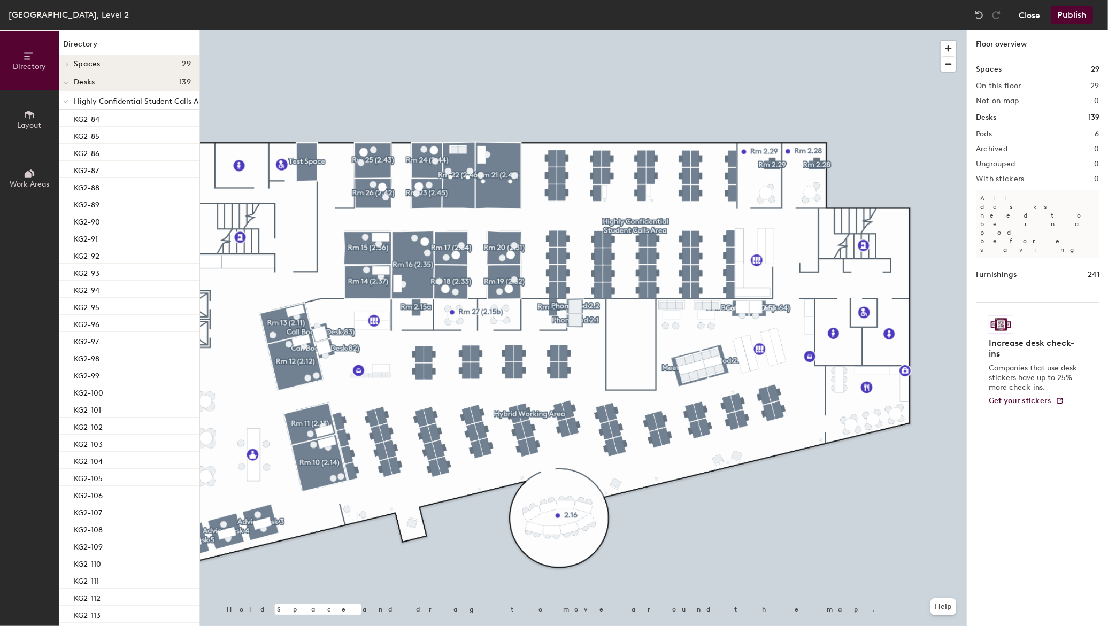
click at [1018, 11] on button "Close" at bounding box center [1028, 14] width 21 height 17
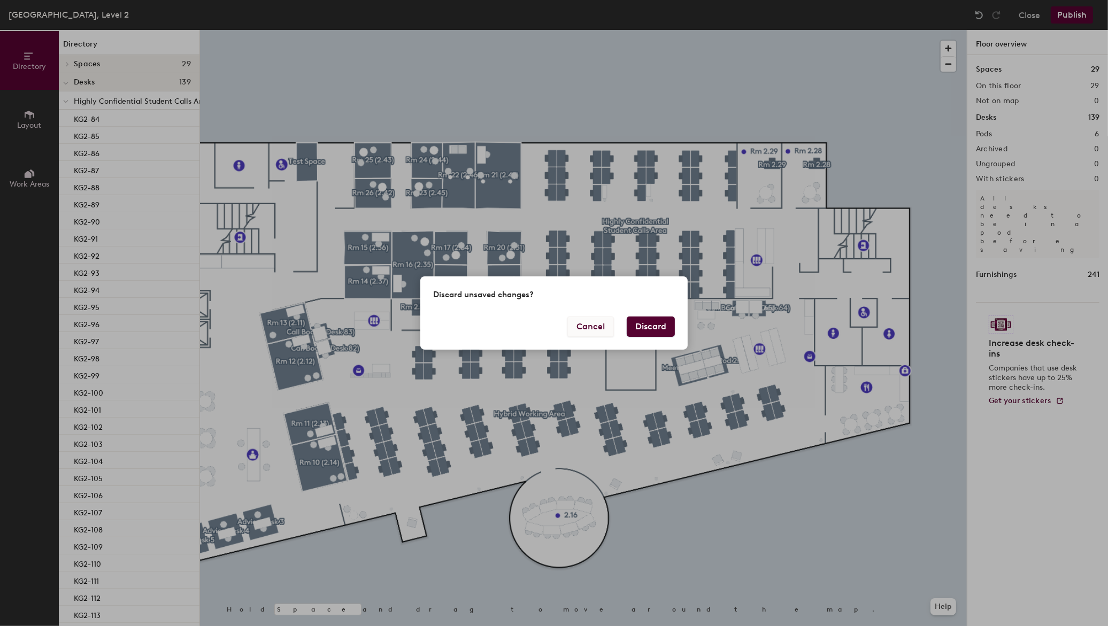
click at [591, 325] on button "Cancel" at bounding box center [590, 326] width 47 height 20
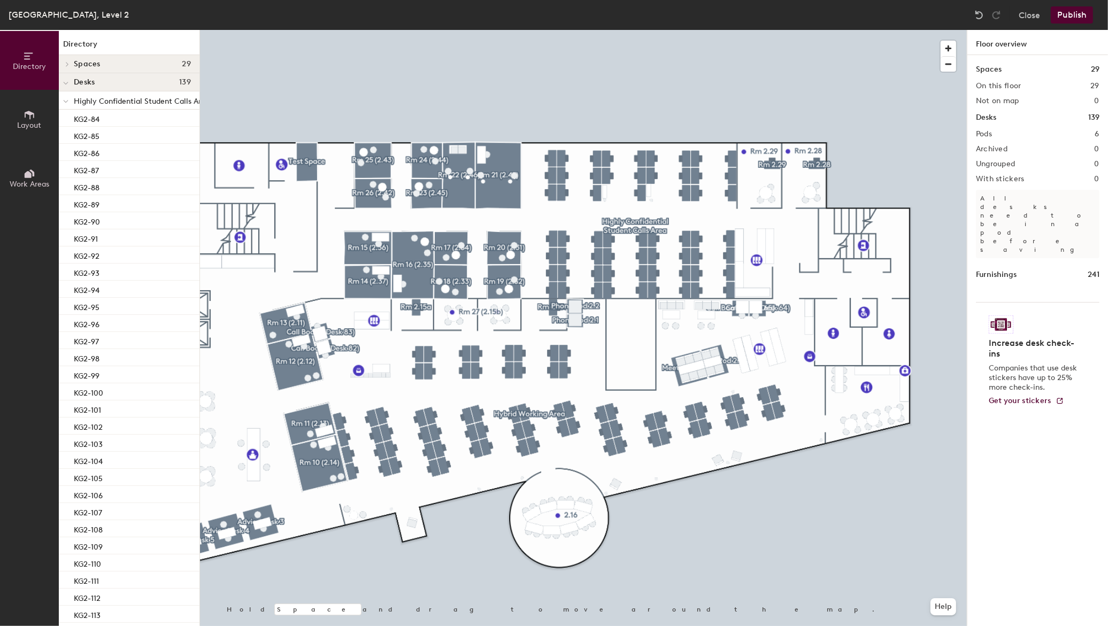
click at [1078, 22] on button "Publish" at bounding box center [1071, 14] width 42 height 17
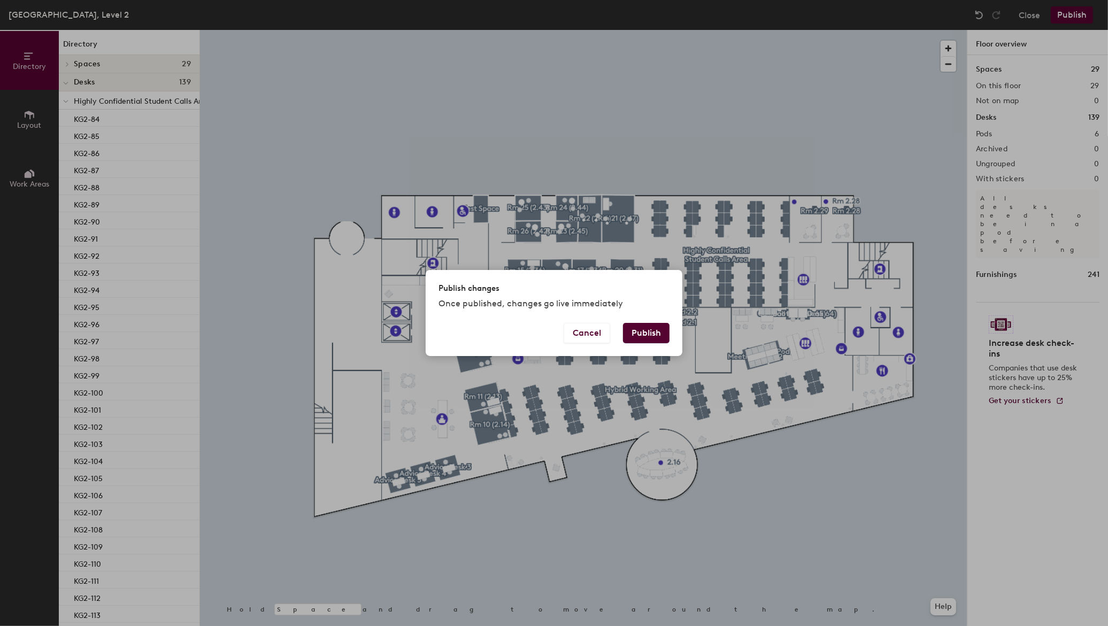
click at [648, 330] on button "Publish" at bounding box center [646, 333] width 47 height 20
